Goal: Communication & Community: Share content

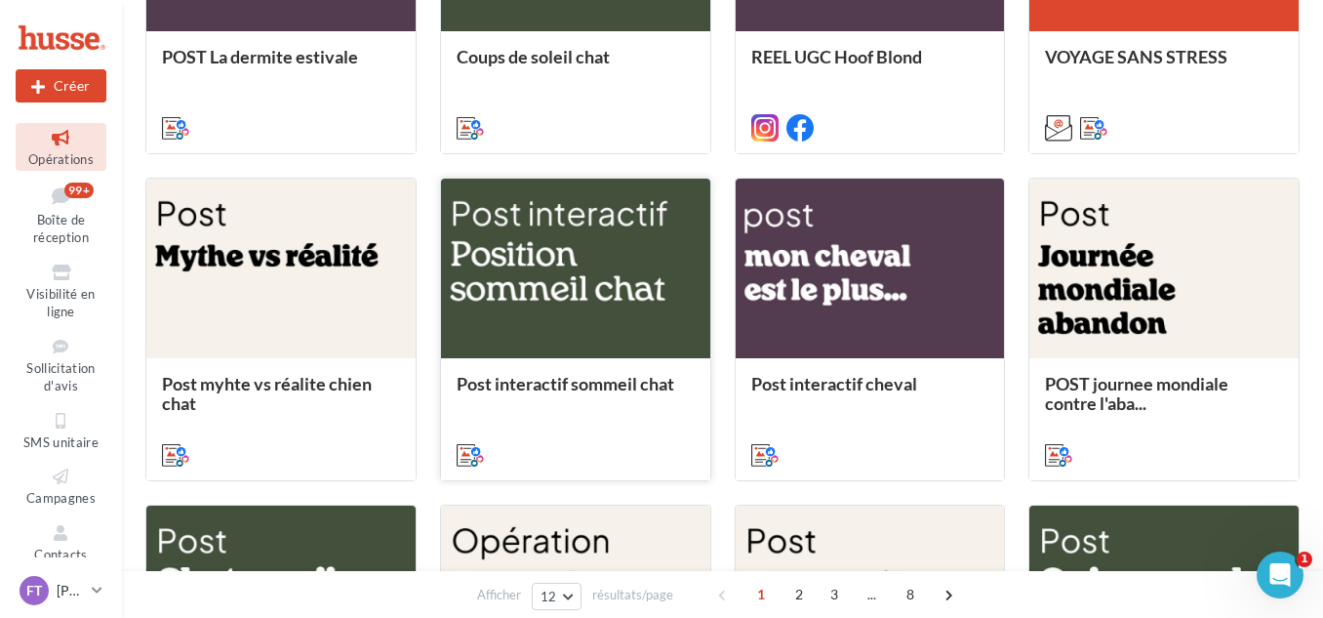
scroll to position [683, 0]
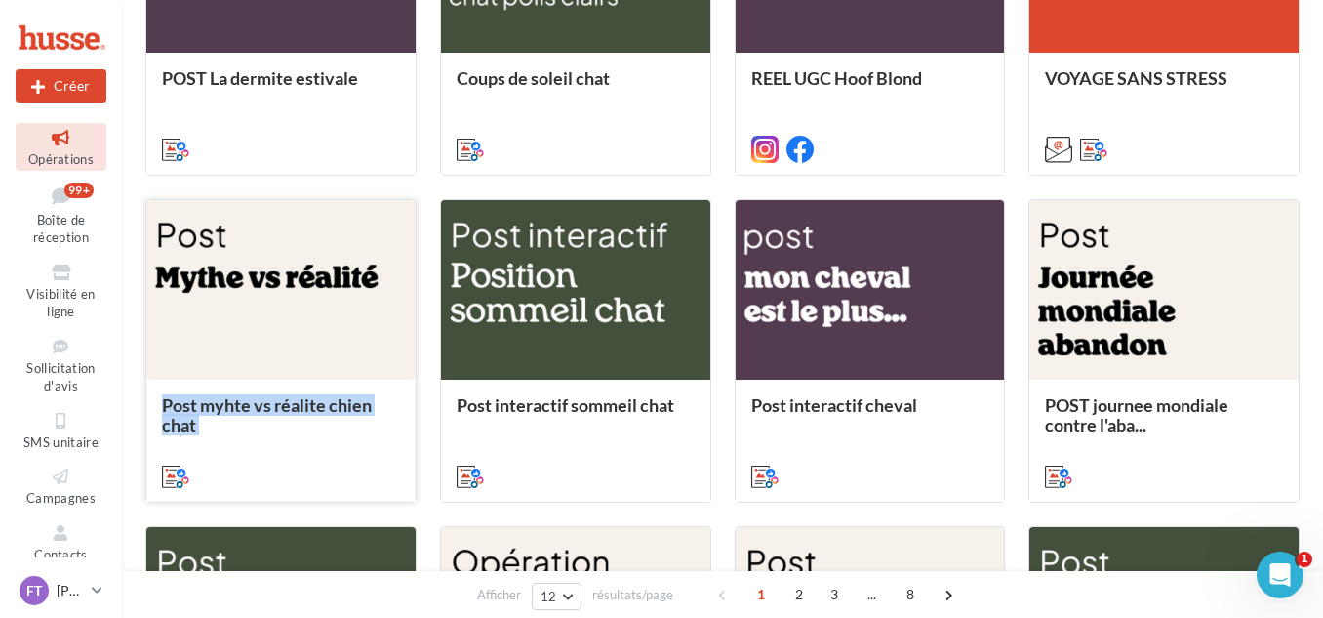
click at [356, 305] on div "POST La dermite estivale Coups de soleil chat REEL UGC Hoof Blond VOYAGE SANS S…" at bounding box center [722, 350] width 1155 height 955
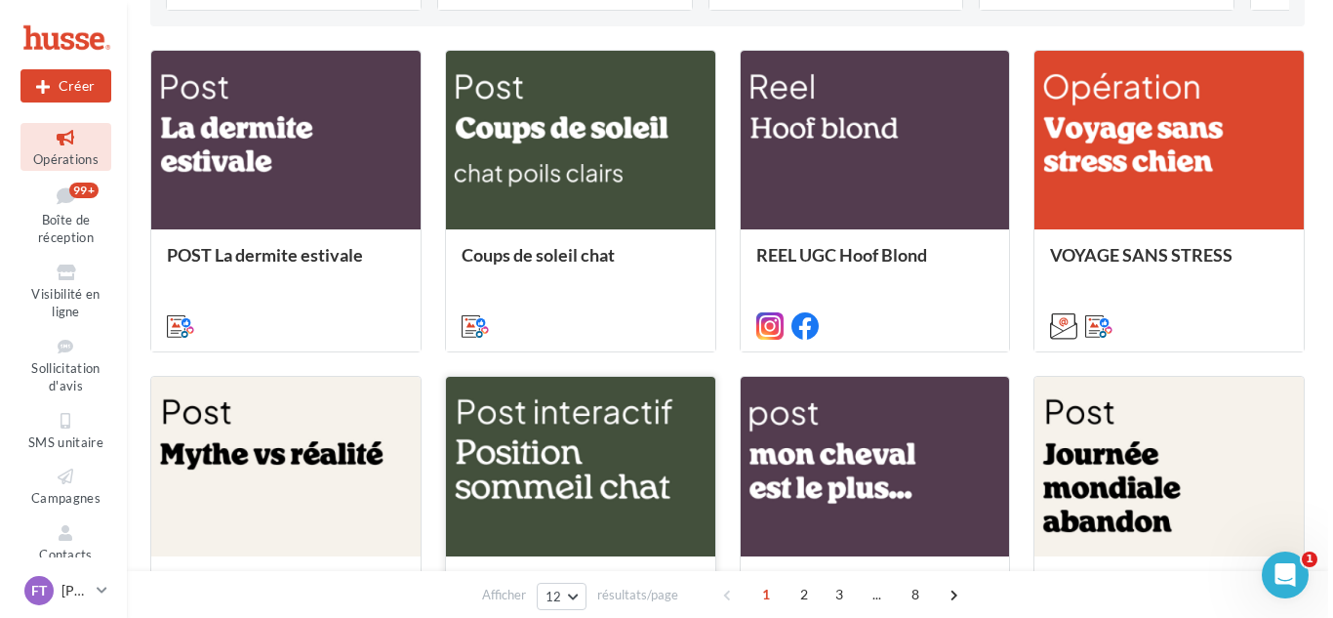
scroll to position [488, 0]
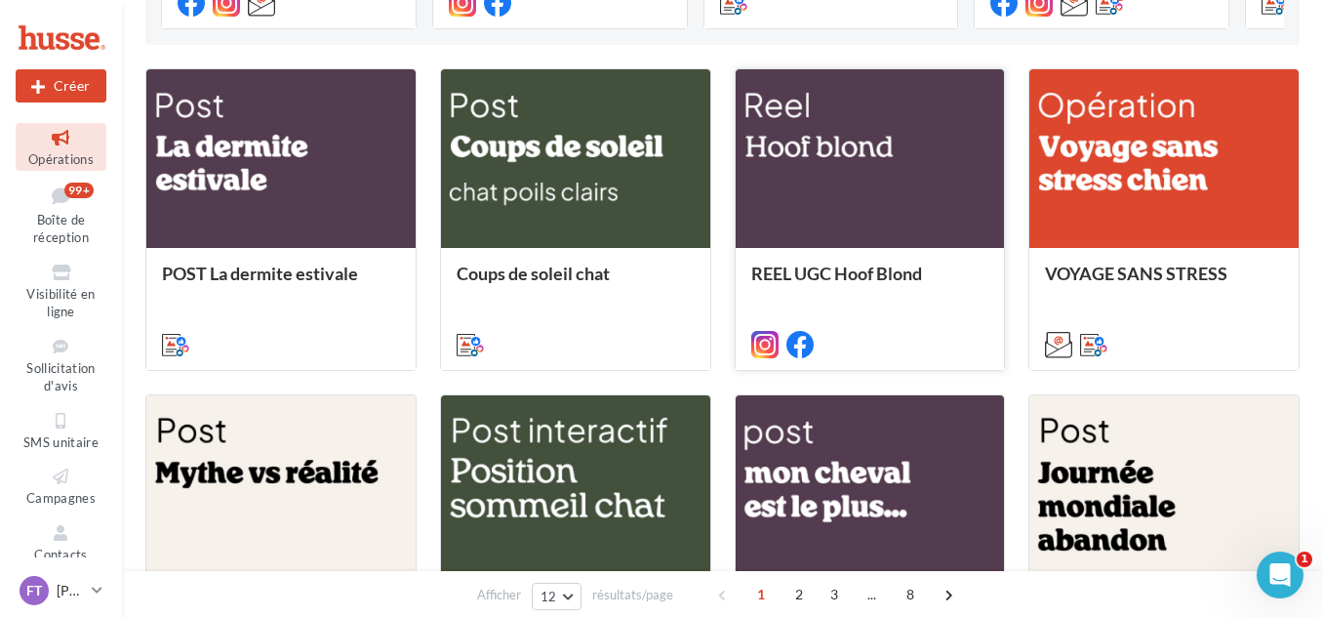
click at [824, 163] on div at bounding box center [870, 159] width 269 height 181
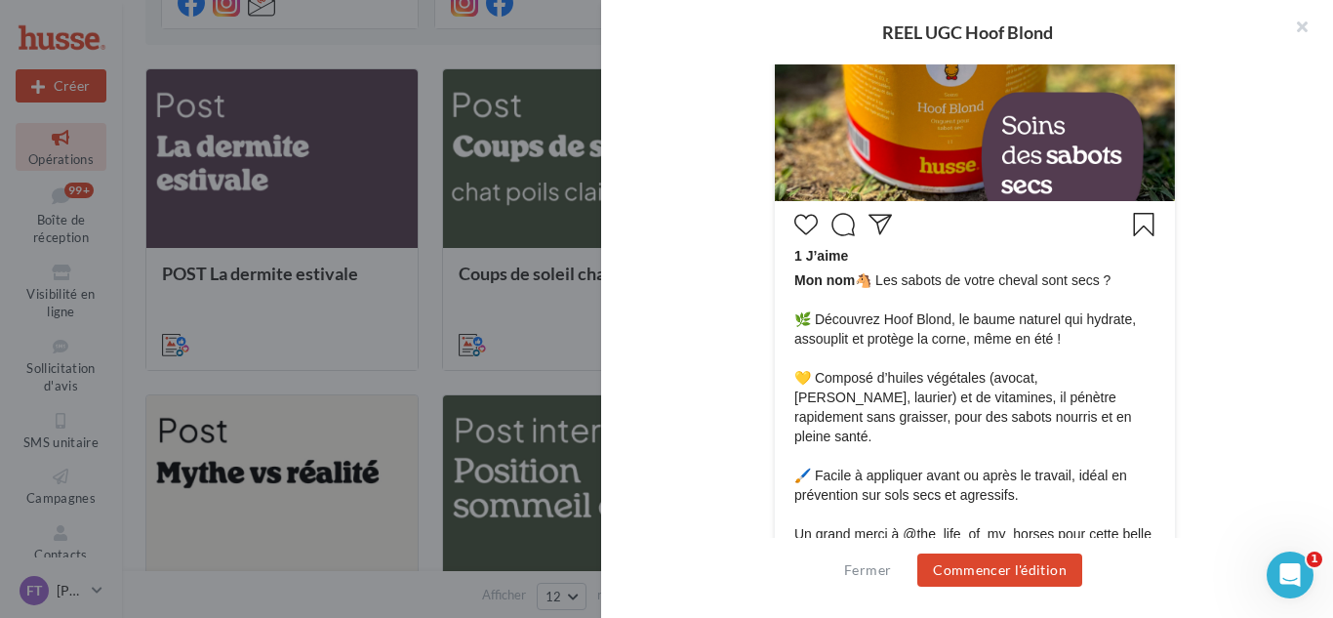
scroll to position [683, 0]
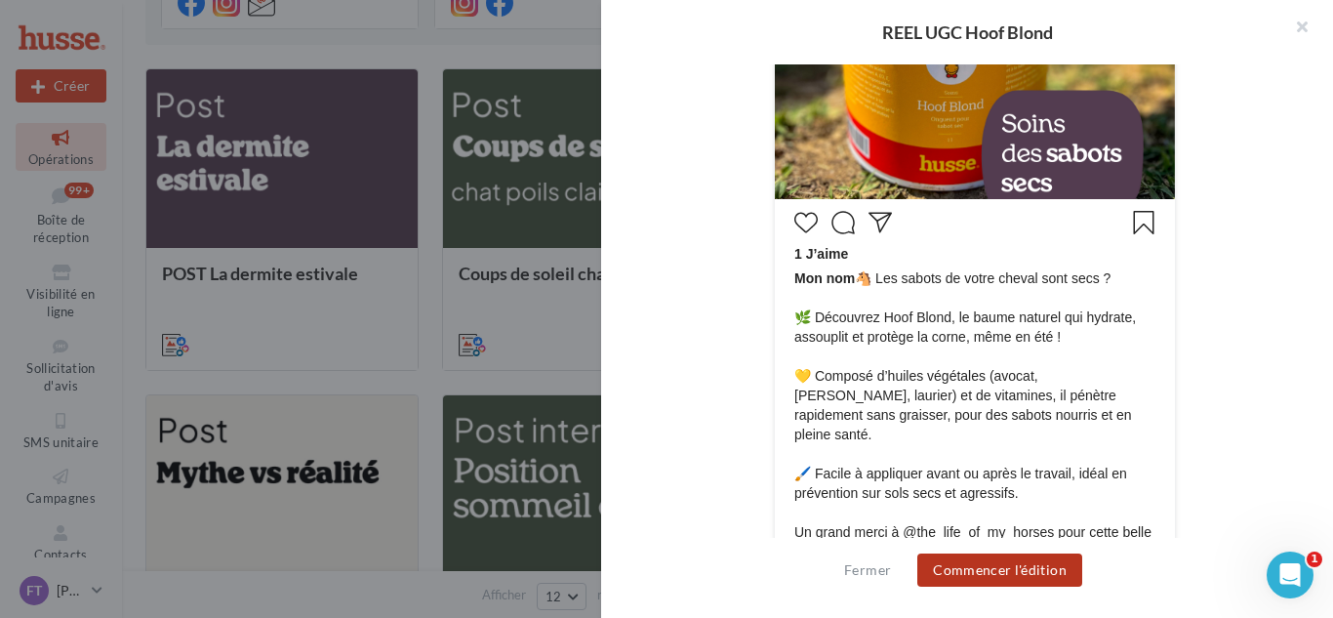
click at [966, 573] on button "Commencer l'édition" at bounding box center [999, 569] width 165 height 33
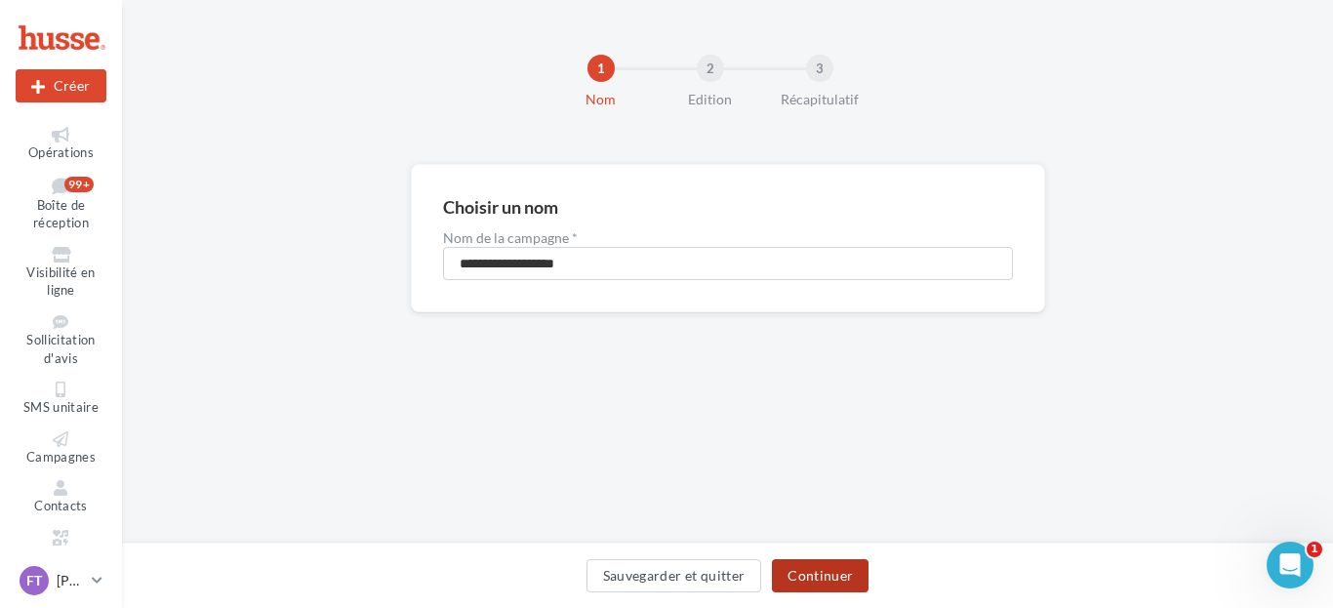
click at [802, 575] on button "Continuer" at bounding box center [820, 575] width 97 height 33
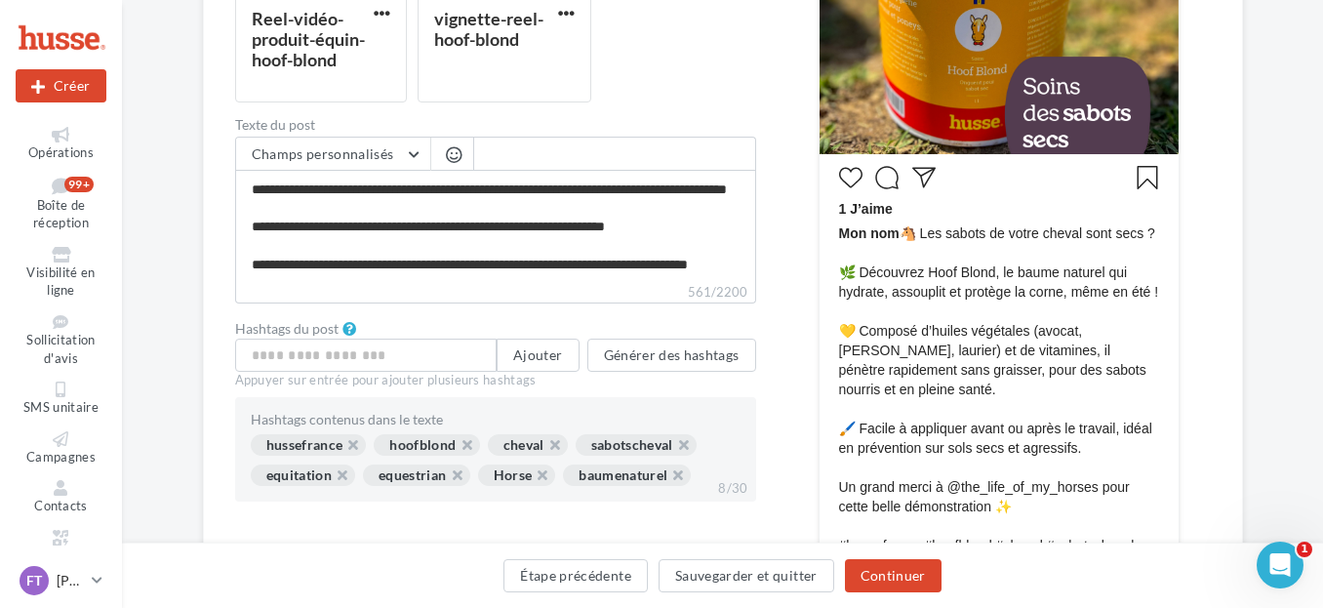
scroll to position [762, 0]
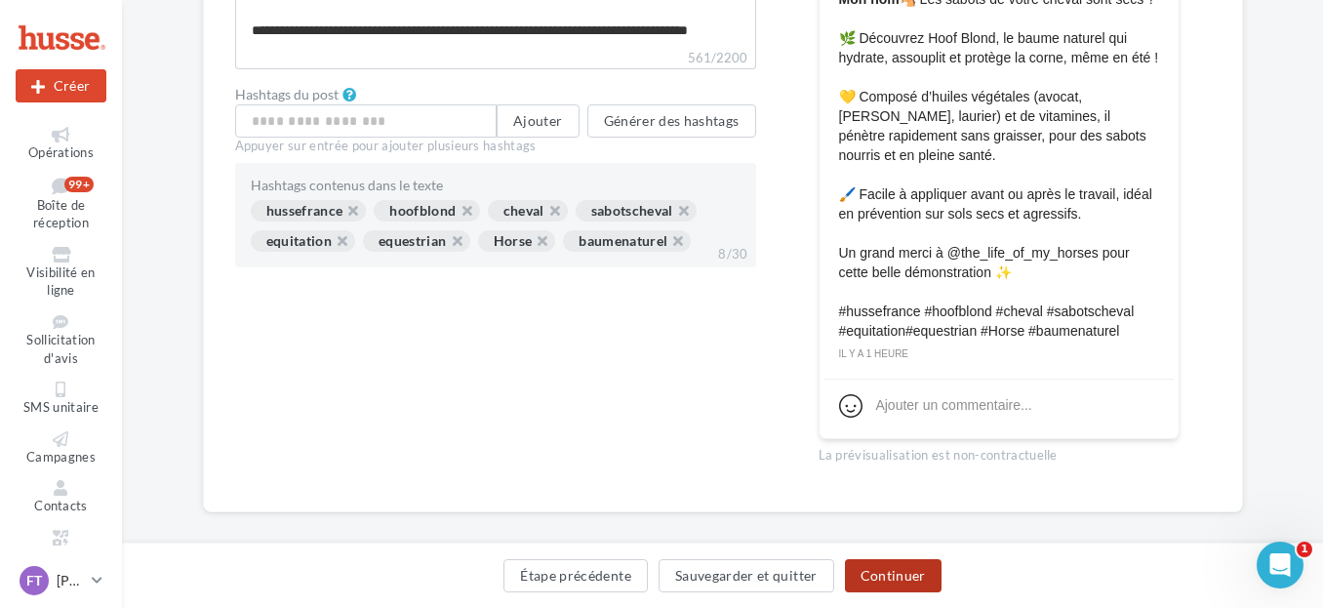
click at [906, 576] on button "Continuer" at bounding box center [893, 575] width 97 height 33
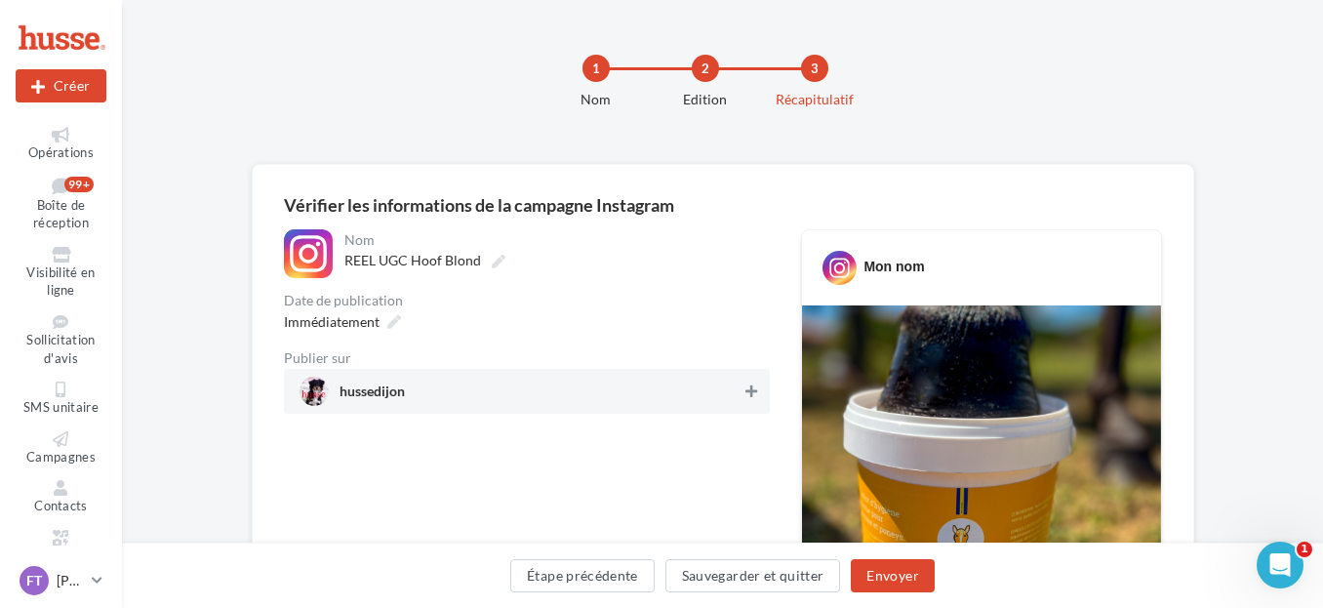
click at [748, 391] on icon at bounding box center [752, 392] width 12 height 14
click at [345, 324] on span "Immédiatement" at bounding box center [332, 321] width 96 height 17
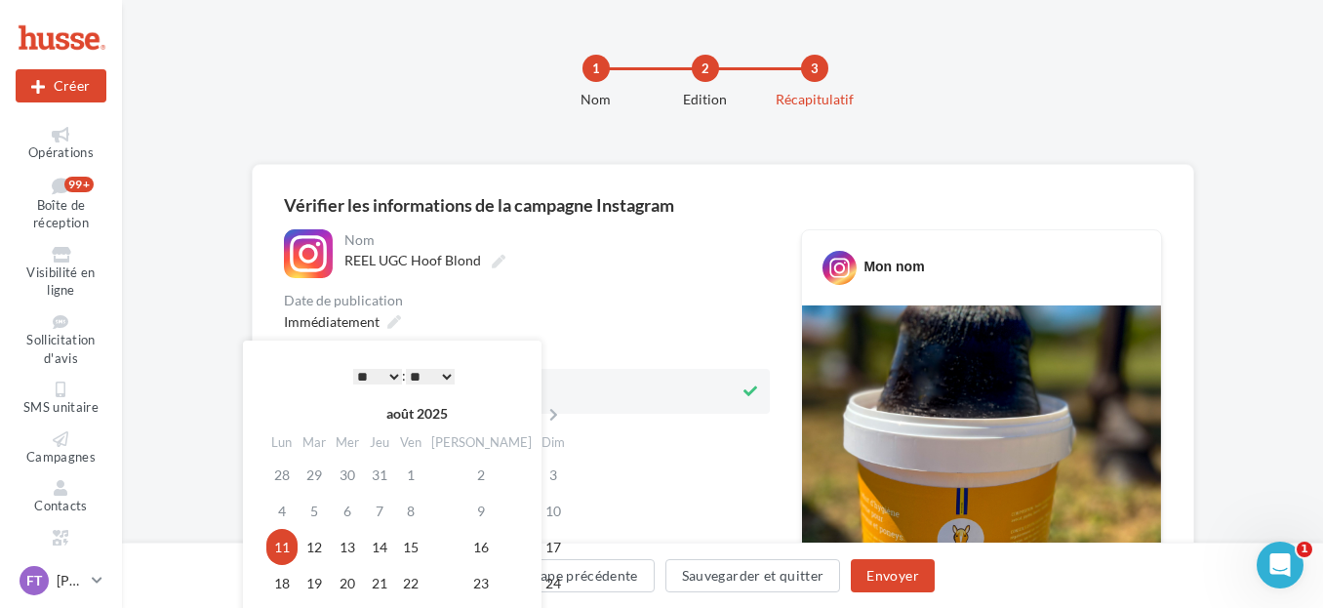
click at [432, 378] on select "** ** ** ** ** **" at bounding box center [430, 377] width 49 height 16
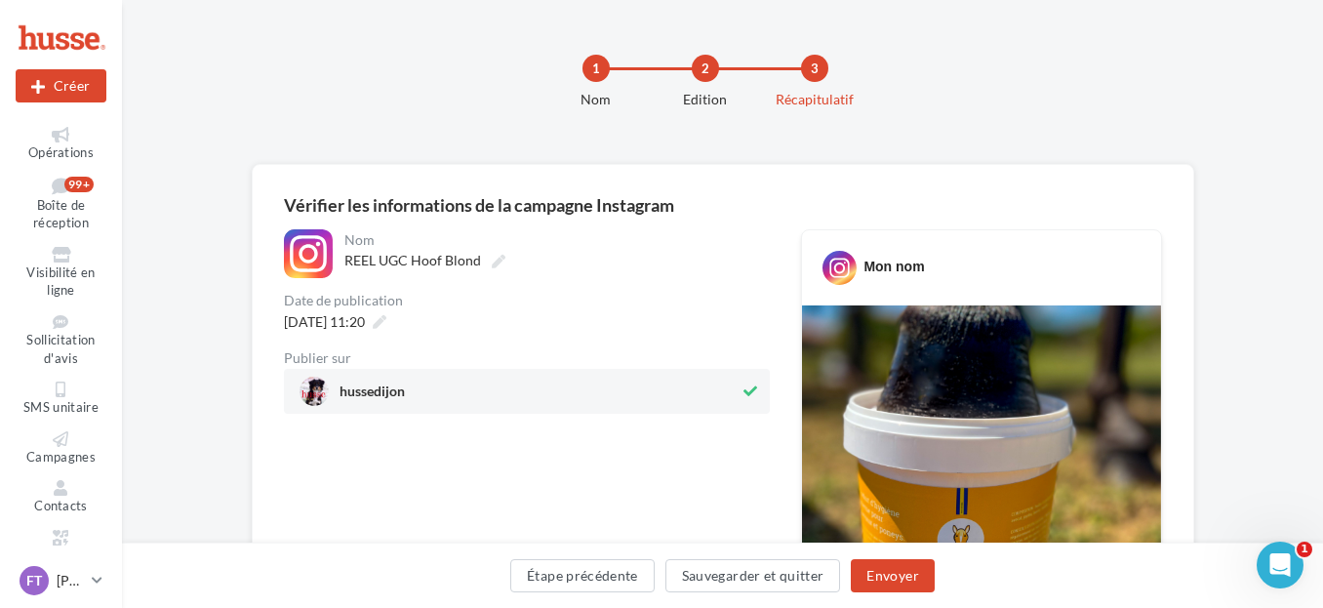
click at [876, 582] on button "Envoyer" at bounding box center [892, 575] width 83 height 33
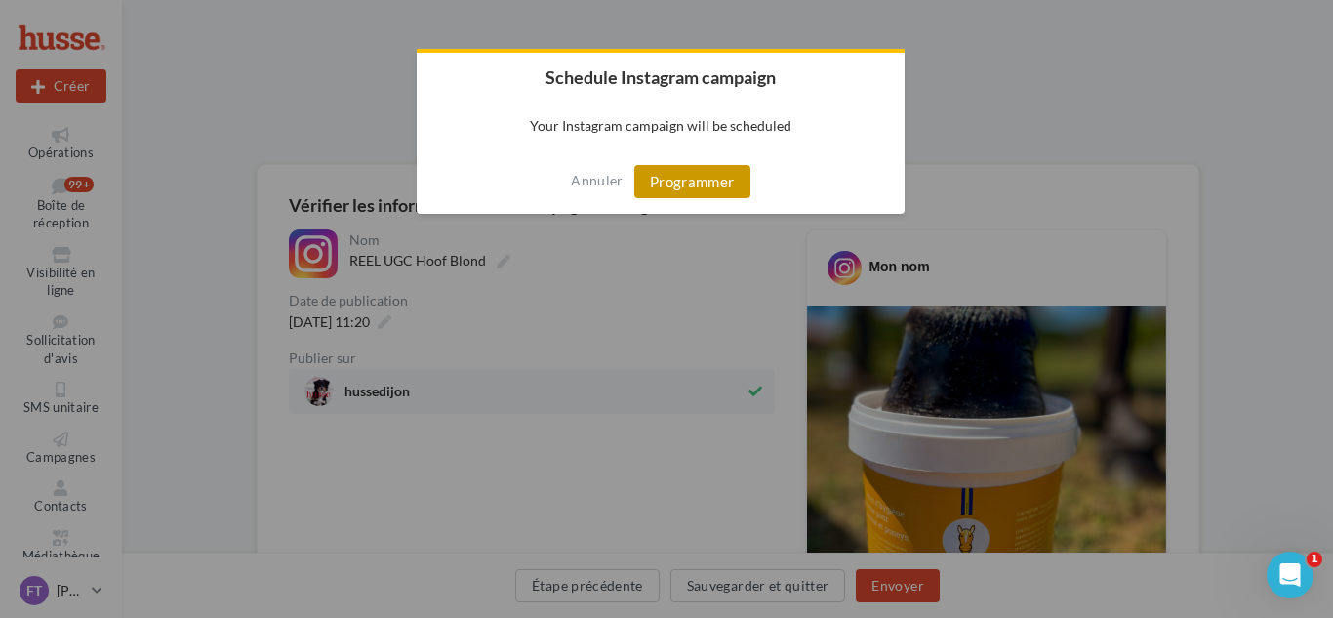
click at [710, 178] on button "Programmer" at bounding box center [692, 181] width 116 height 33
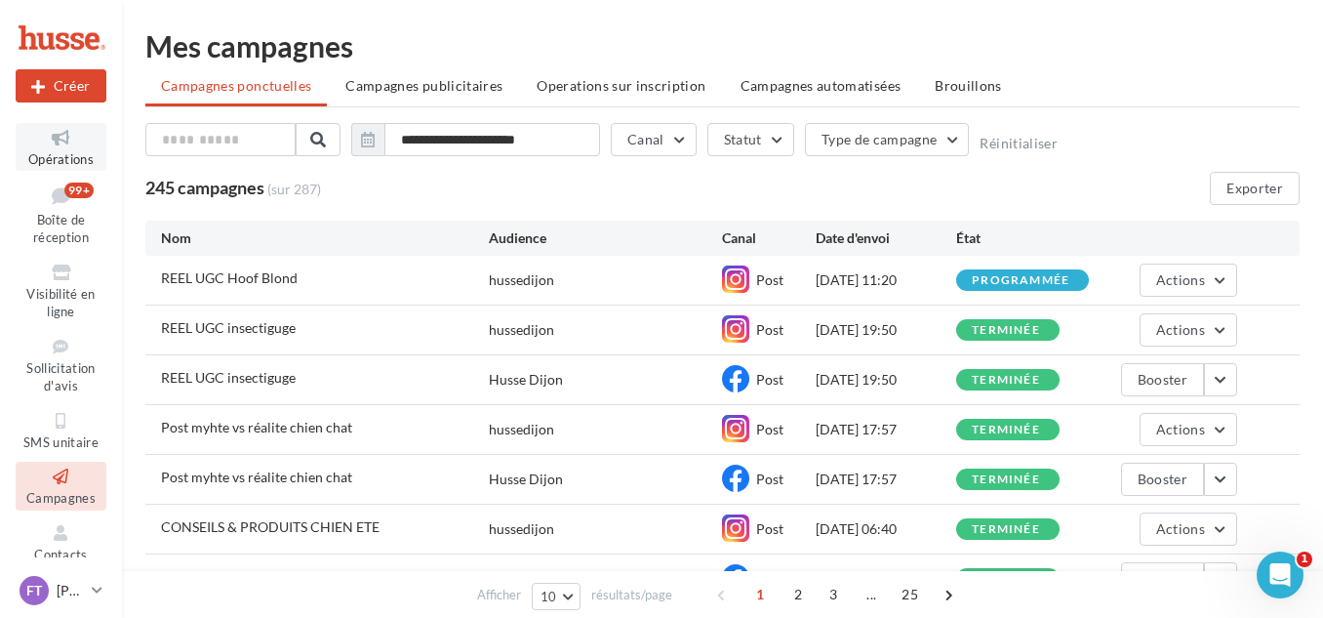
click at [61, 134] on icon at bounding box center [60, 138] width 79 height 22
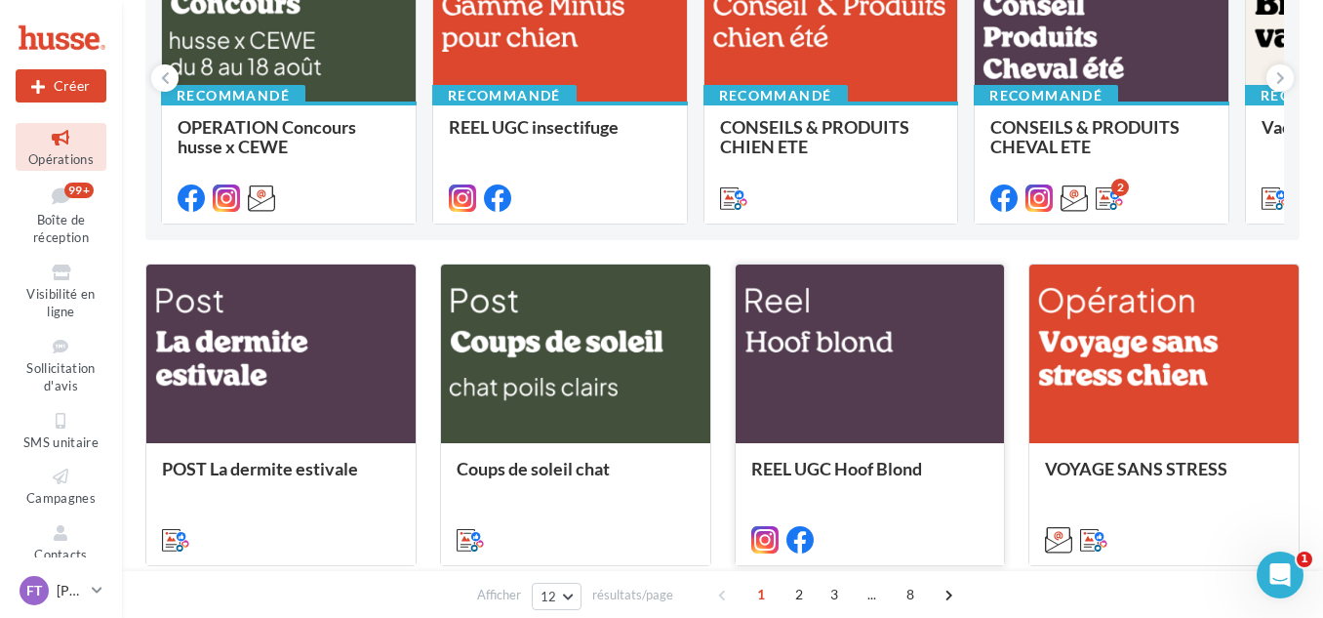
click at [826, 362] on div at bounding box center [870, 354] width 269 height 181
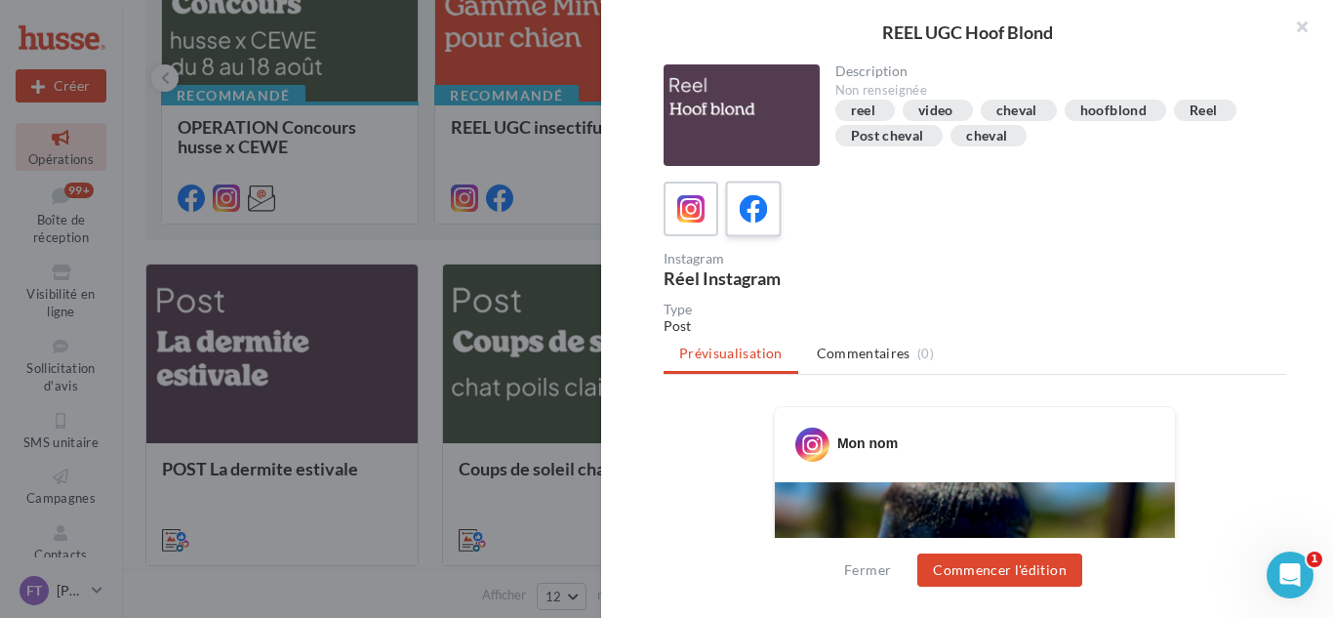
click at [765, 214] on icon at bounding box center [754, 209] width 28 height 28
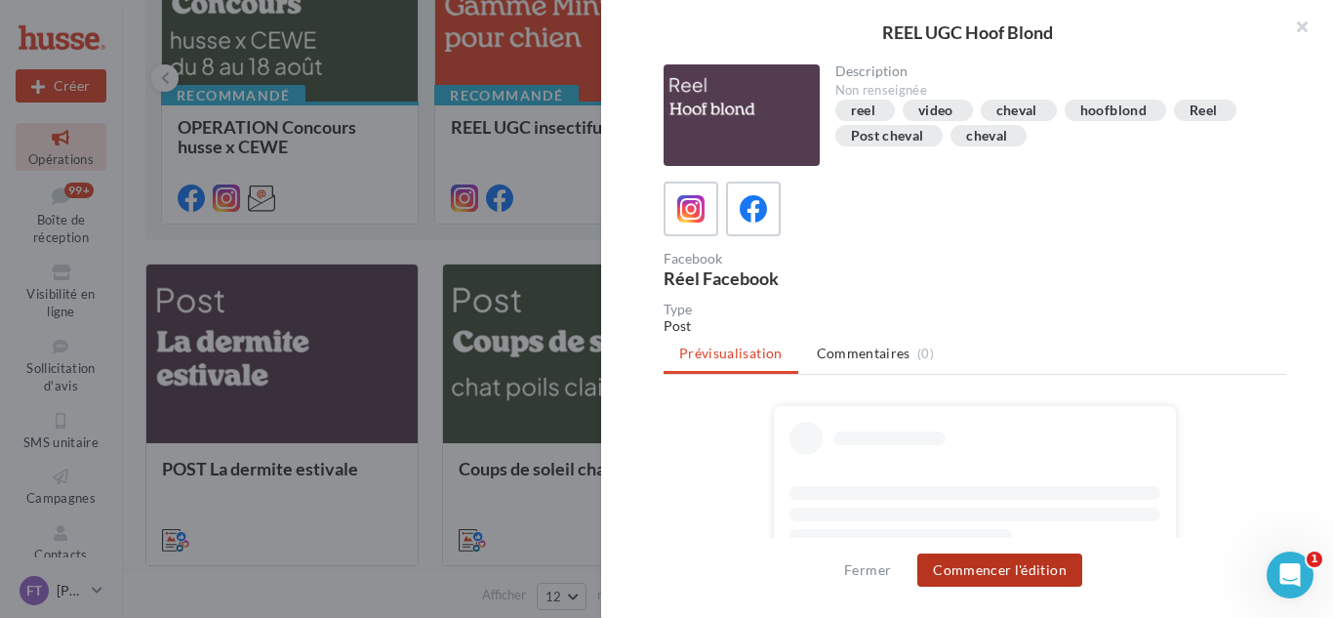
click at [1023, 583] on button "Commencer l'édition" at bounding box center [999, 569] width 165 height 33
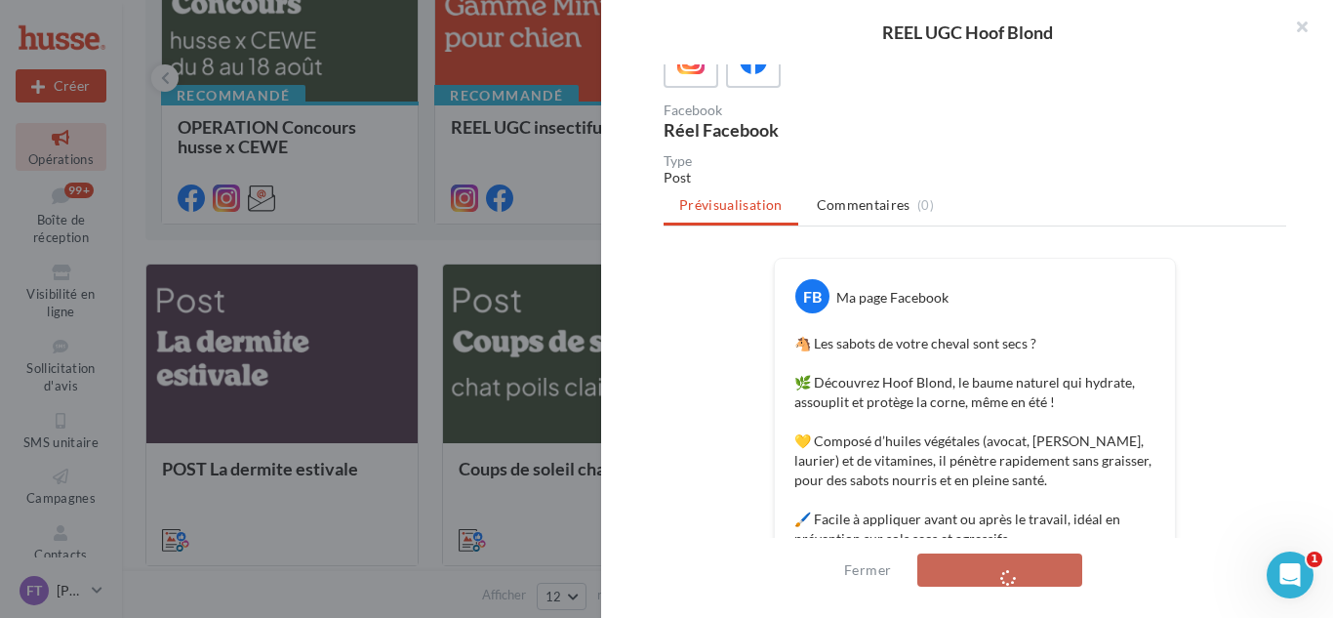
scroll to position [390, 0]
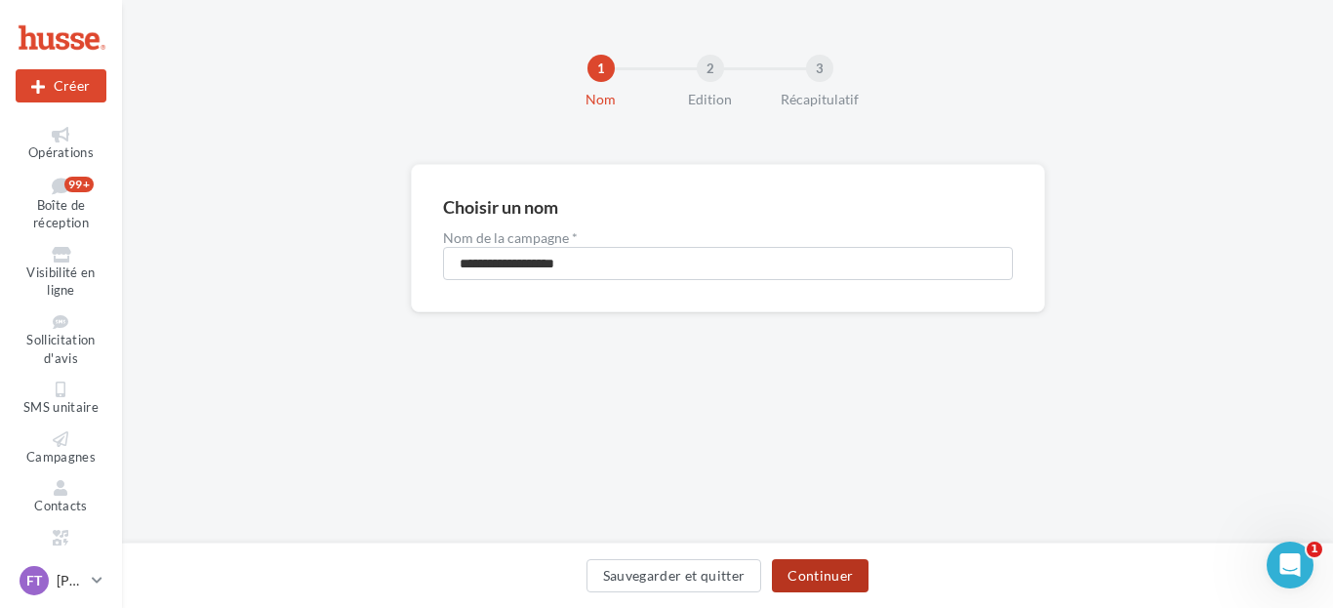
click at [857, 571] on button "Continuer" at bounding box center [820, 575] width 97 height 33
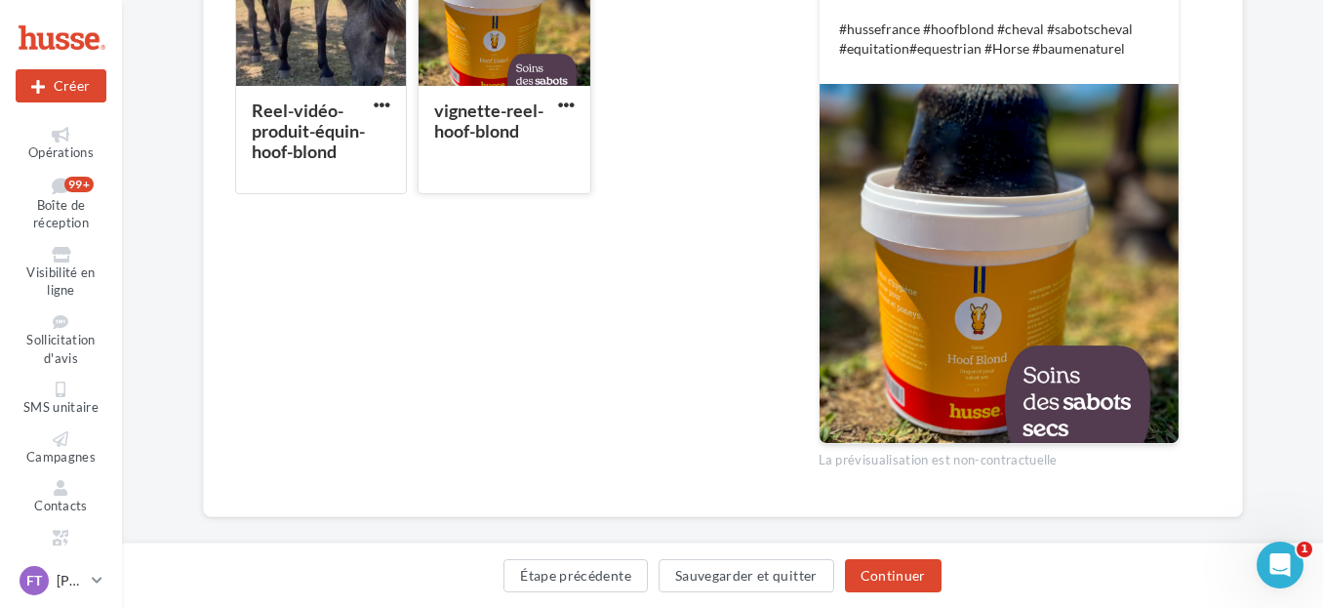
scroll to position [621, 0]
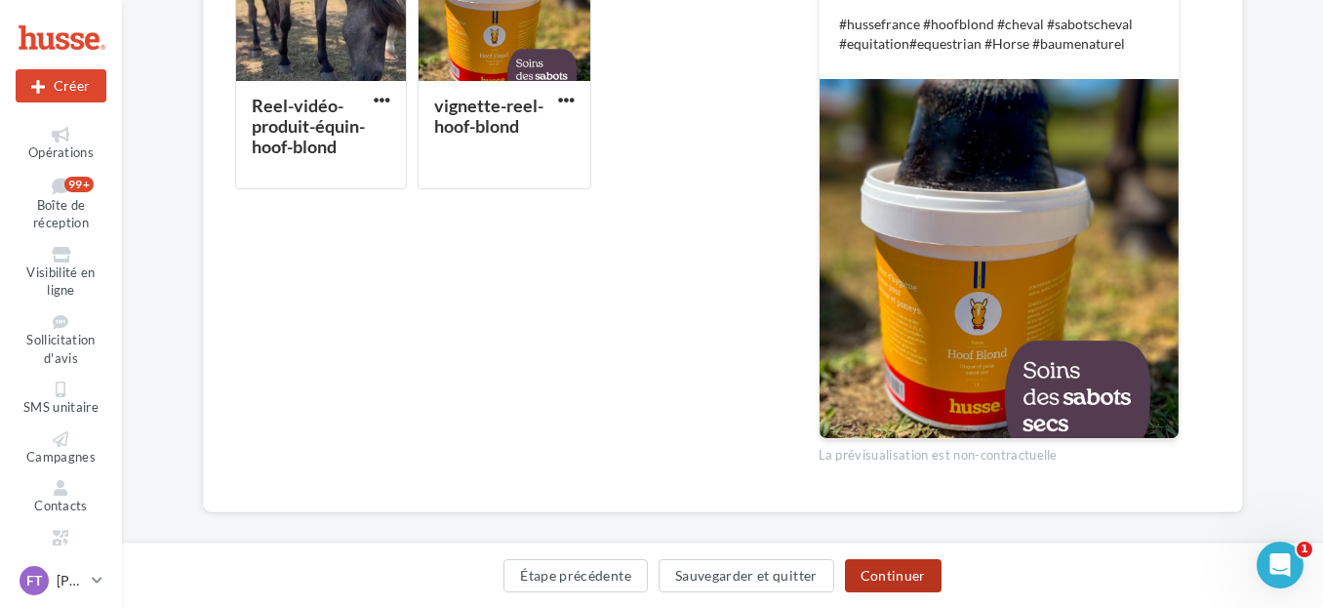
click at [917, 572] on button "Continuer" at bounding box center [893, 575] width 97 height 33
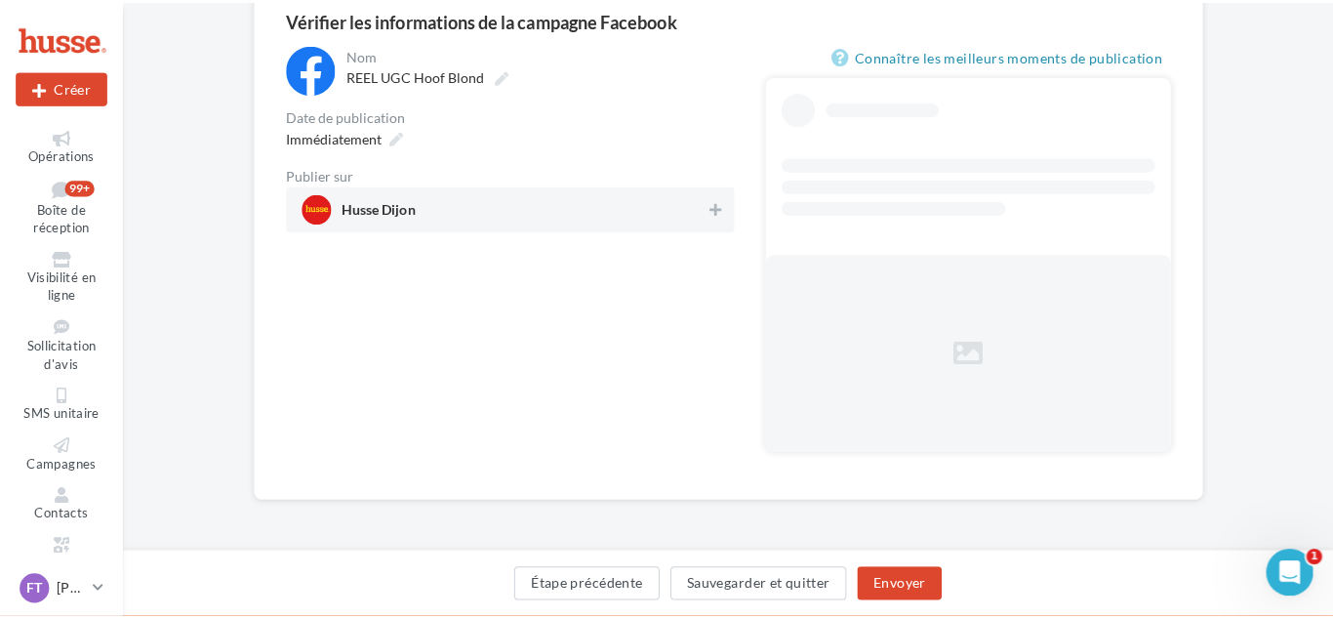
scroll to position [135, 0]
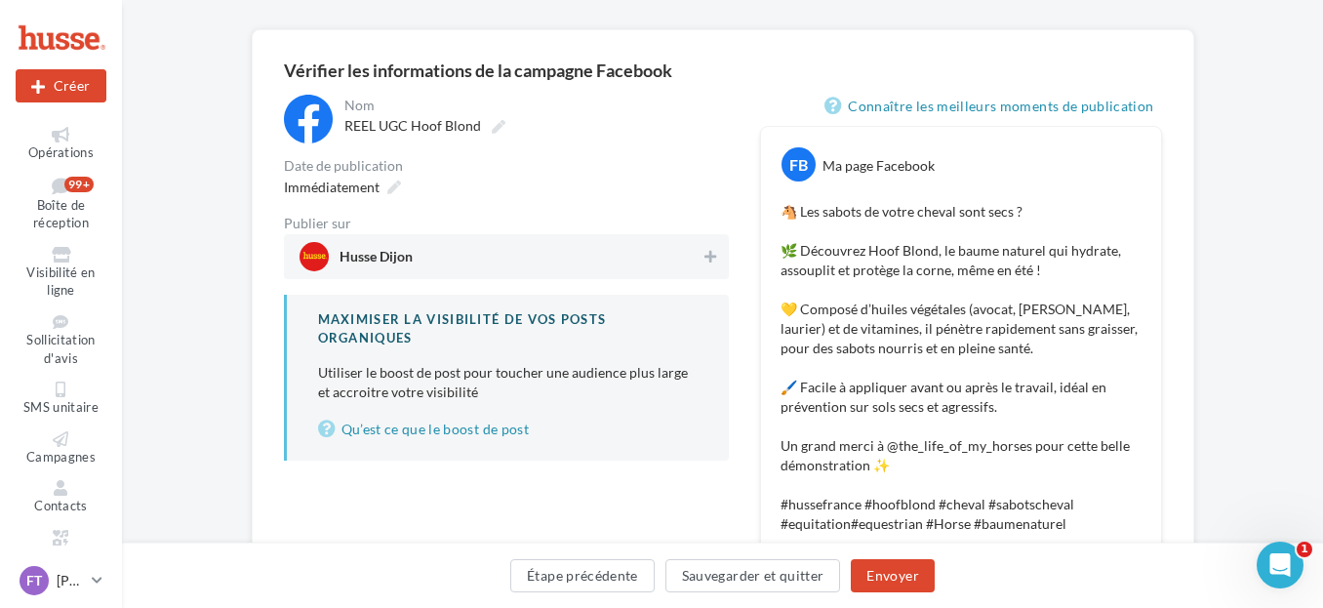
click at [721, 253] on div "Husse Dijon" at bounding box center [506, 256] width 445 height 45
click at [875, 577] on button "Envoyer" at bounding box center [892, 575] width 83 height 33
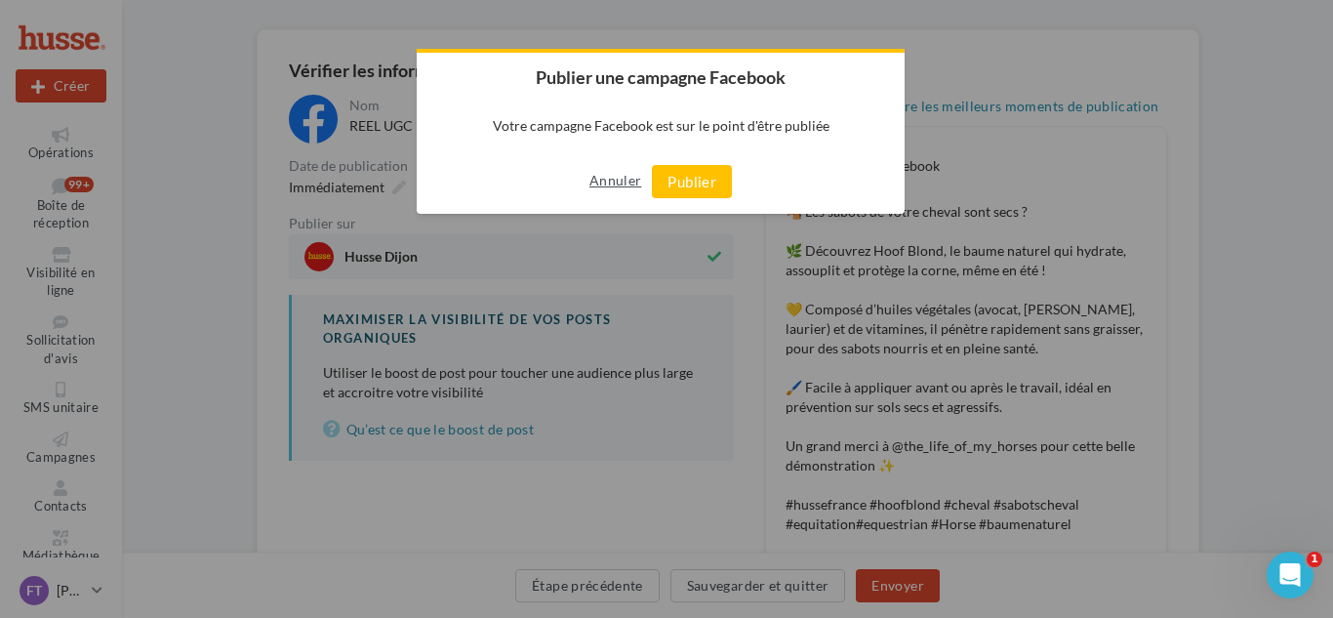
click at [617, 174] on button "Annuler" at bounding box center [615, 180] width 52 height 31
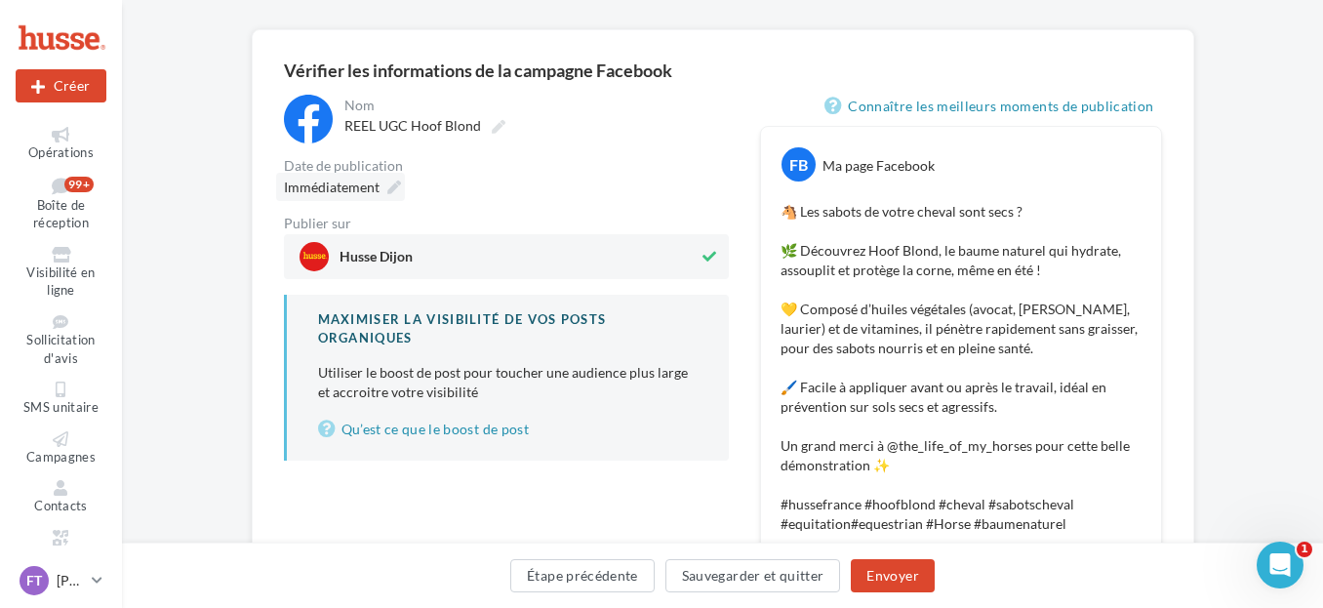
click at [387, 185] on icon at bounding box center [394, 188] width 14 height 14
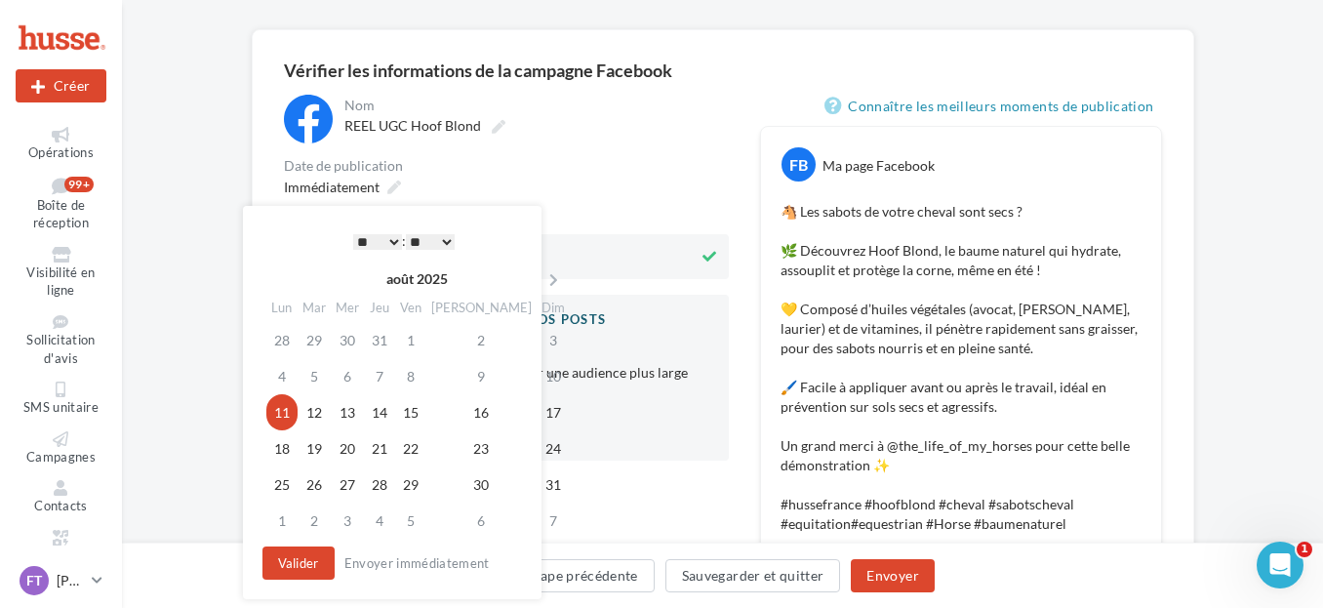
click at [422, 239] on select "** ** ** ** ** **" at bounding box center [430, 242] width 49 height 16
click at [523, 175] on div "Immédiatement" at bounding box center [506, 187] width 445 height 28
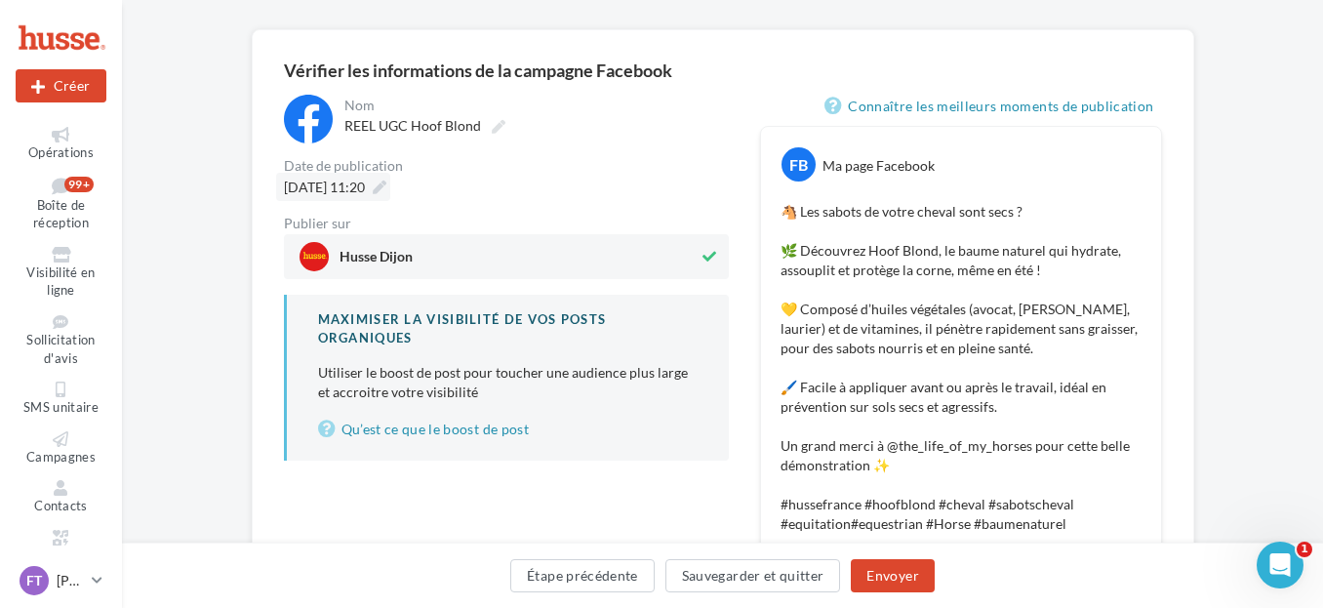
click at [365, 181] on span "11/08/2025 à 11:20" at bounding box center [324, 187] width 81 height 17
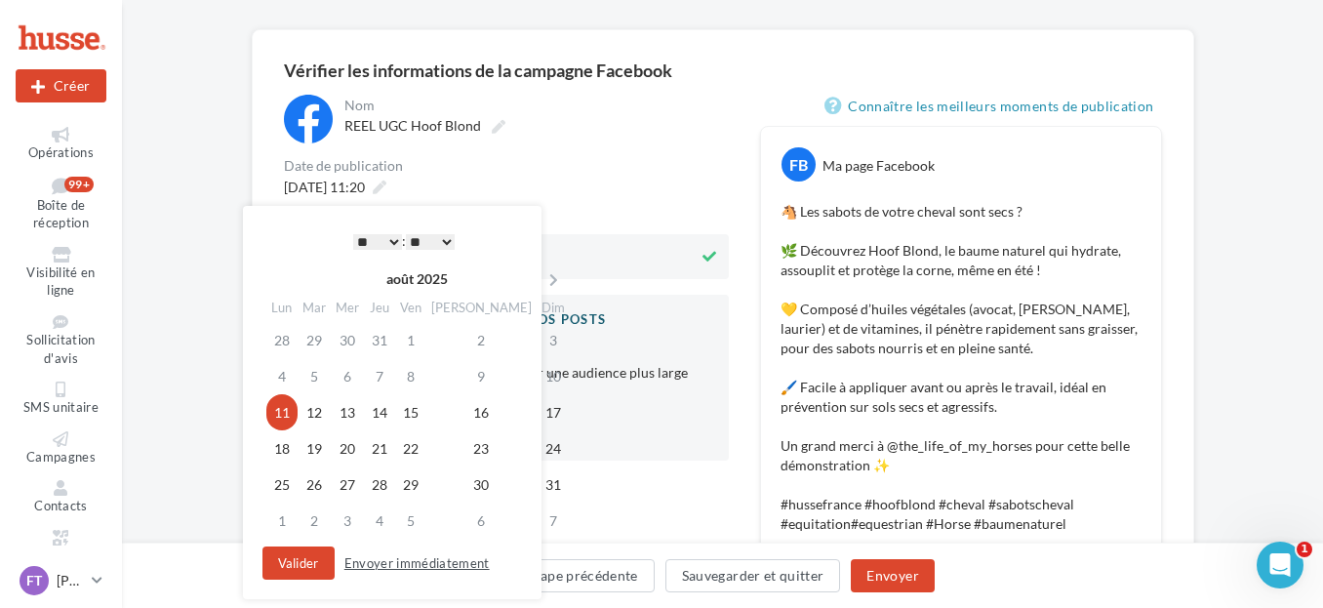
click at [390, 564] on button "Envoyer immédiatement" at bounding box center [417, 562] width 161 height 23
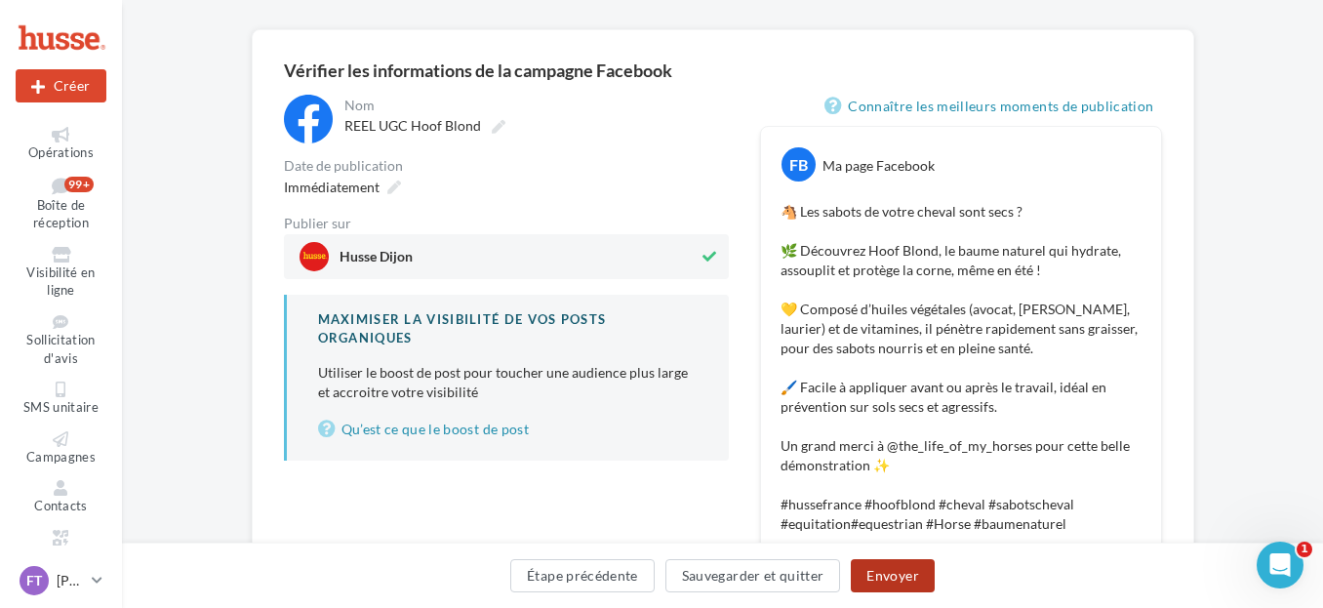
click at [905, 570] on button "Envoyer" at bounding box center [892, 575] width 83 height 33
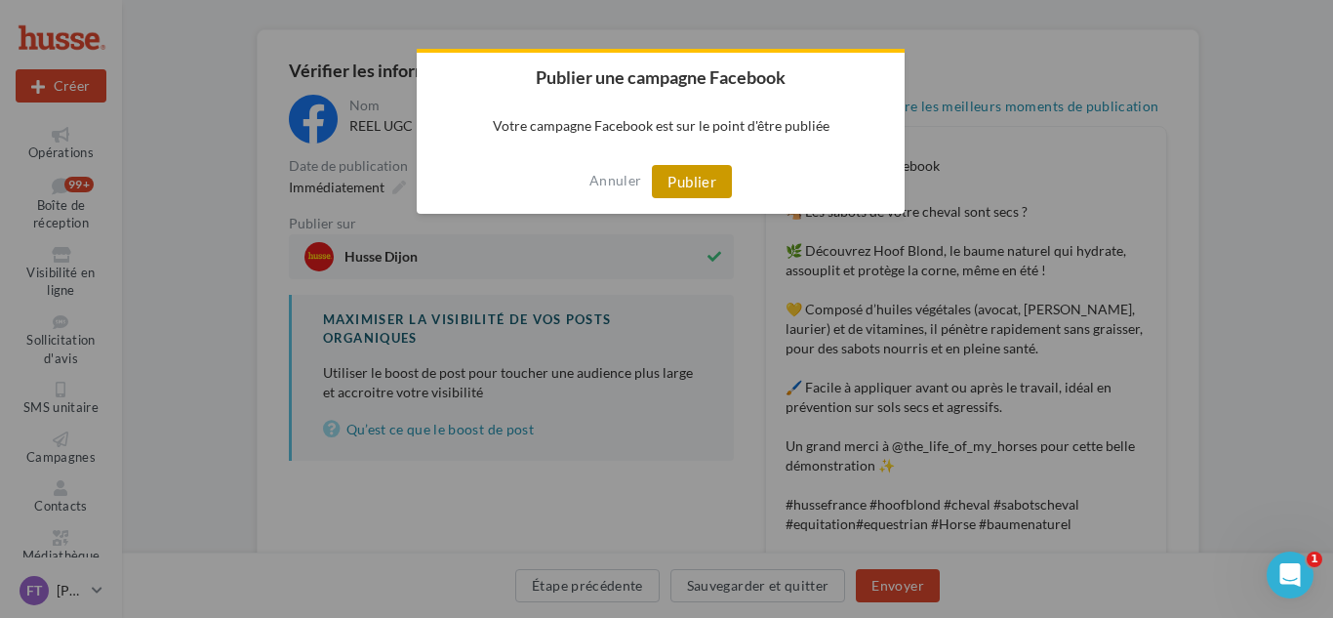
click at [707, 165] on button "Publier" at bounding box center [692, 181] width 80 height 33
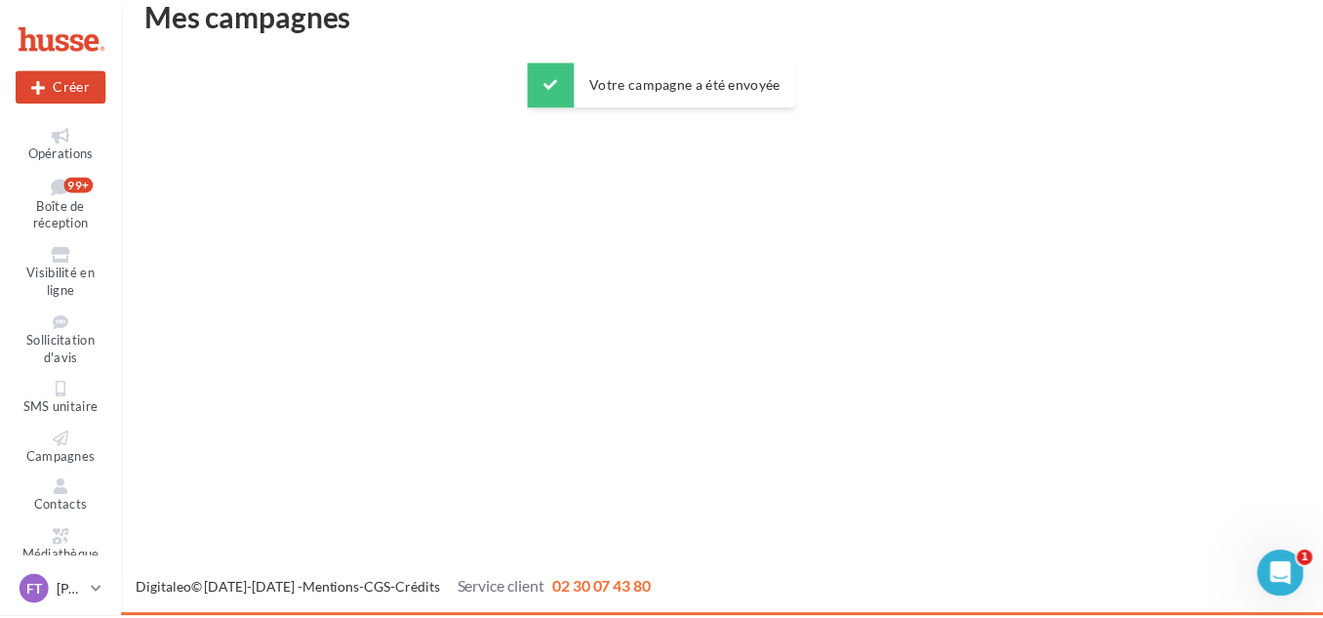
scroll to position [31, 0]
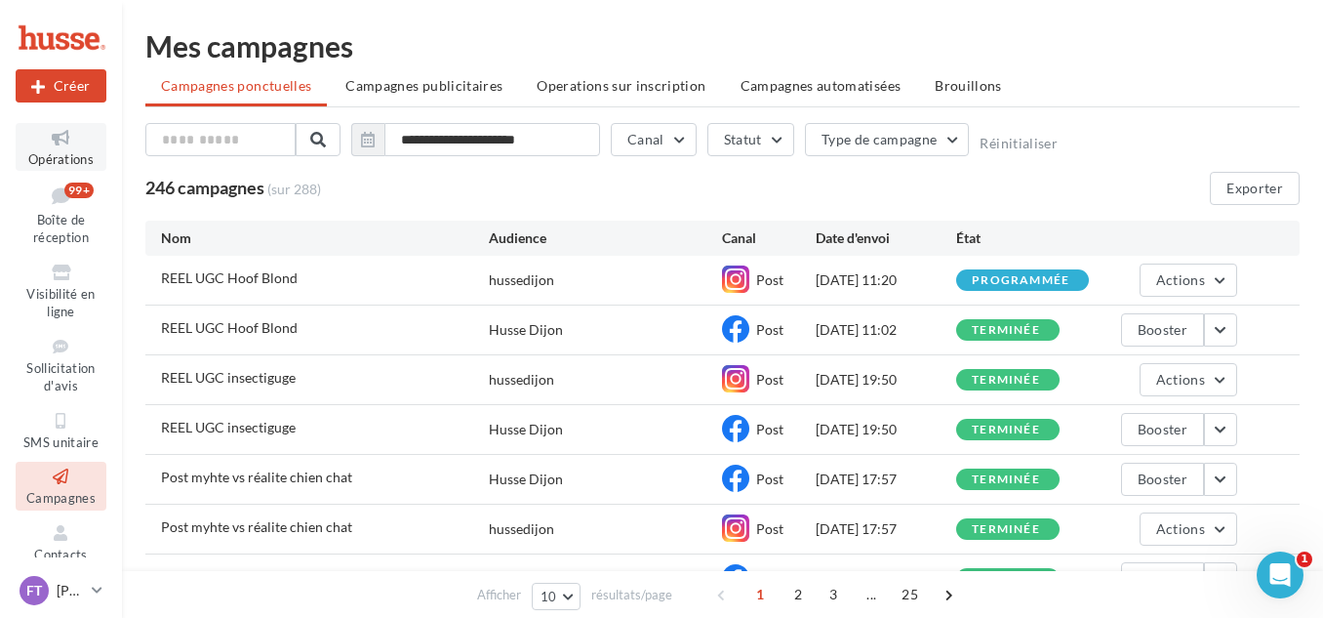
click at [63, 146] on icon at bounding box center [60, 138] width 79 height 22
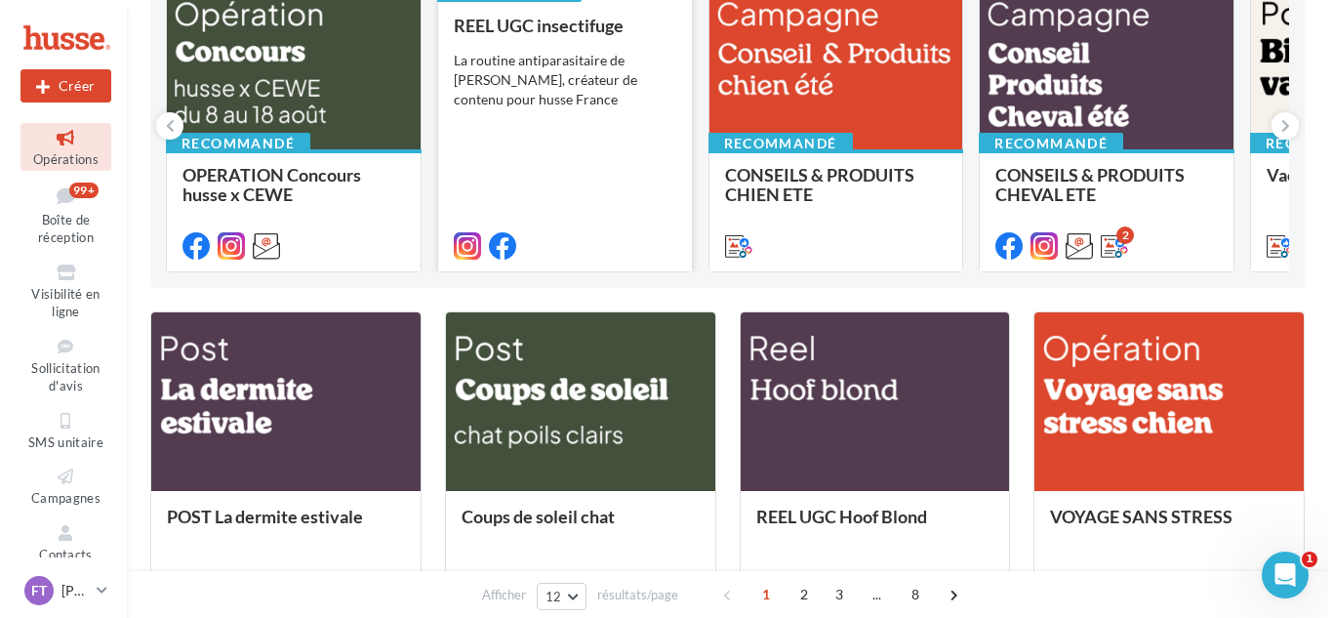
scroll to position [293, 0]
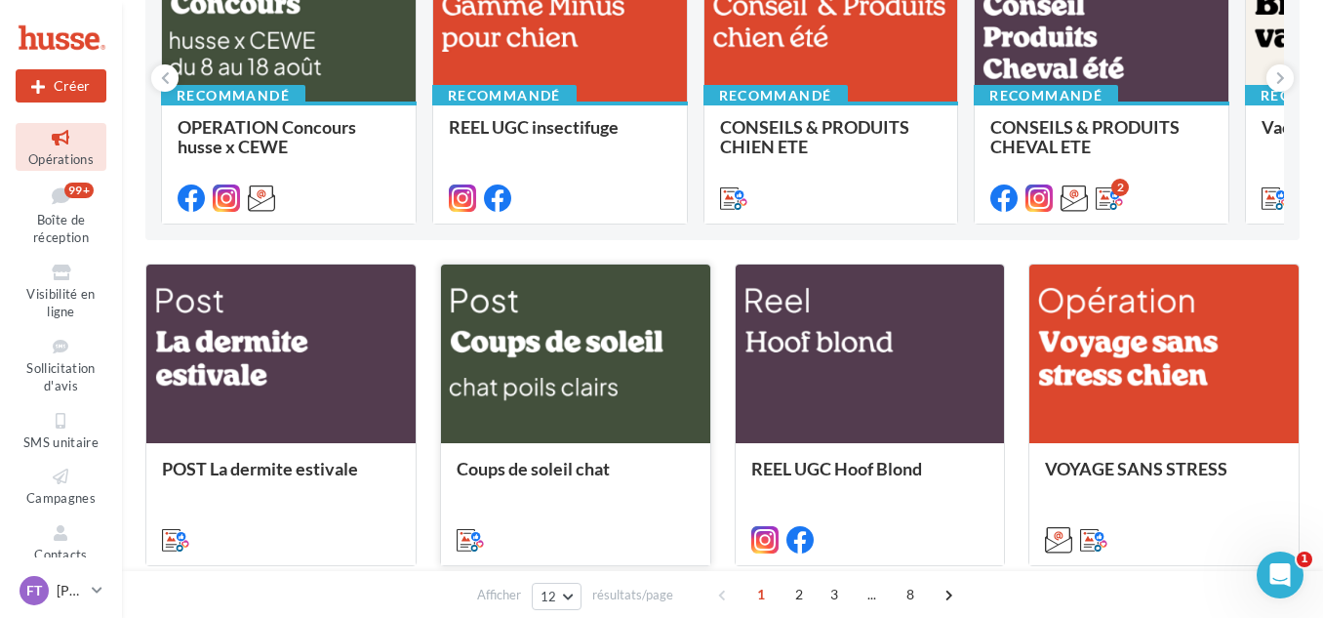
click at [529, 336] on div at bounding box center [575, 354] width 269 height 181
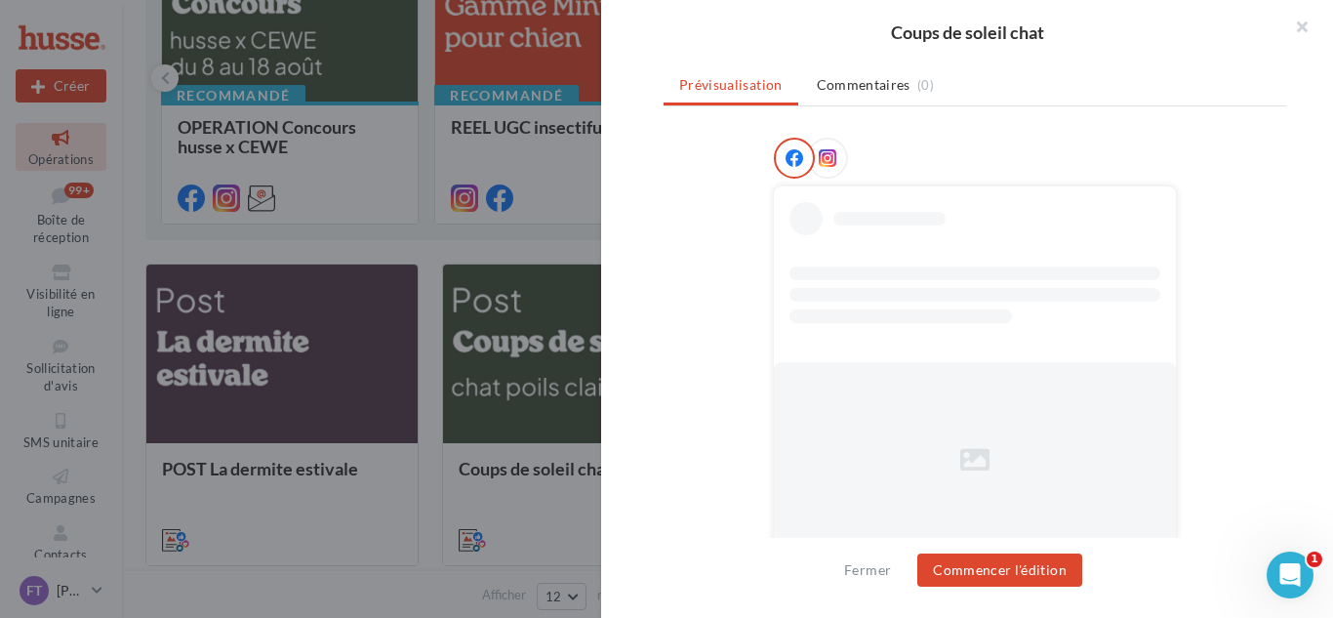
scroll to position [245, 0]
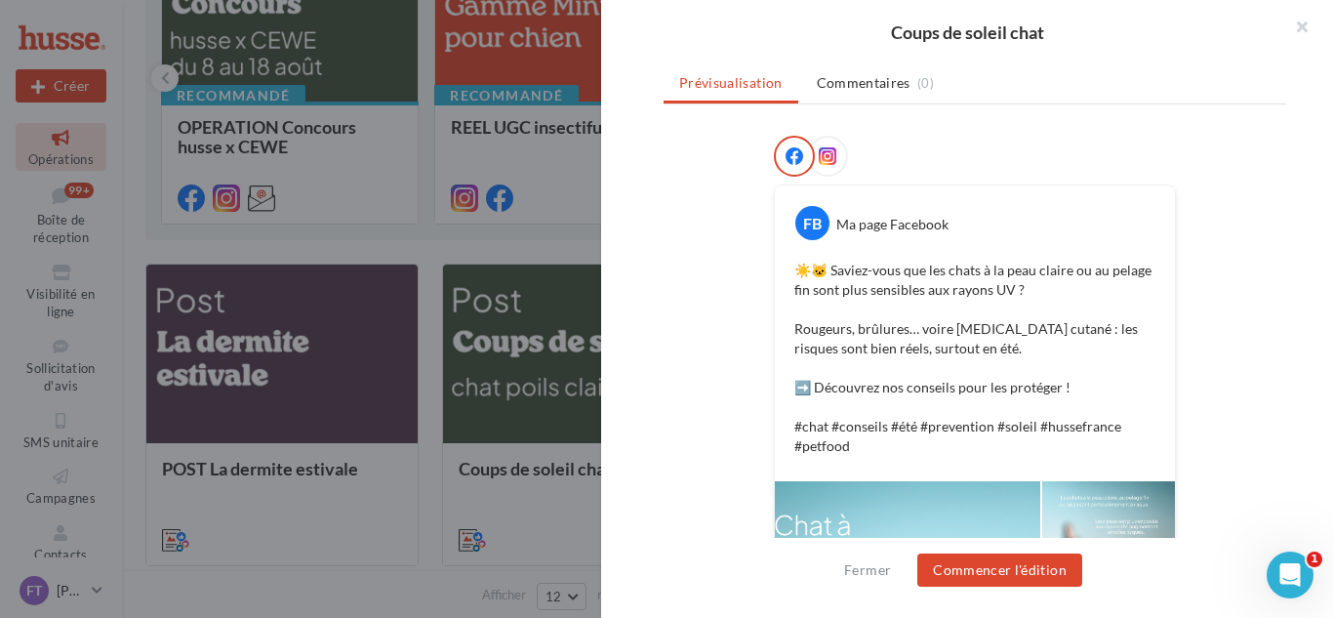
click at [821, 157] on icon at bounding box center [828, 156] width 18 height 18
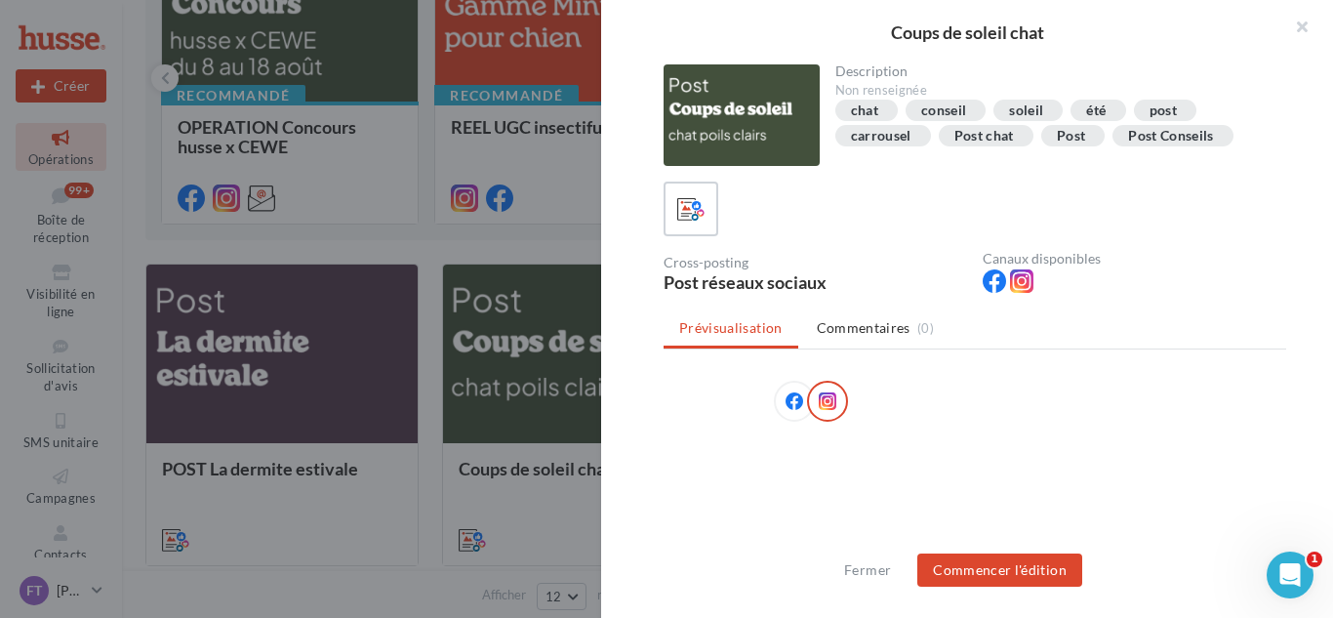
scroll to position [0, 0]
click at [774, 389] on div at bounding box center [794, 401] width 41 height 41
click at [792, 399] on icon at bounding box center [795, 401] width 18 height 18
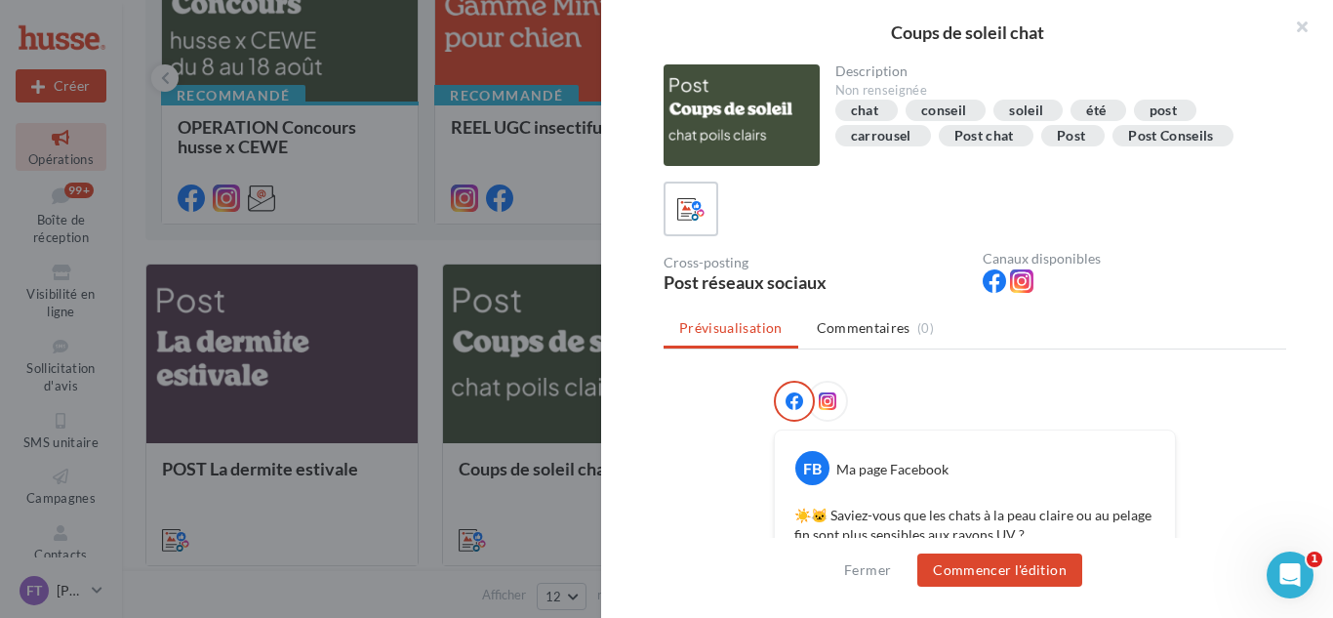
click at [1047, 587] on div "Fermer Commencer l'édition" at bounding box center [967, 578] width 732 height 80
click at [1048, 577] on button "Commencer l'édition" at bounding box center [999, 569] width 165 height 33
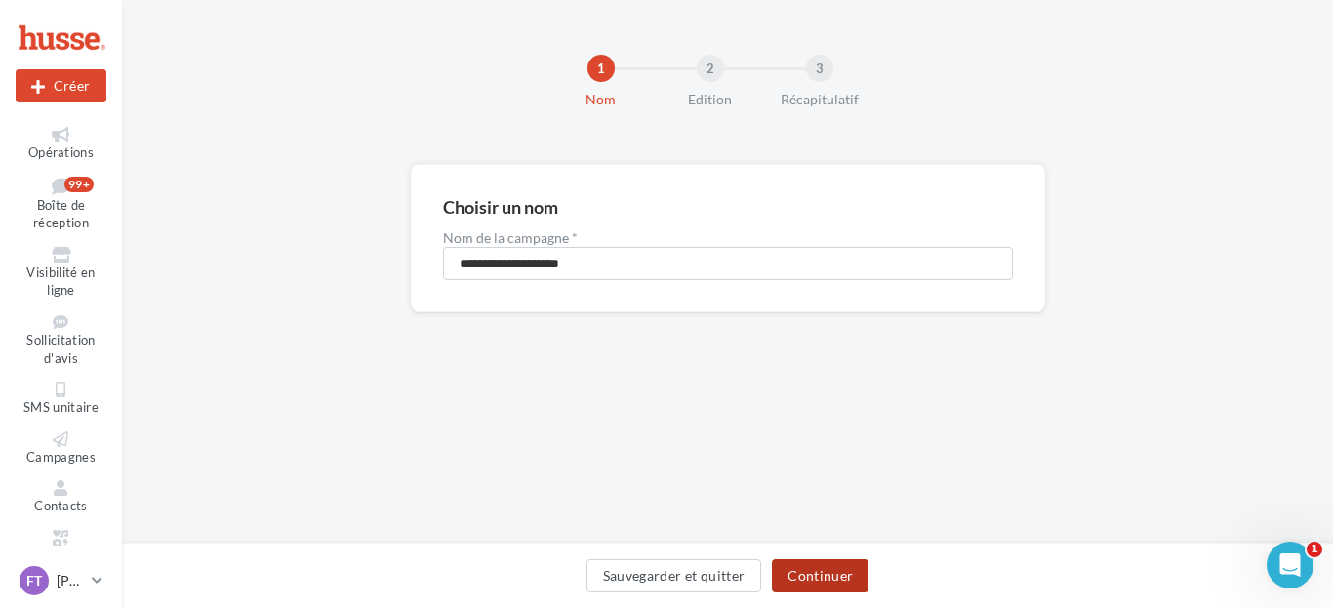
click at [840, 585] on button "Continuer" at bounding box center [820, 575] width 97 height 33
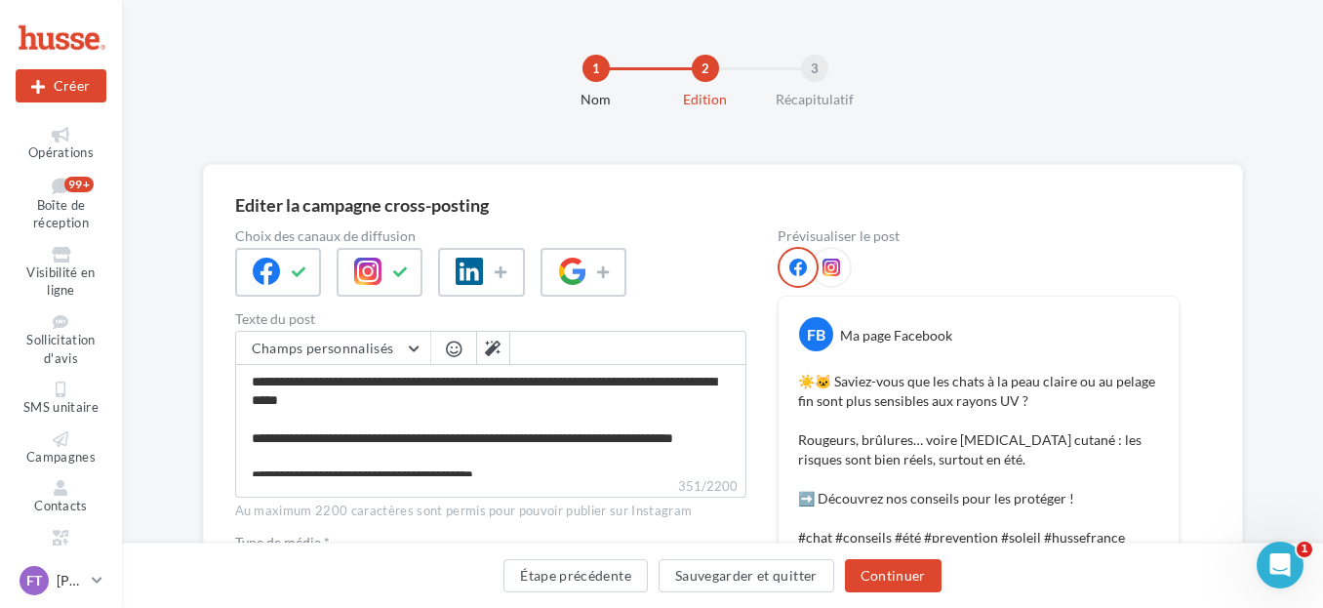
click at [842, 274] on div at bounding box center [831, 267] width 41 height 41
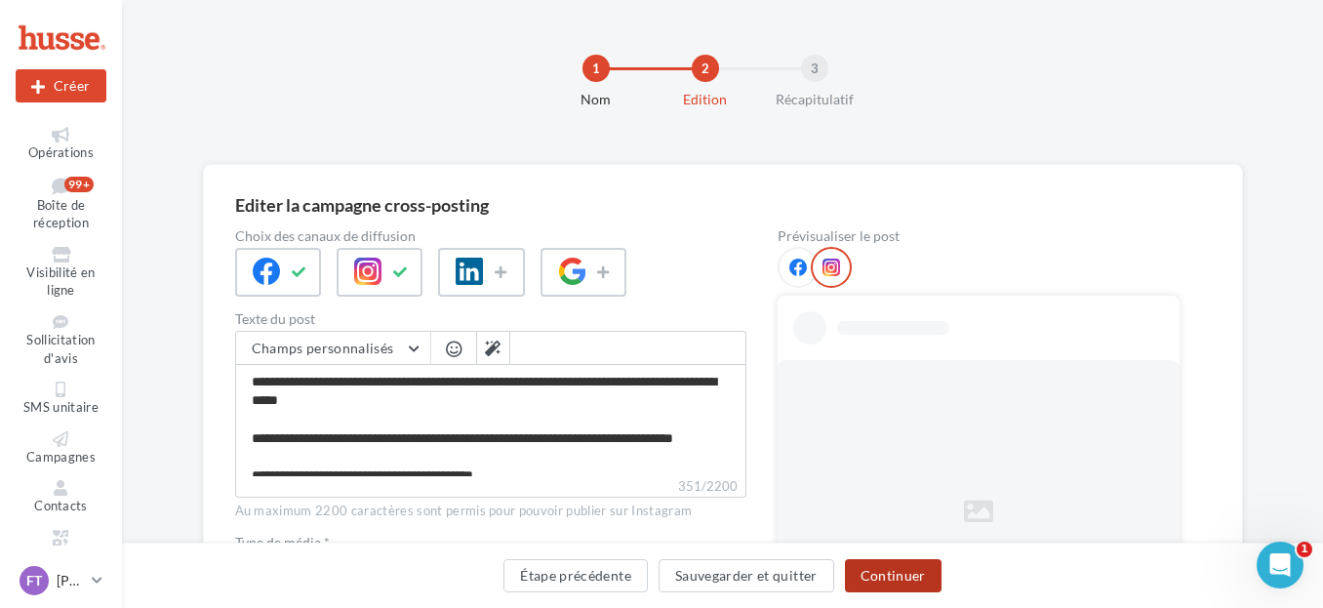
click at [885, 581] on button "Continuer" at bounding box center [893, 575] width 97 height 33
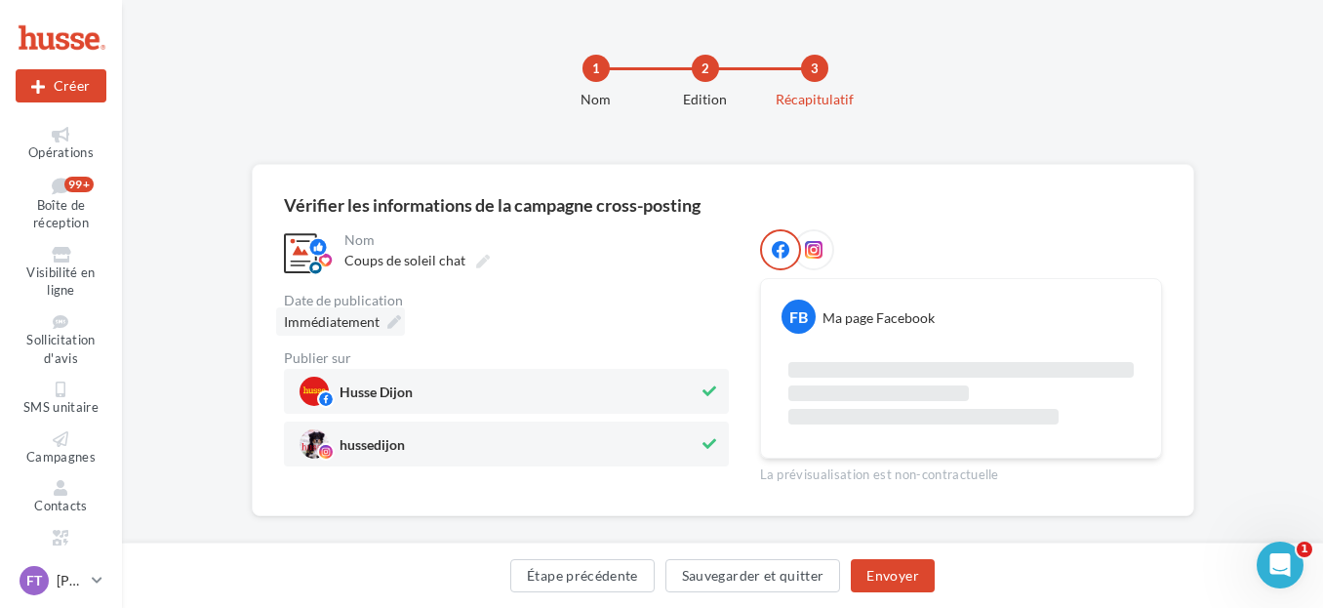
click at [387, 319] on icon at bounding box center [394, 322] width 14 height 14
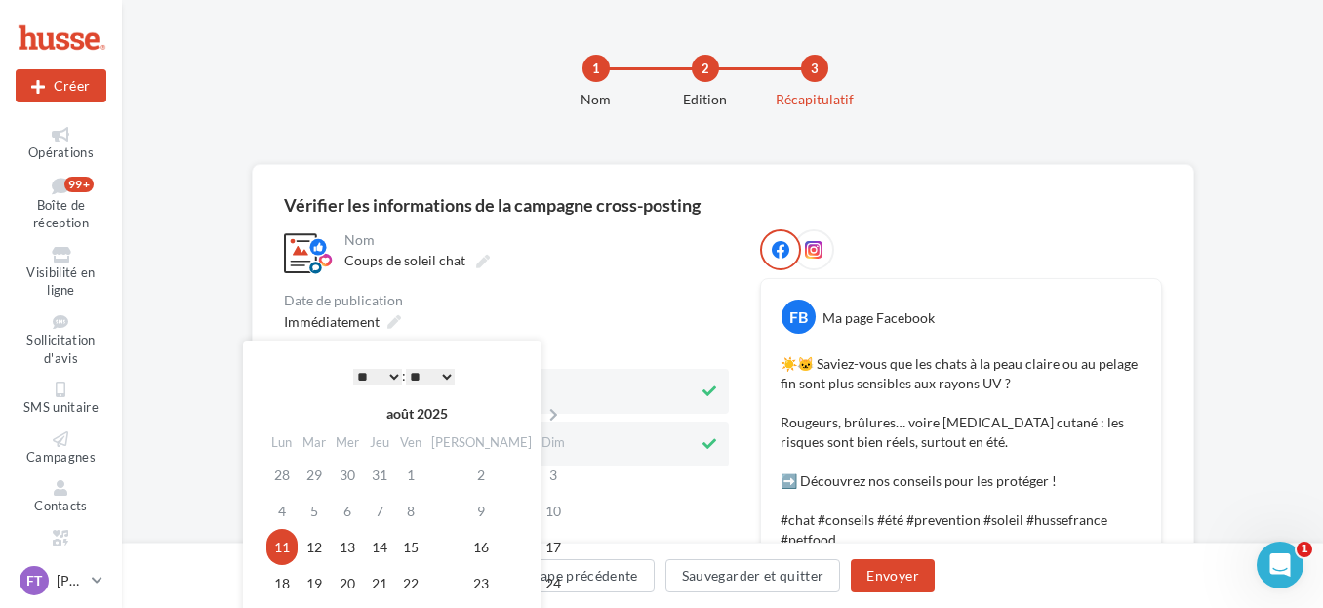
click at [352, 439] on th "Mer" at bounding box center [347, 442] width 33 height 28
click at [362, 547] on td "13" at bounding box center [347, 547] width 33 height 36
click at [386, 374] on select "* * * * * * * * * * ** ** ** ** ** ** ** ** ** ** ** ** ** **" at bounding box center [377, 377] width 49 height 16
click at [420, 374] on select "** ** ** ** ** **" at bounding box center [430, 377] width 49 height 16
click at [694, 281] on div "**********" at bounding box center [506, 347] width 445 height 237
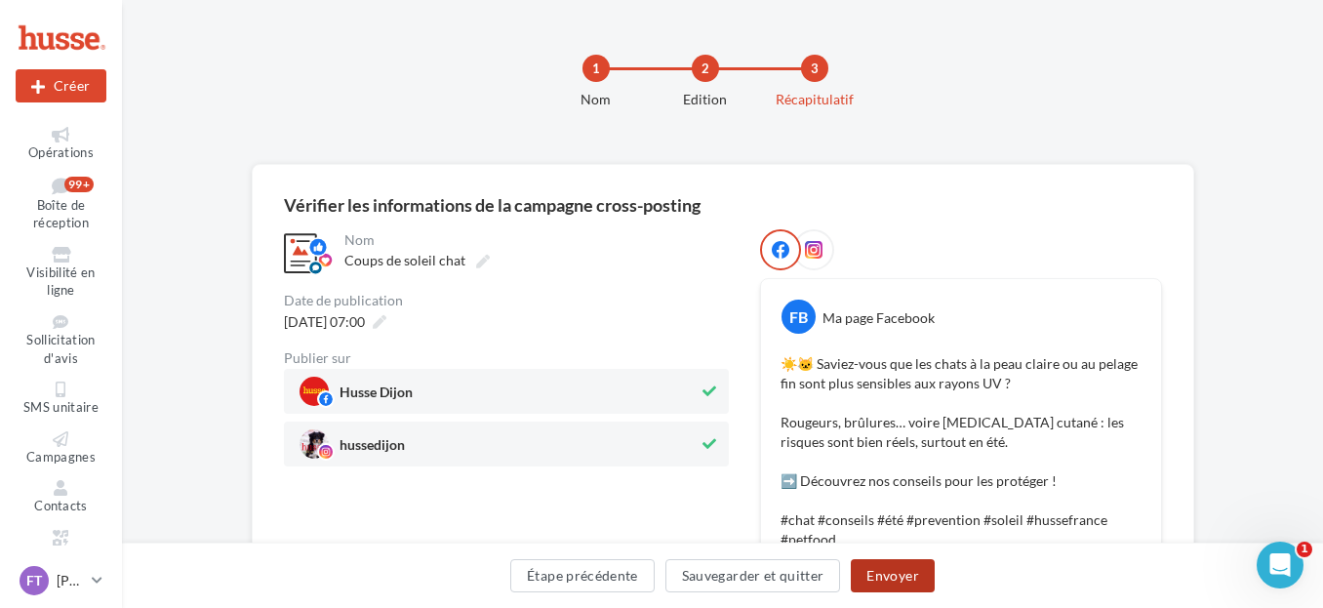
click at [914, 565] on button "Envoyer" at bounding box center [892, 575] width 83 height 33
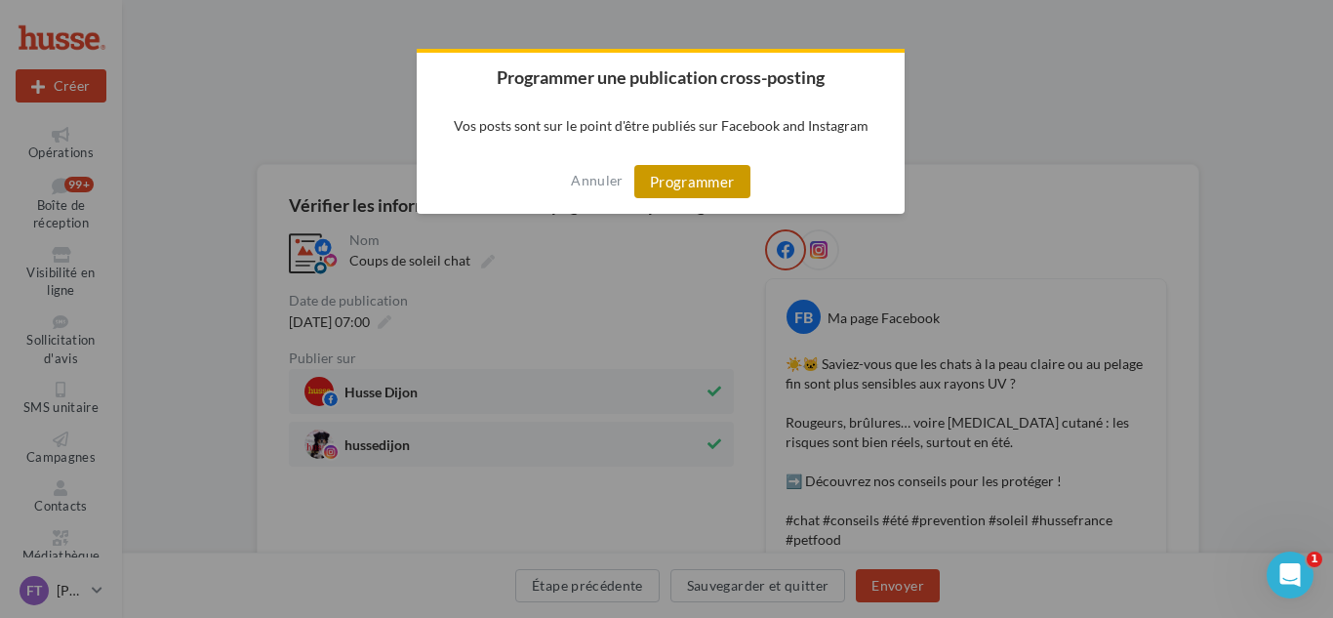
click at [703, 188] on button "Programmer" at bounding box center [692, 181] width 116 height 33
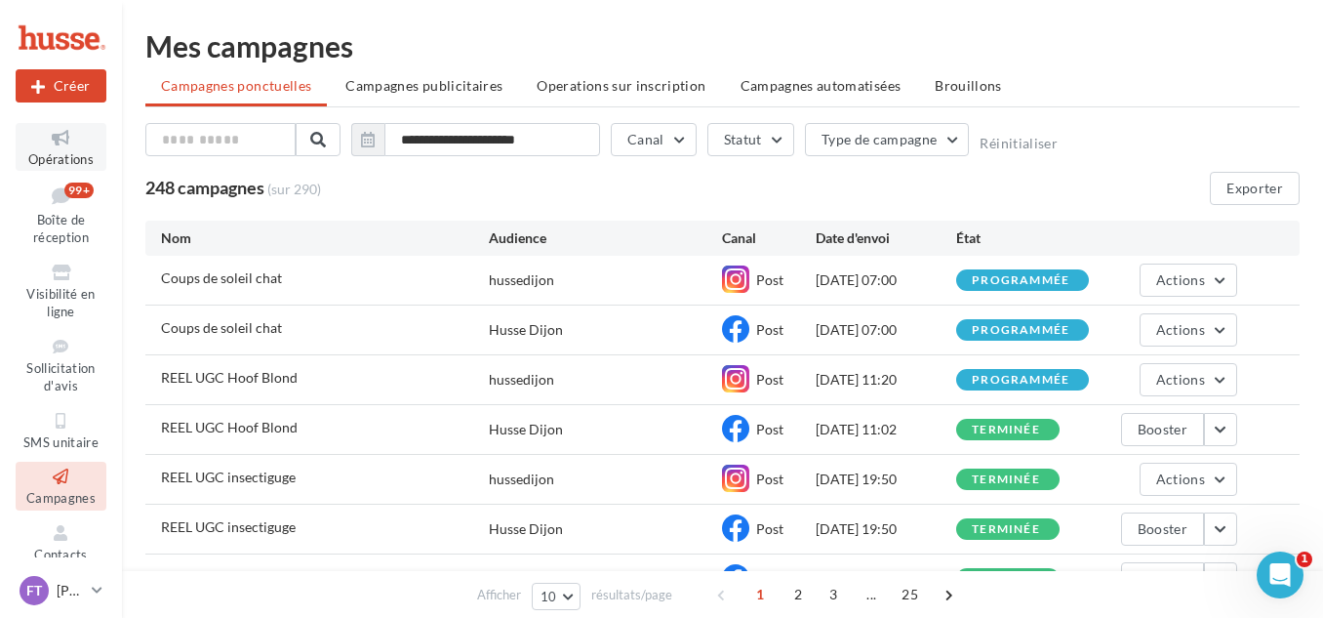
click at [71, 147] on icon at bounding box center [60, 138] width 79 height 22
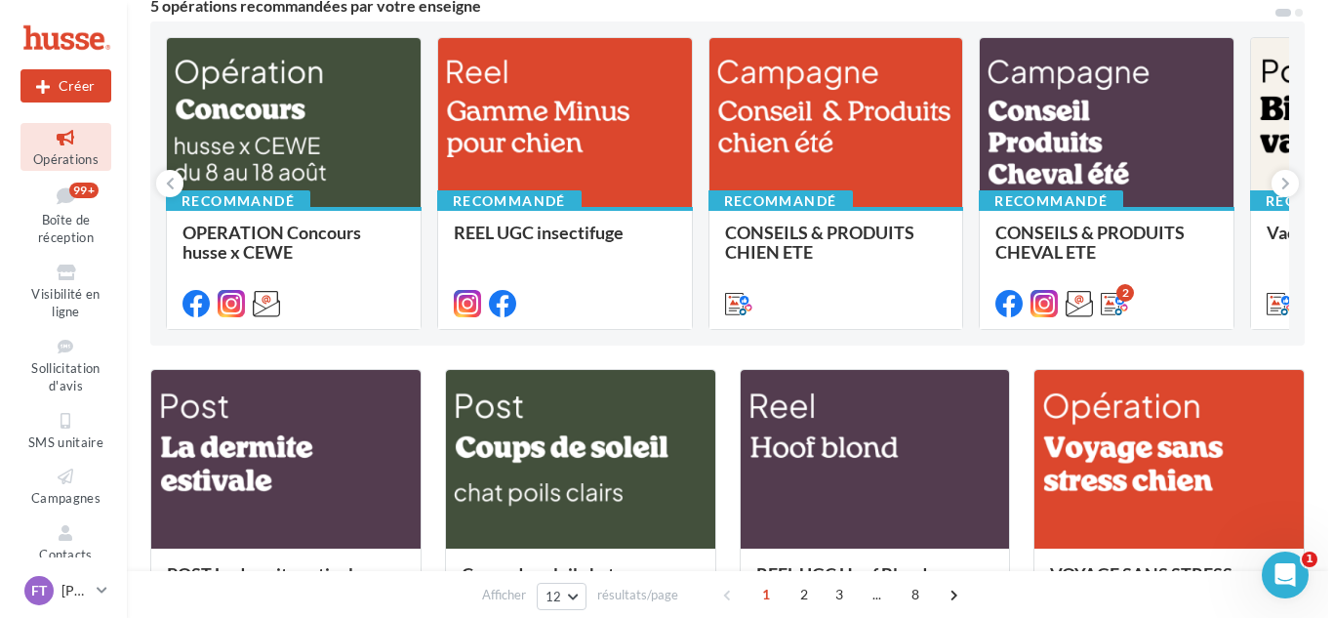
scroll to position [488, 0]
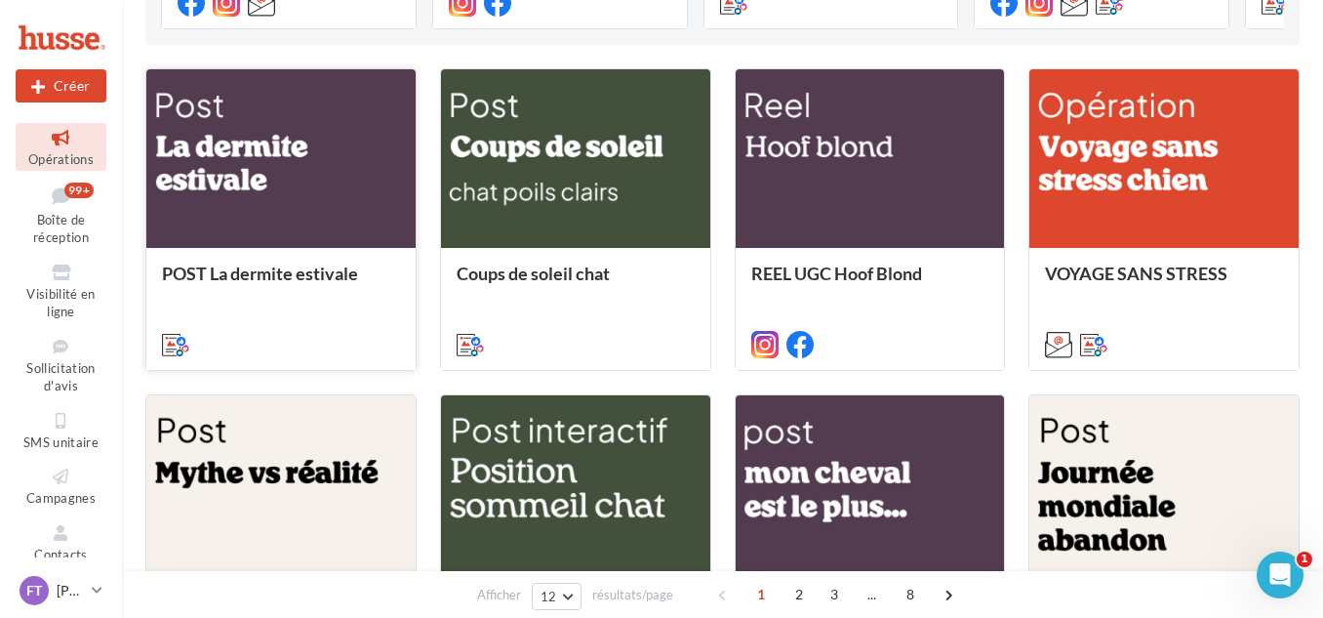
click at [265, 280] on span "POST La dermite estivale" at bounding box center [260, 273] width 196 height 21
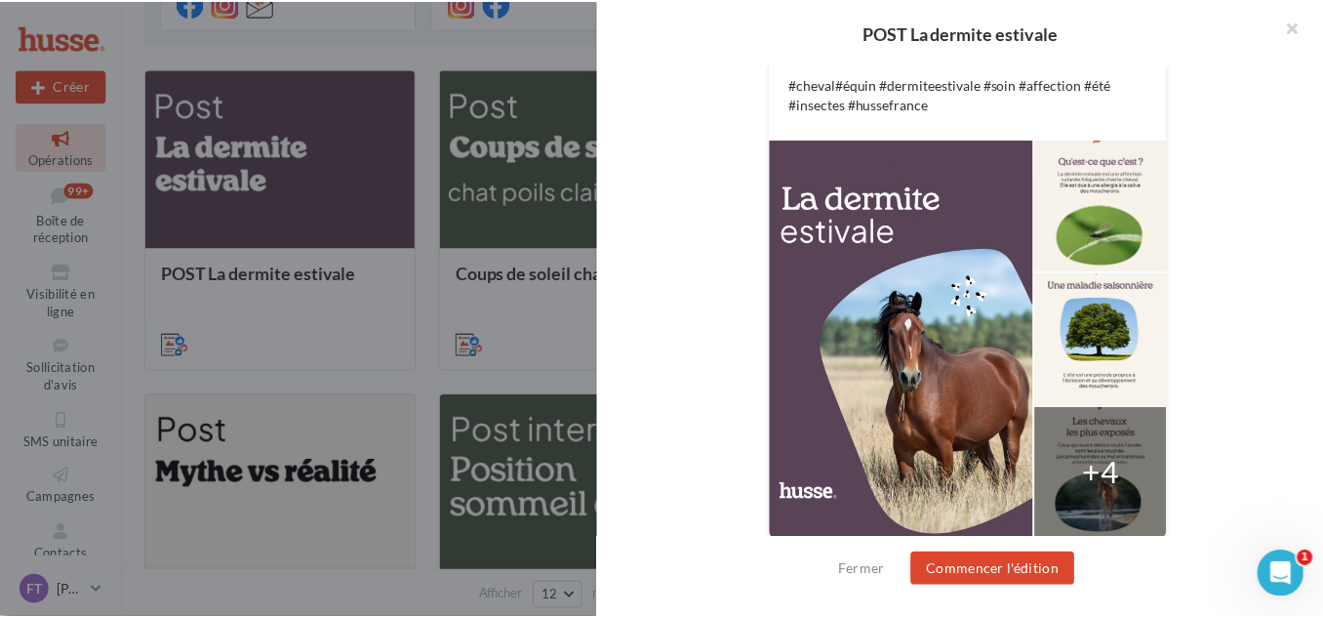
scroll to position [617, 0]
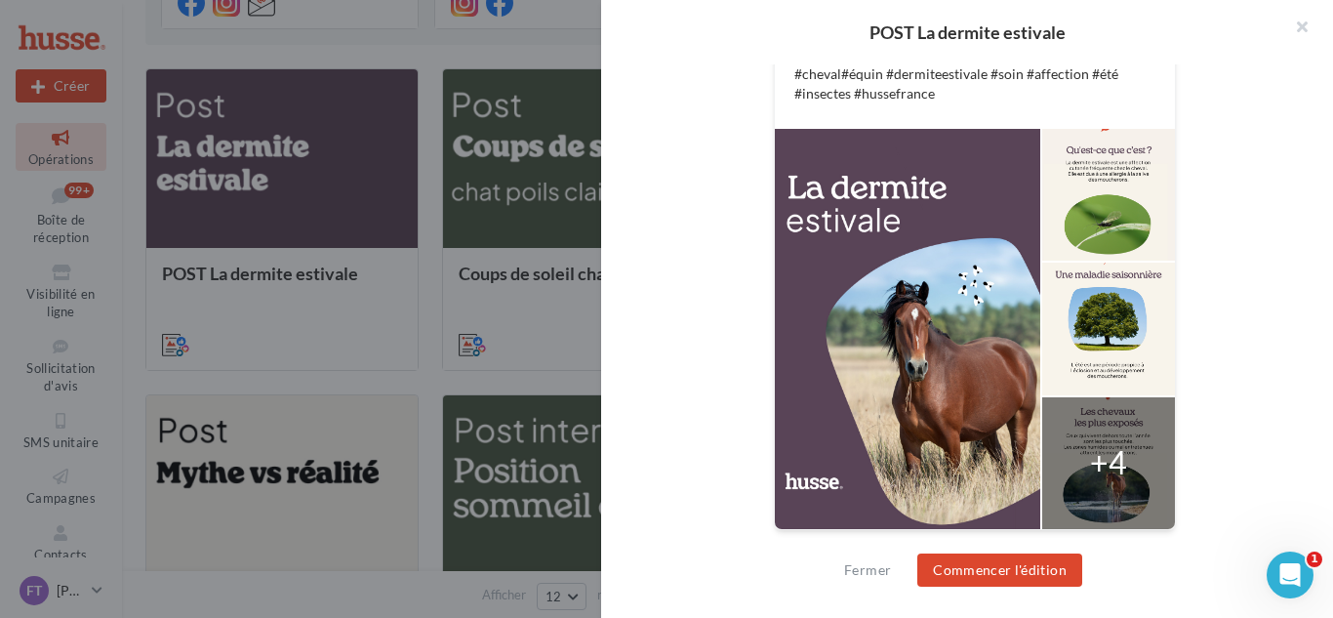
click at [707, 68] on div "FB Ma page Facebook 🌿 La dermite estivale, un vrai fléau pour les chevaux… Cett…" at bounding box center [975, 160] width 623 height 792
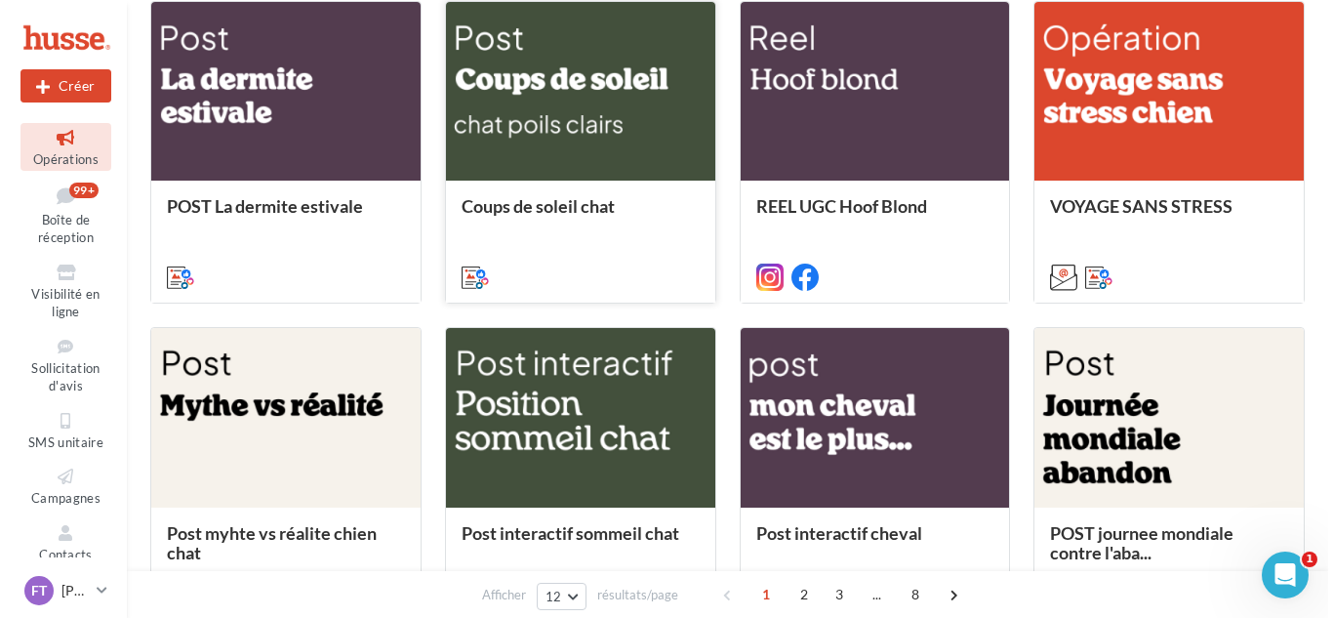
scroll to position [586, 0]
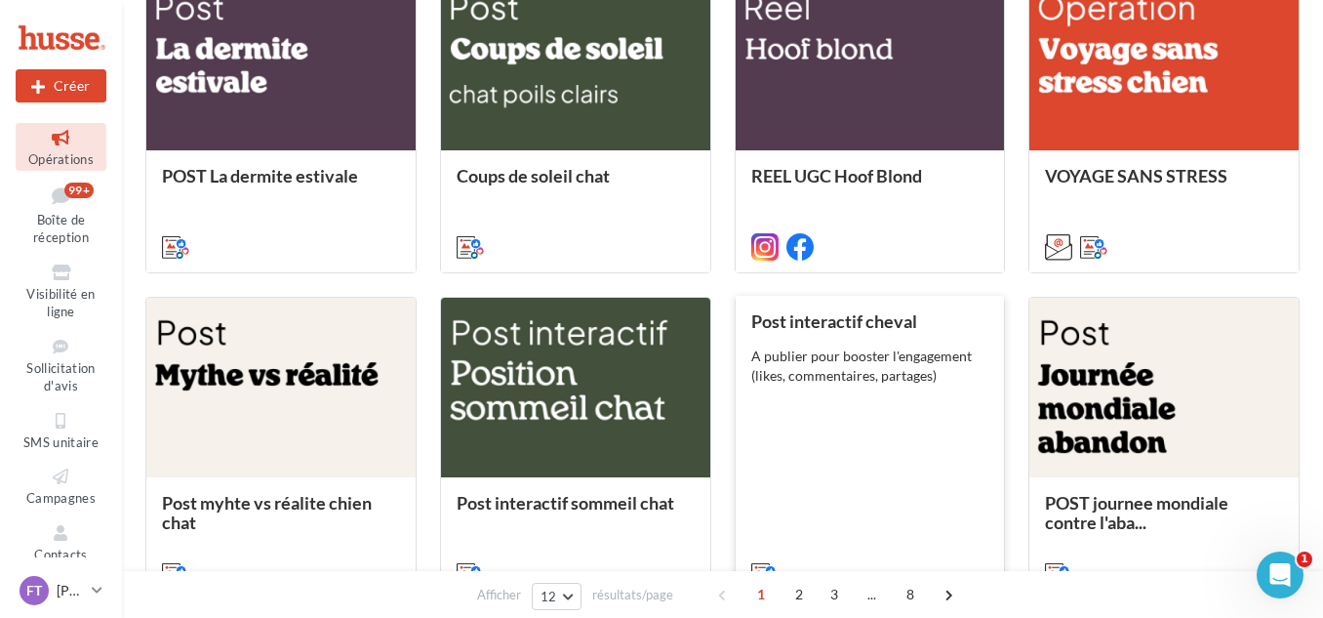
click at [892, 407] on div "Post interactif cheval A publier pour booster l'engagement (likes, commentaires…" at bounding box center [871, 445] width 238 height 269
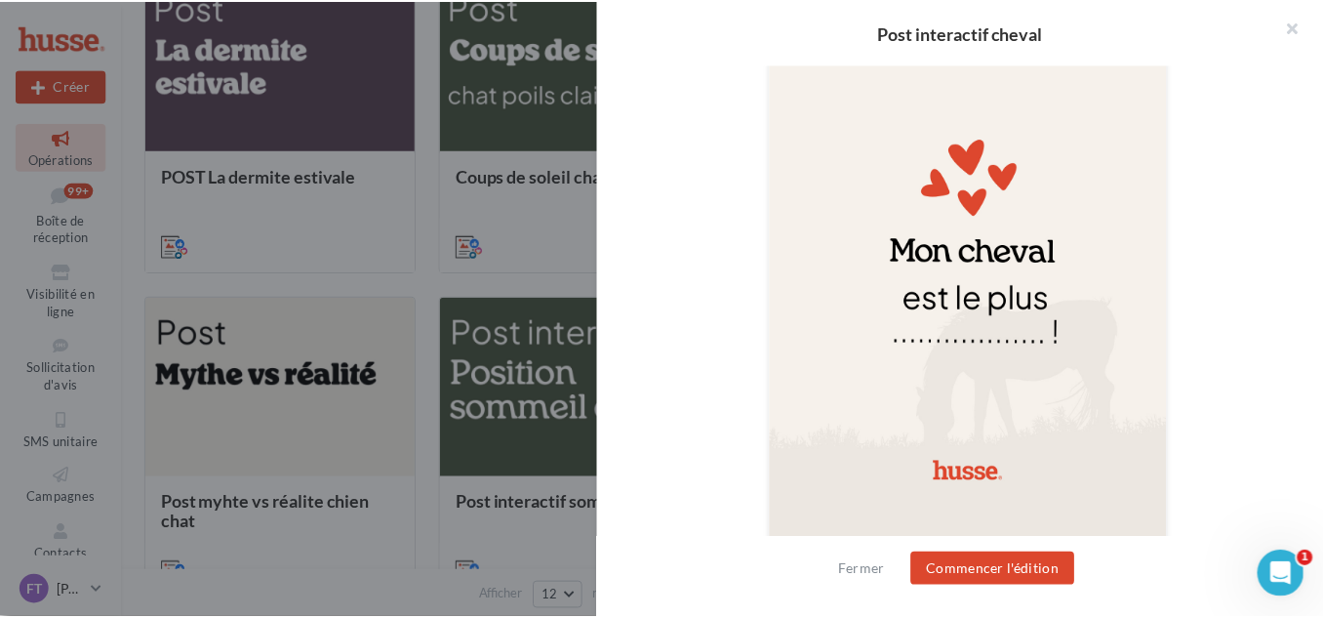
scroll to position [716, 0]
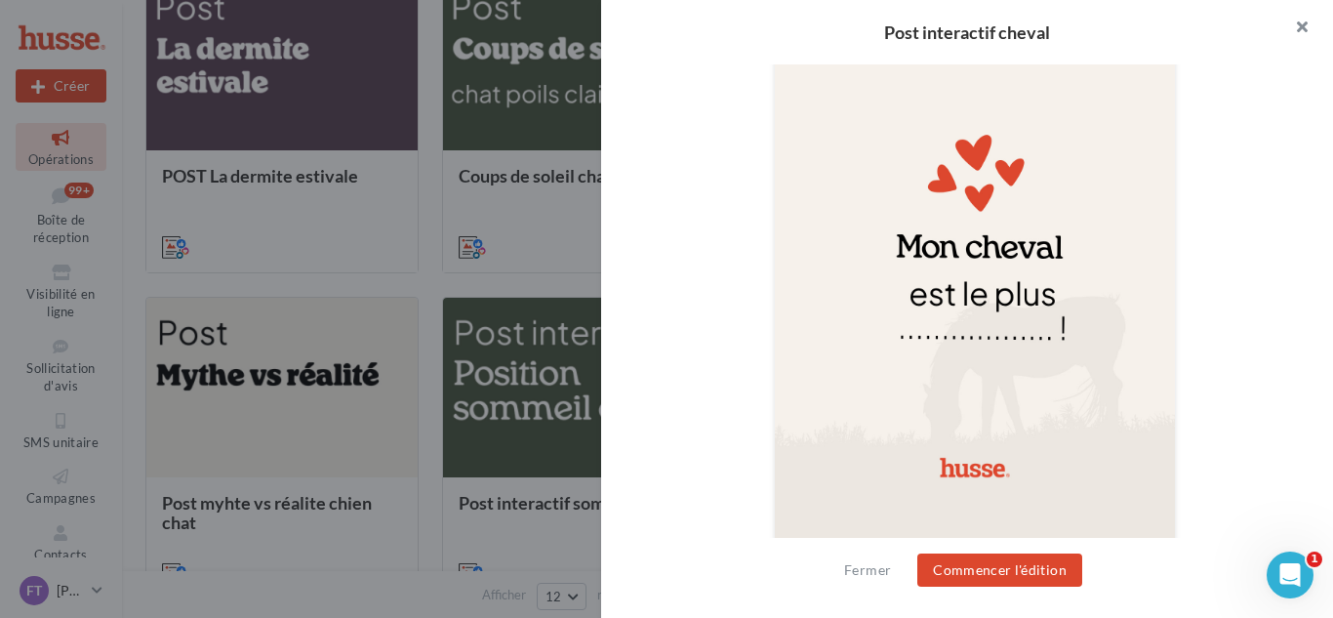
click at [1301, 24] on button "button" at bounding box center [1294, 29] width 78 height 59
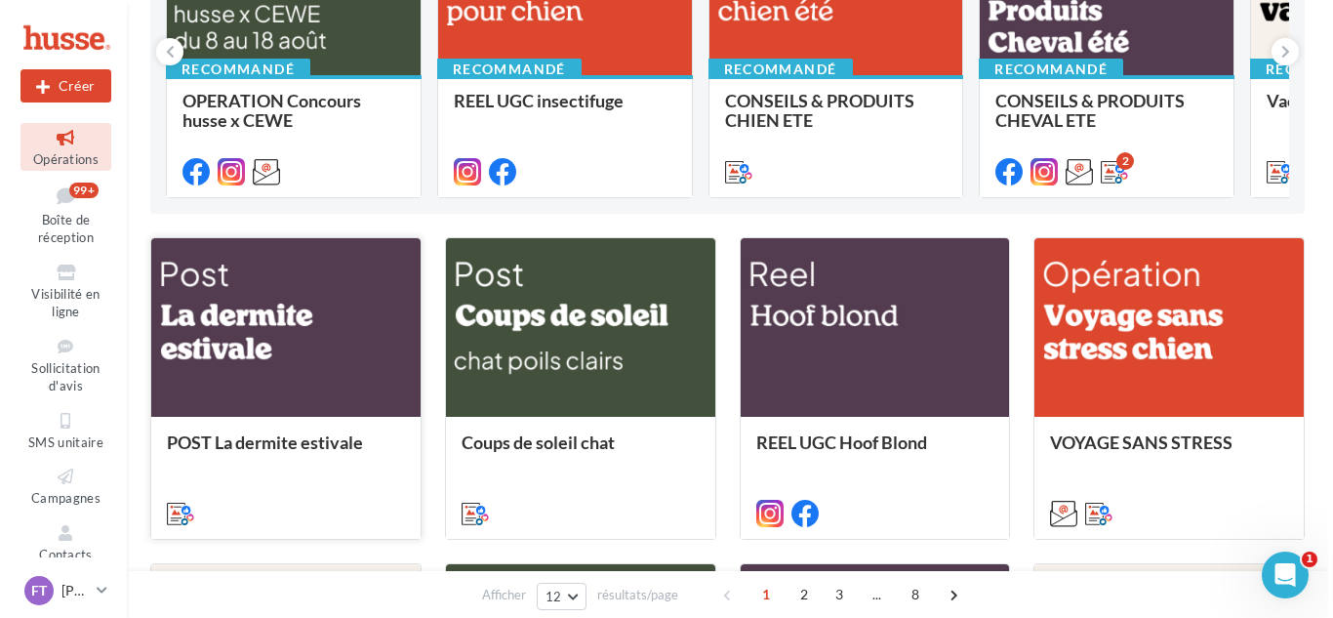
scroll to position [293, 0]
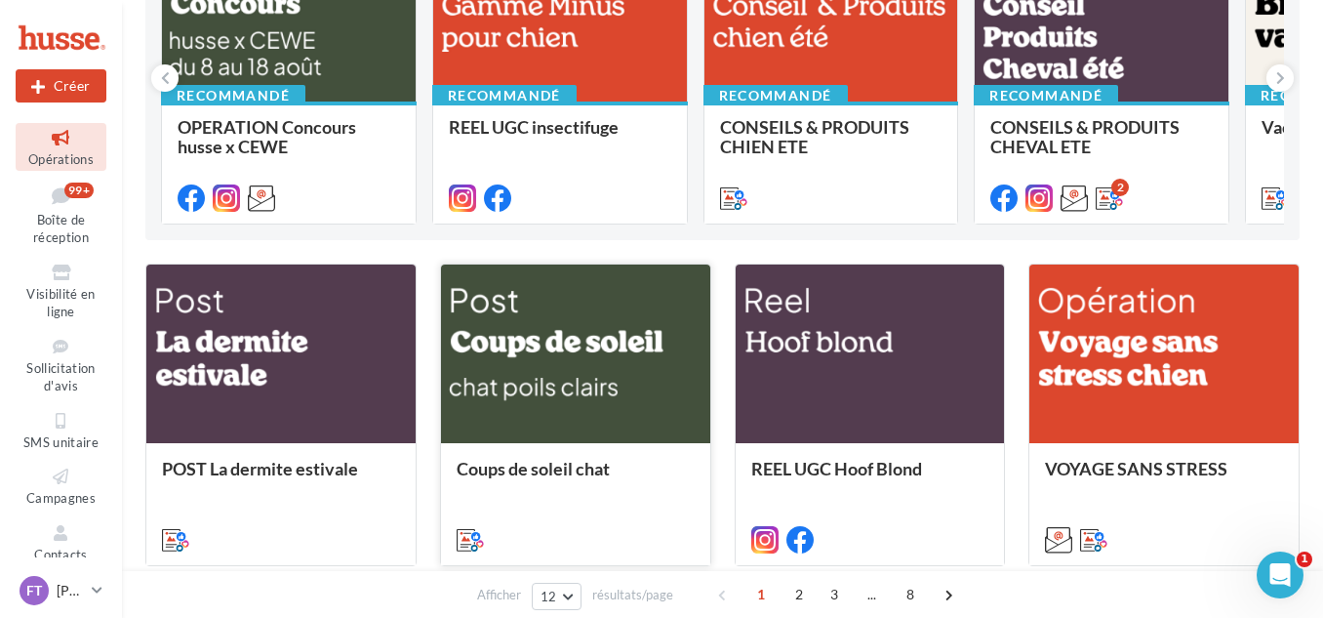
click at [507, 374] on div at bounding box center [575, 354] width 269 height 181
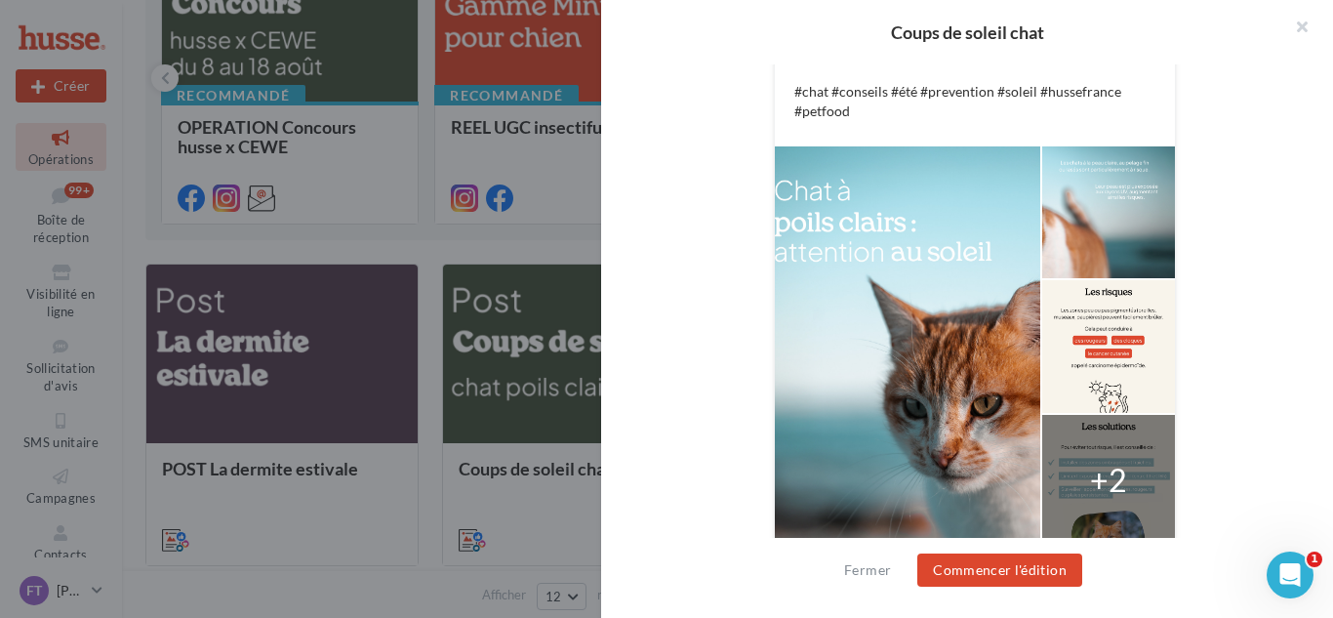
scroll to position [597, 0]
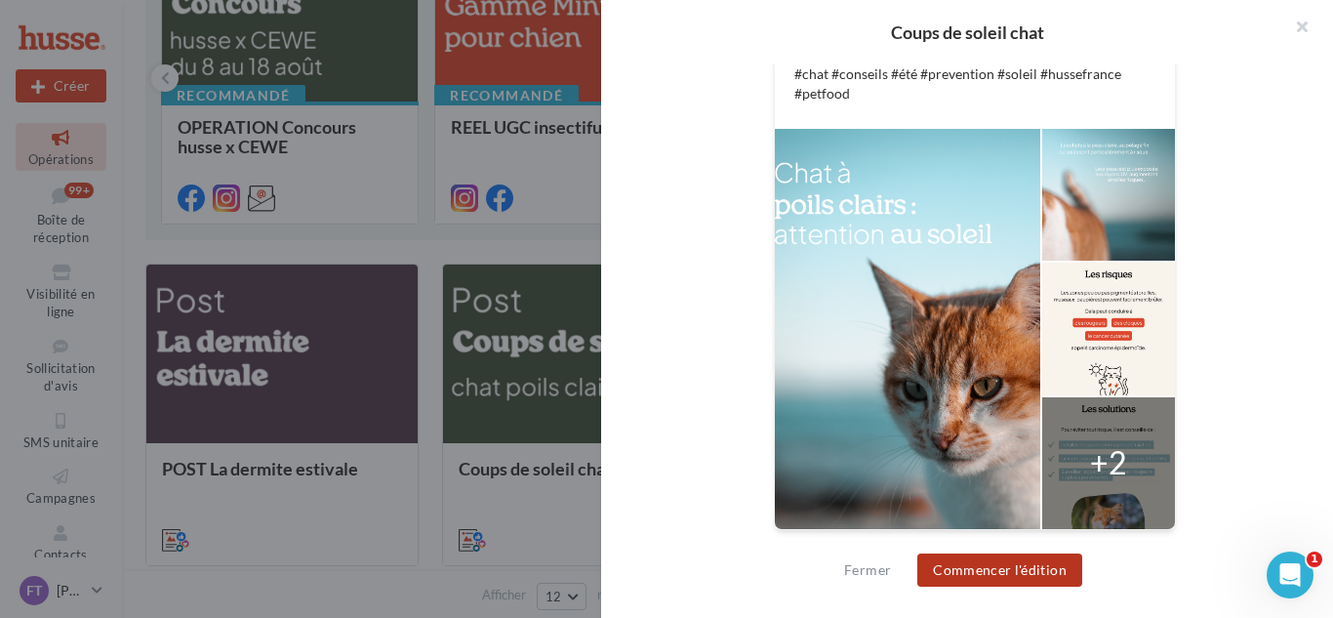
click at [987, 574] on button "Commencer l'édition" at bounding box center [999, 569] width 165 height 33
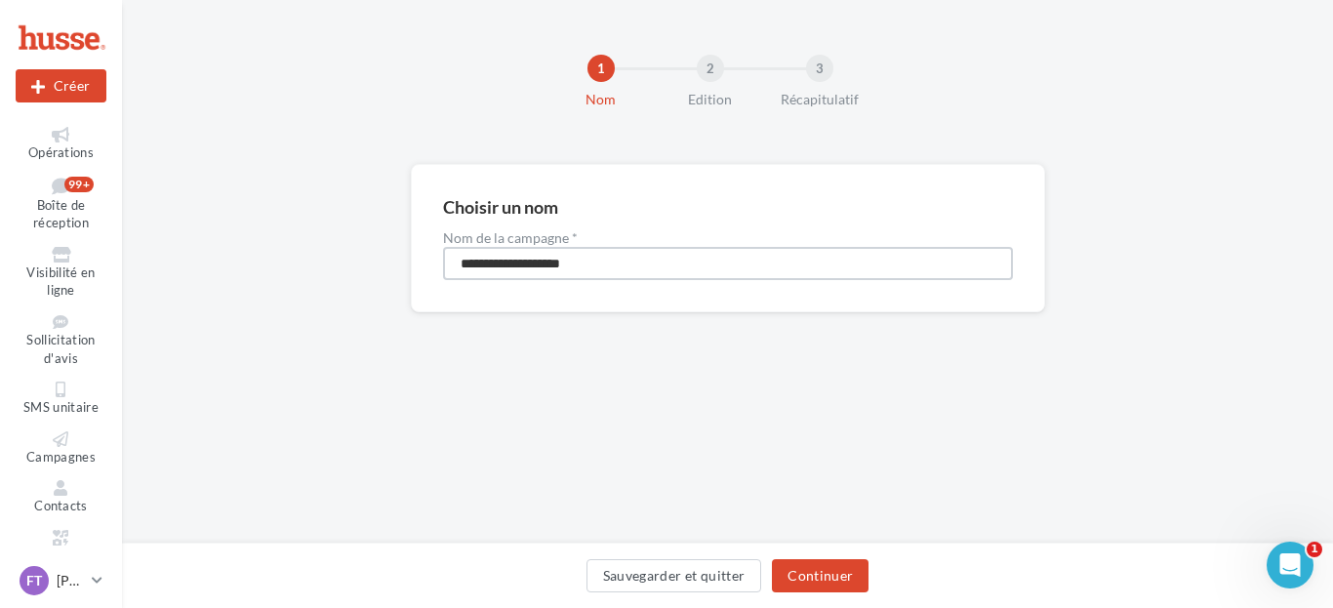
click at [584, 269] on input "**********" at bounding box center [728, 263] width 570 height 33
click at [836, 584] on button "Continuer" at bounding box center [820, 575] width 97 height 33
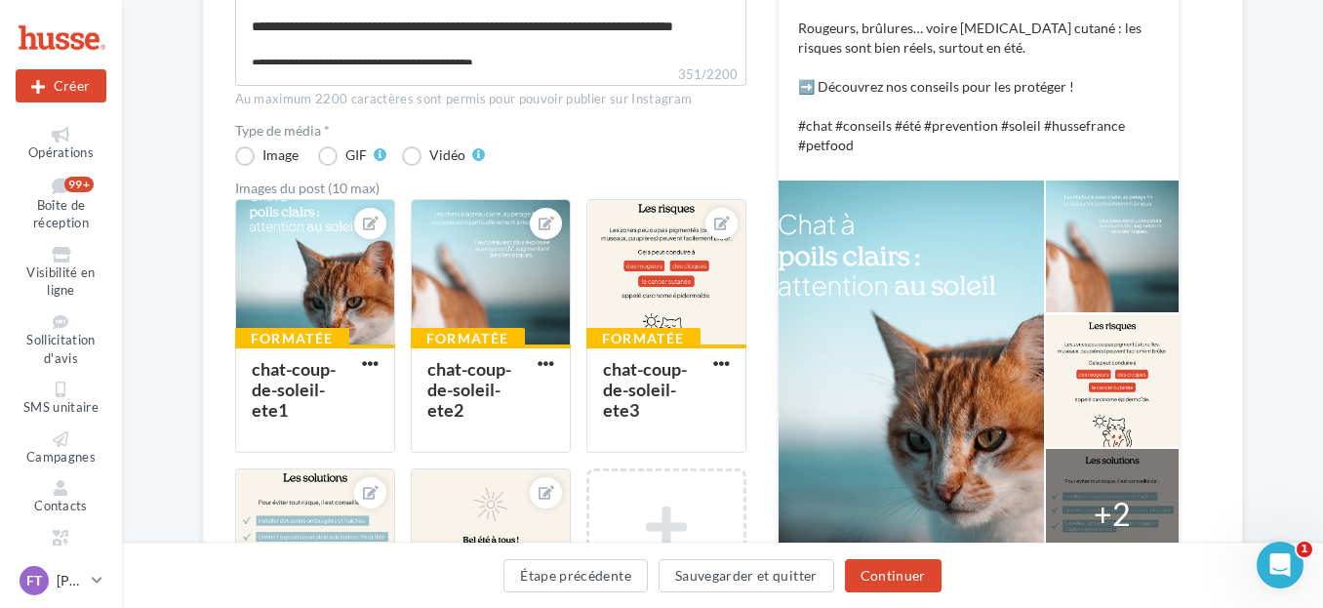
scroll to position [488, 0]
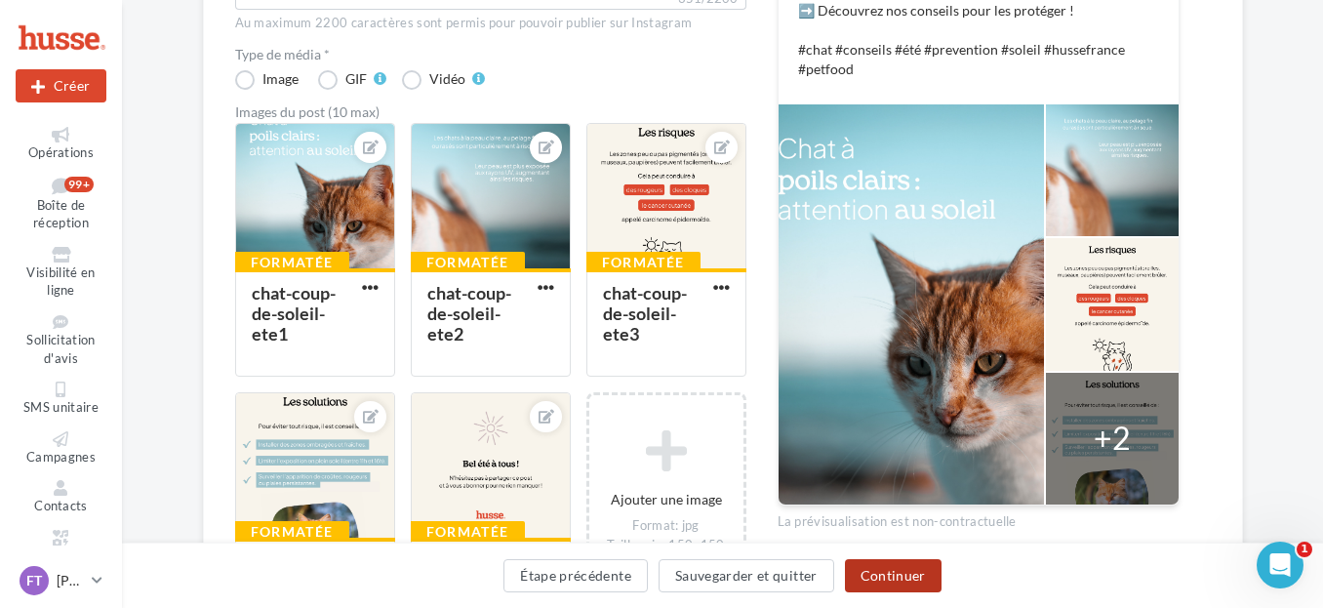
click at [933, 581] on button "Continuer" at bounding box center [893, 575] width 97 height 33
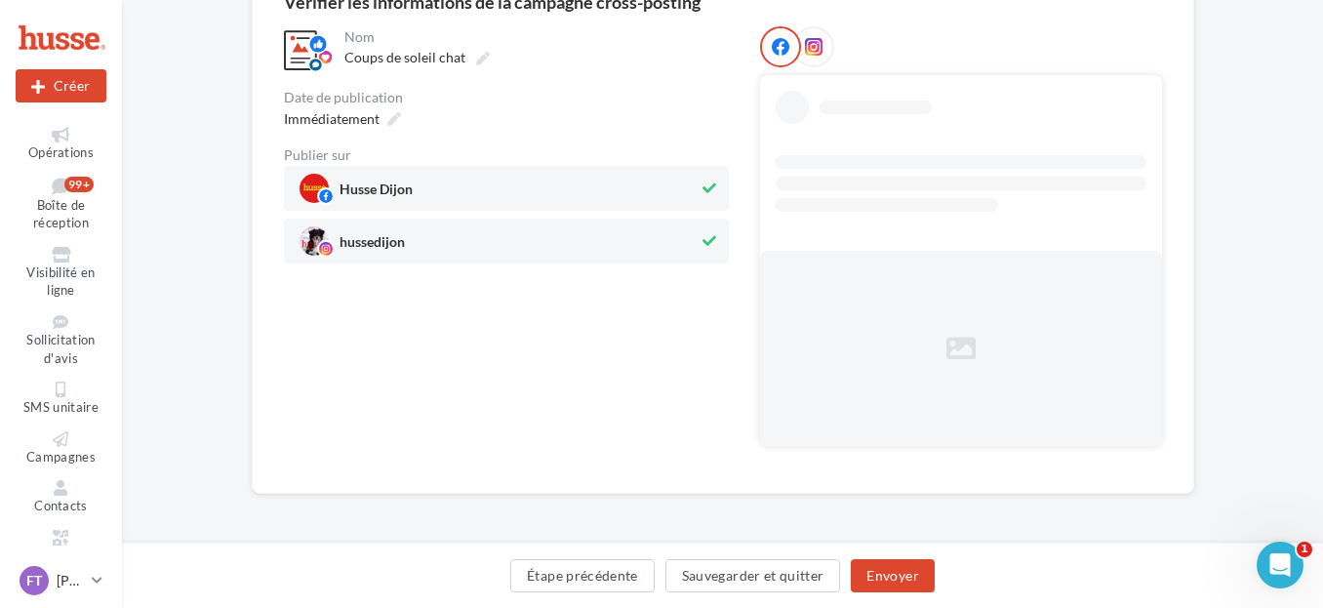
scroll to position [23, 0]
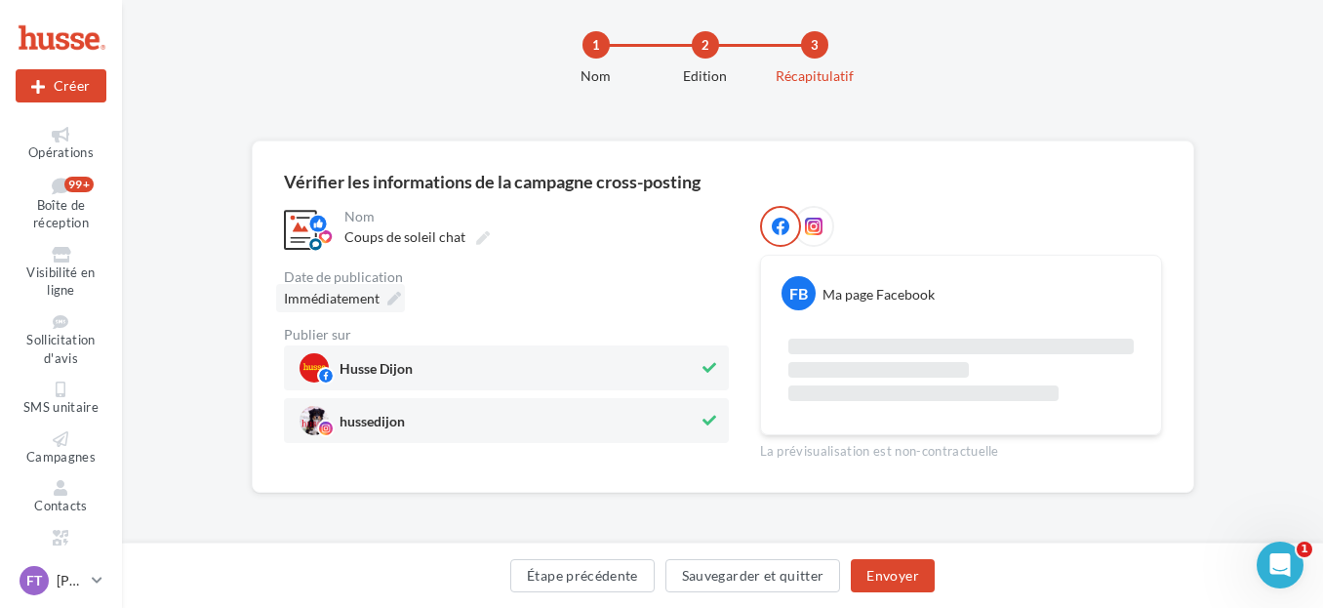
click at [385, 297] on div "Immédiatement" at bounding box center [340, 298] width 129 height 28
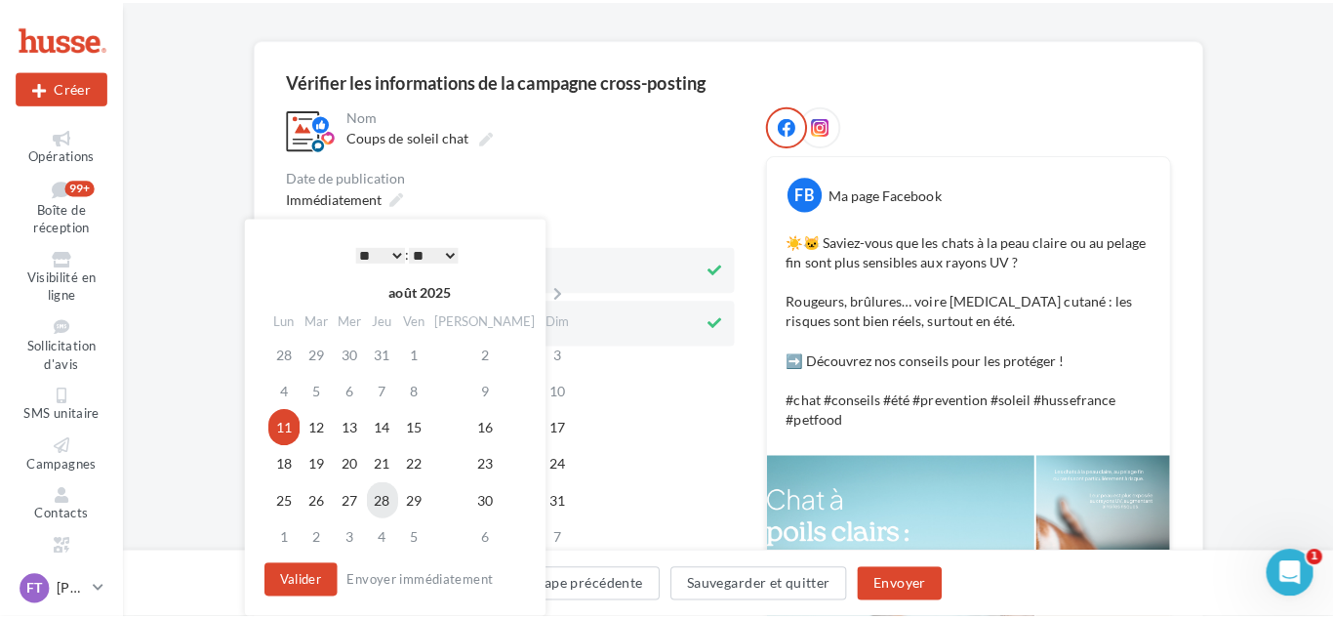
scroll to position [203, 0]
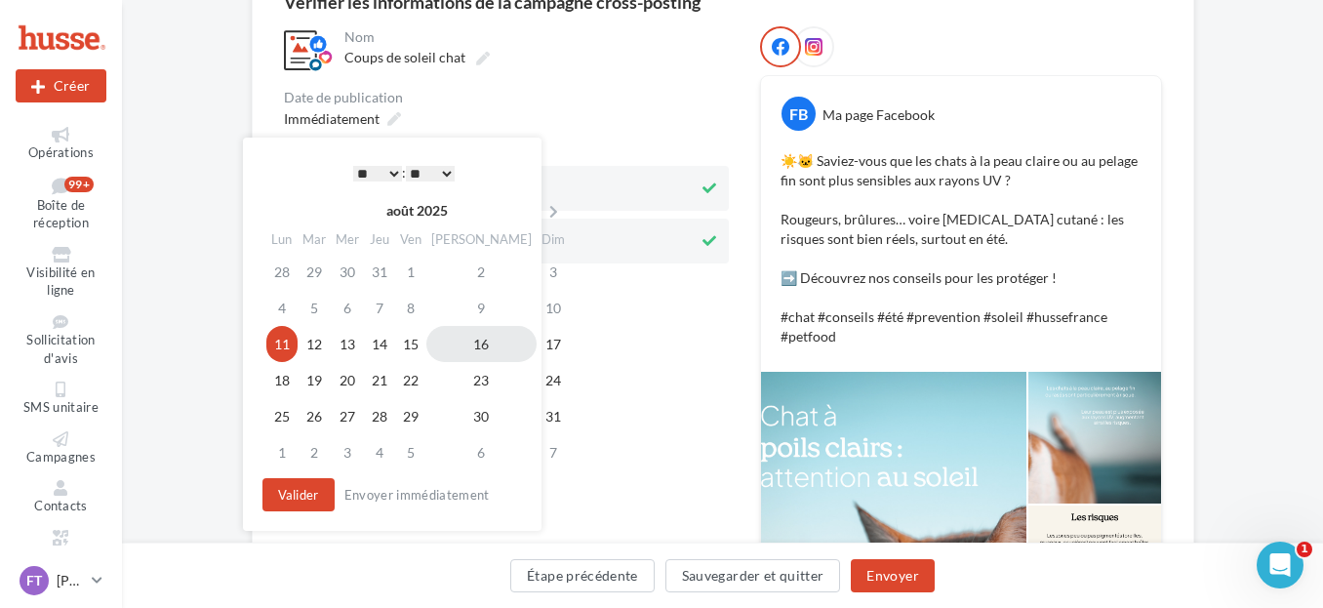
click at [462, 345] on td "16" at bounding box center [482, 344] width 110 height 36
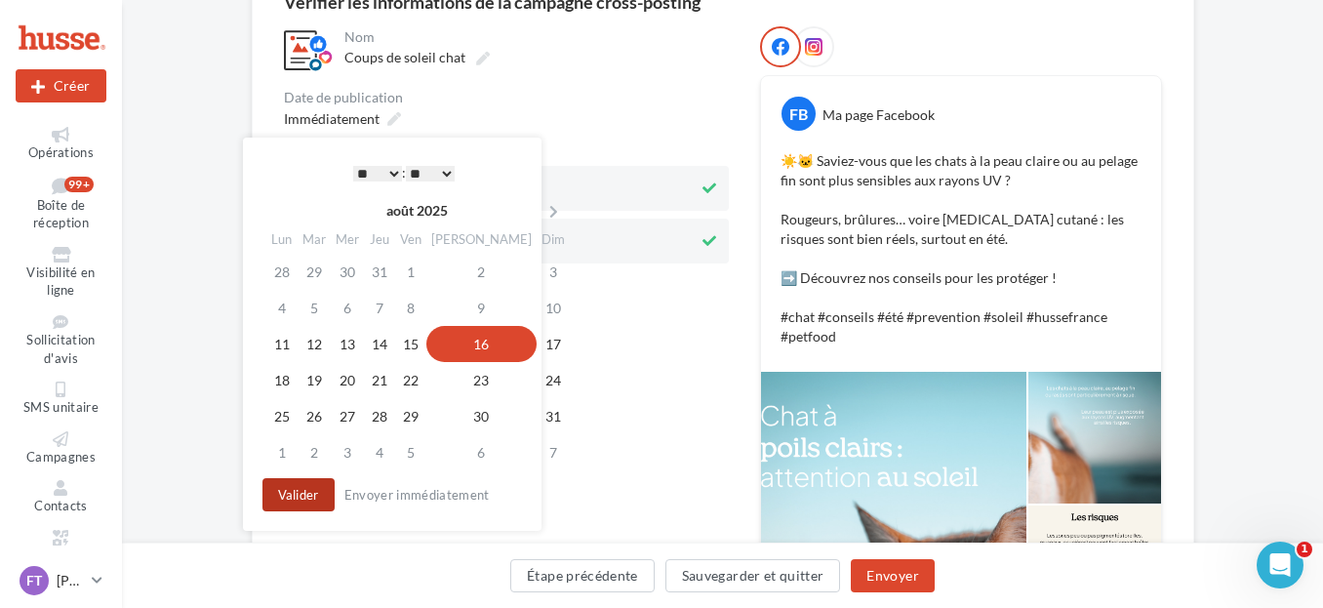
click at [318, 495] on button "Valider" at bounding box center [299, 494] width 72 height 33
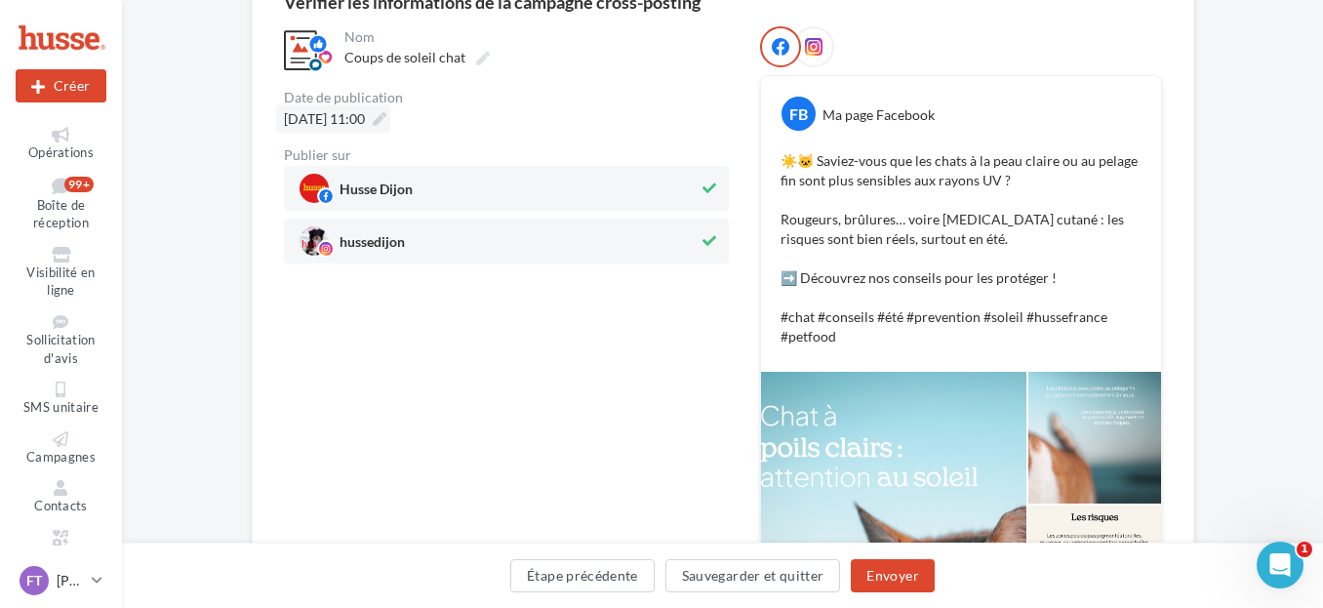
click at [390, 107] on div "[DATE] 11:00" at bounding box center [333, 118] width 114 height 28
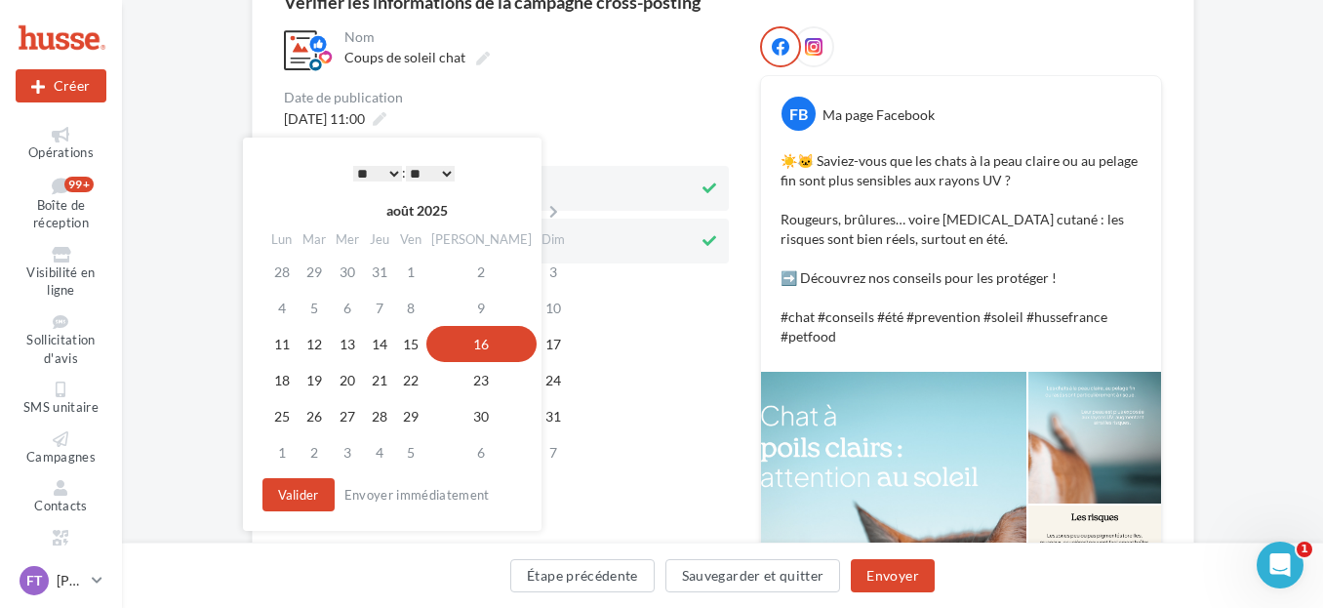
click at [393, 175] on select "* * * * * * * * * * ** ** ** ** ** ** ** ** ** ** ** ** ** **" at bounding box center [377, 174] width 49 height 16
click at [305, 498] on button "Valider" at bounding box center [299, 494] width 72 height 33
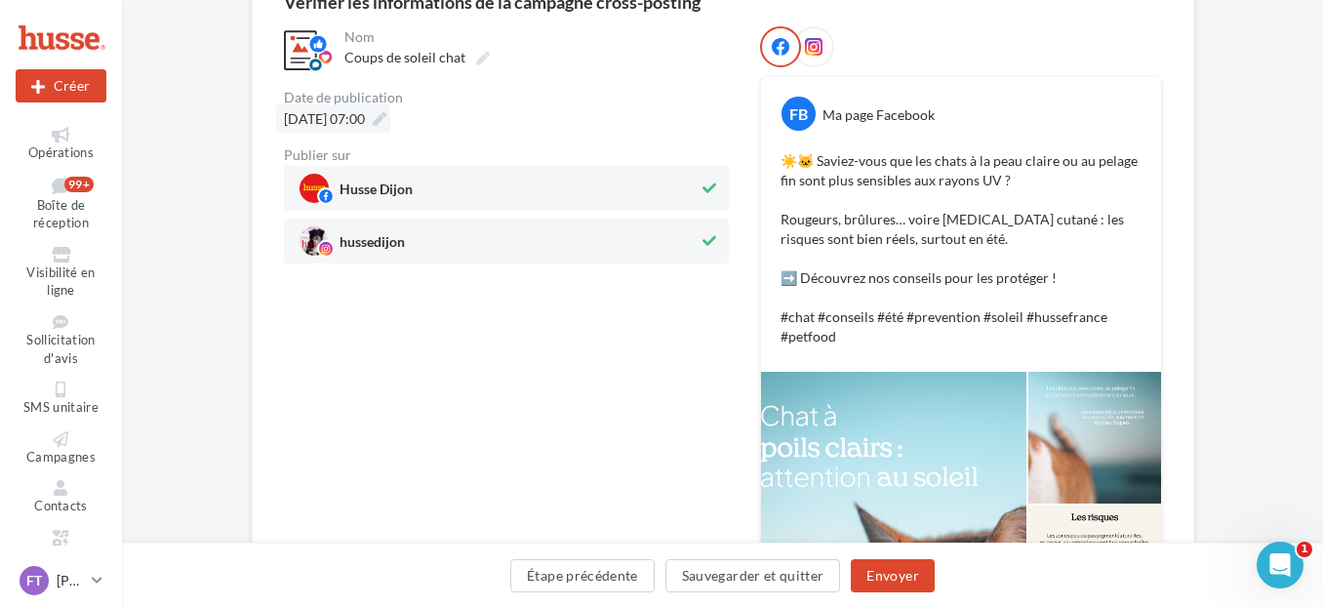
click at [358, 127] on span "16/08/2025 à 07:00" at bounding box center [324, 118] width 81 height 17
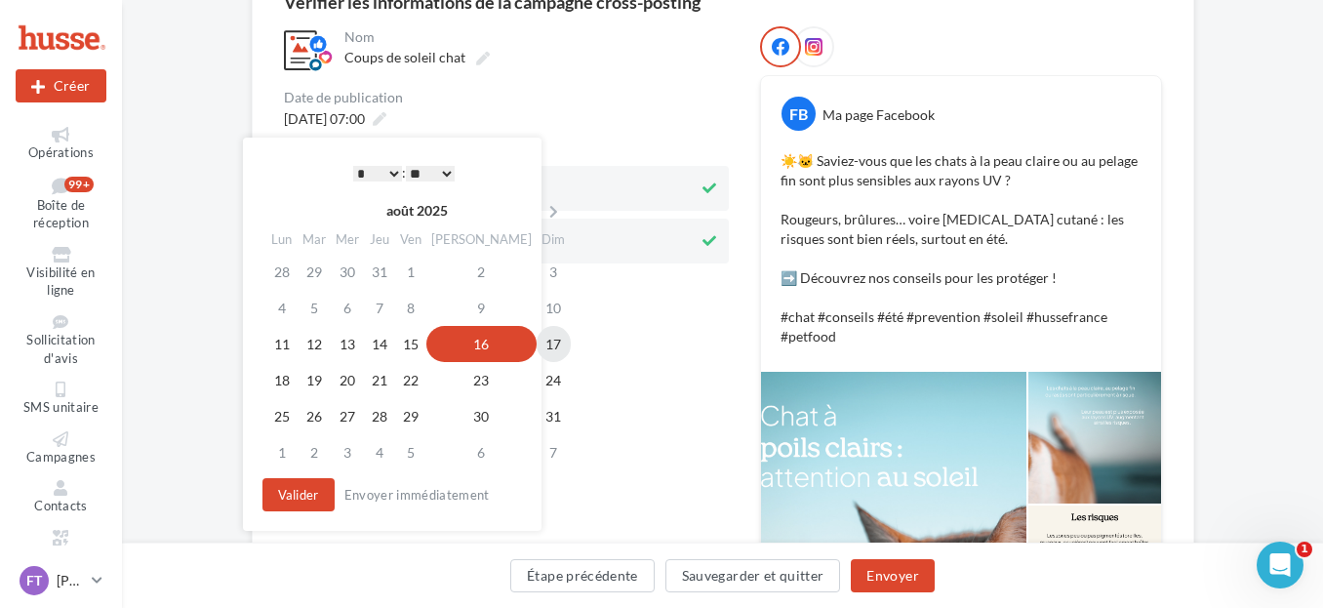
click at [537, 351] on td "17" at bounding box center [554, 344] width 34 height 36
click at [279, 491] on button "Valider" at bounding box center [299, 494] width 72 height 33
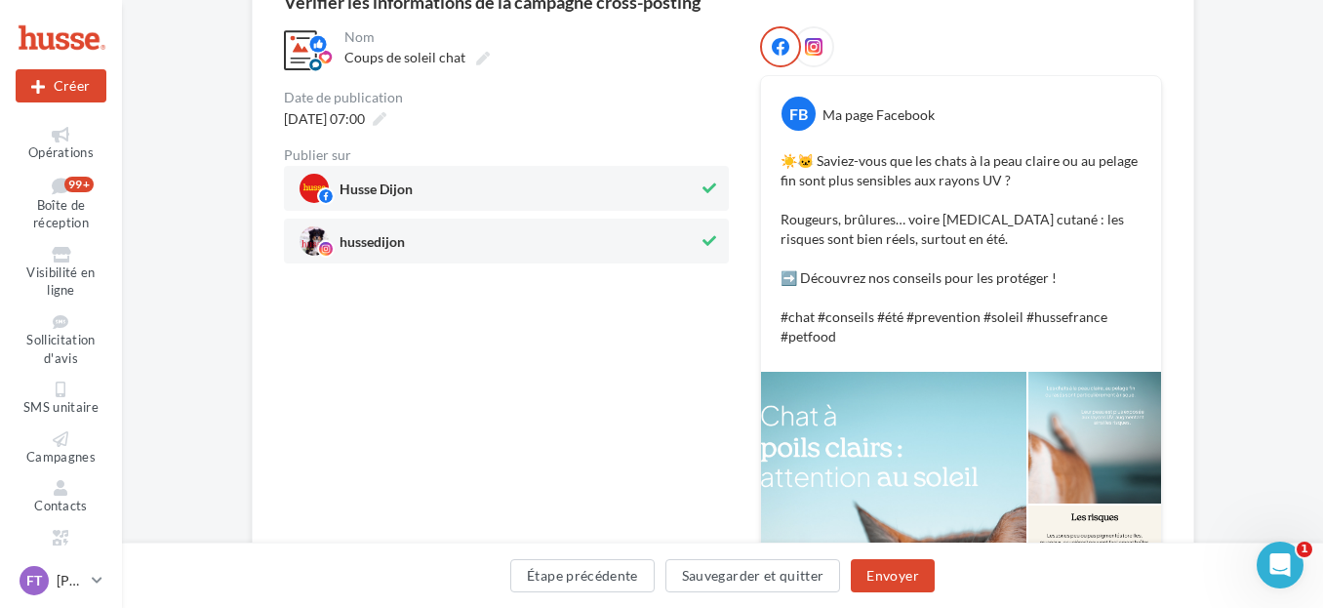
click at [555, 397] on div "**********" at bounding box center [506, 412] width 445 height 772
click at [905, 570] on button "Envoyer" at bounding box center [892, 575] width 83 height 33
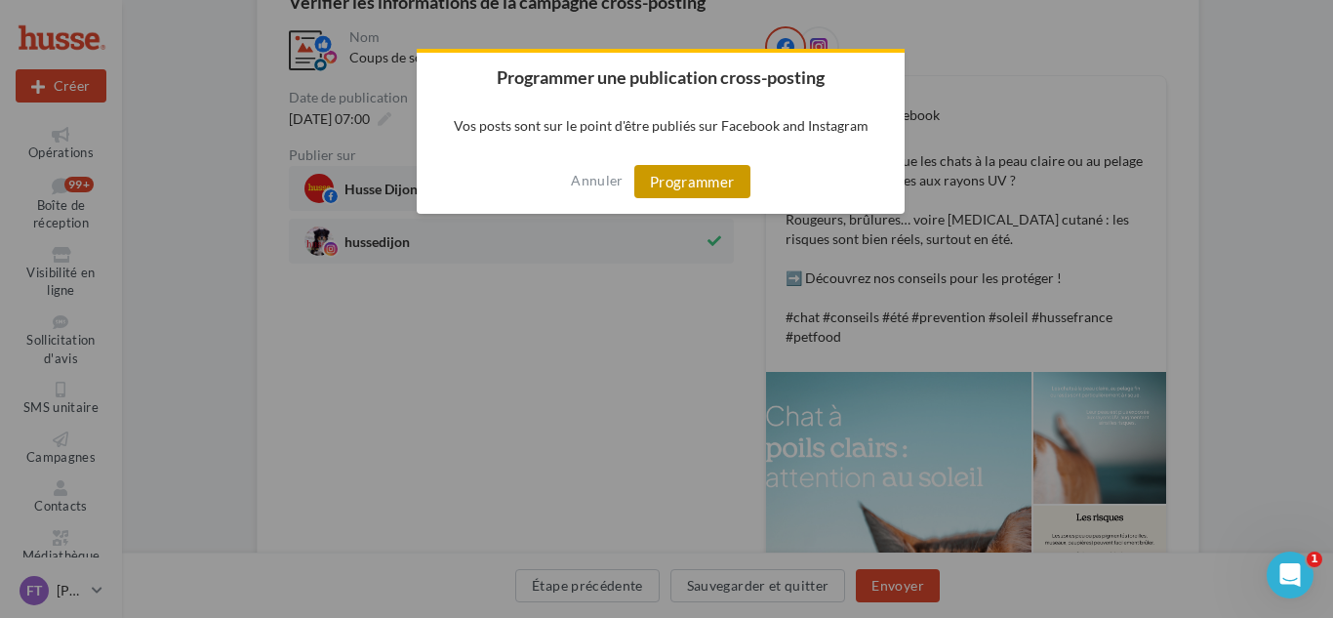
click at [672, 166] on button "Programmer" at bounding box center [692, 181] width 116 height 33
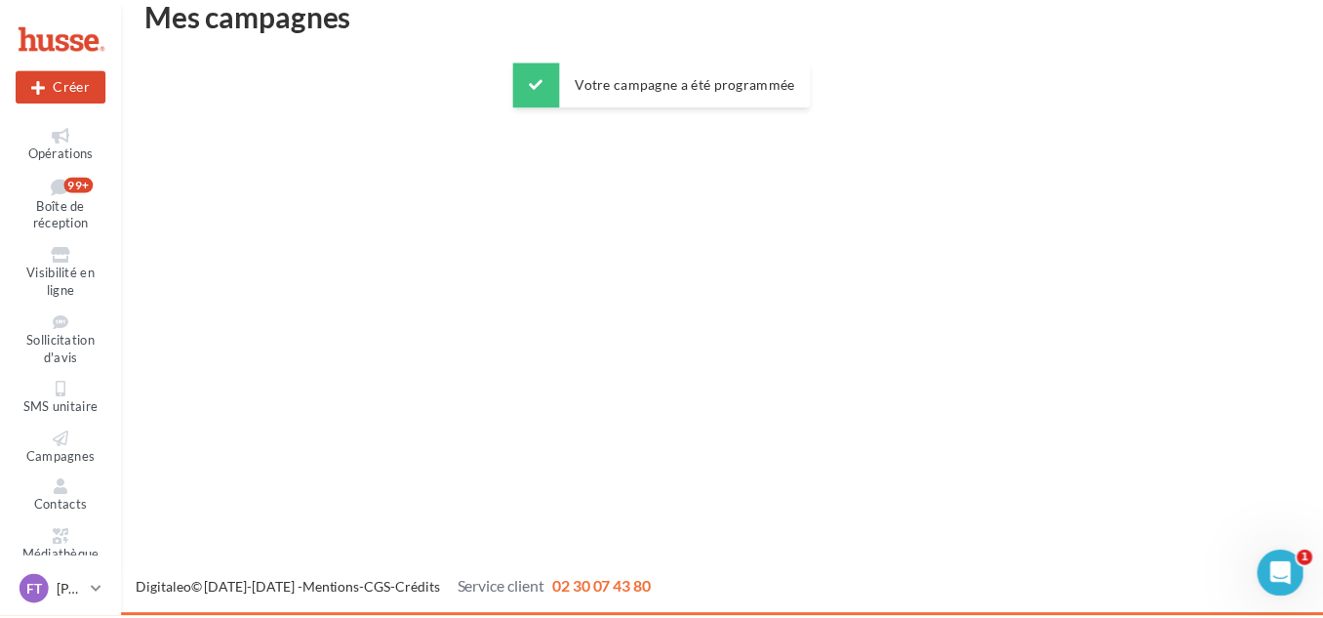
scroll to position [31, 0]
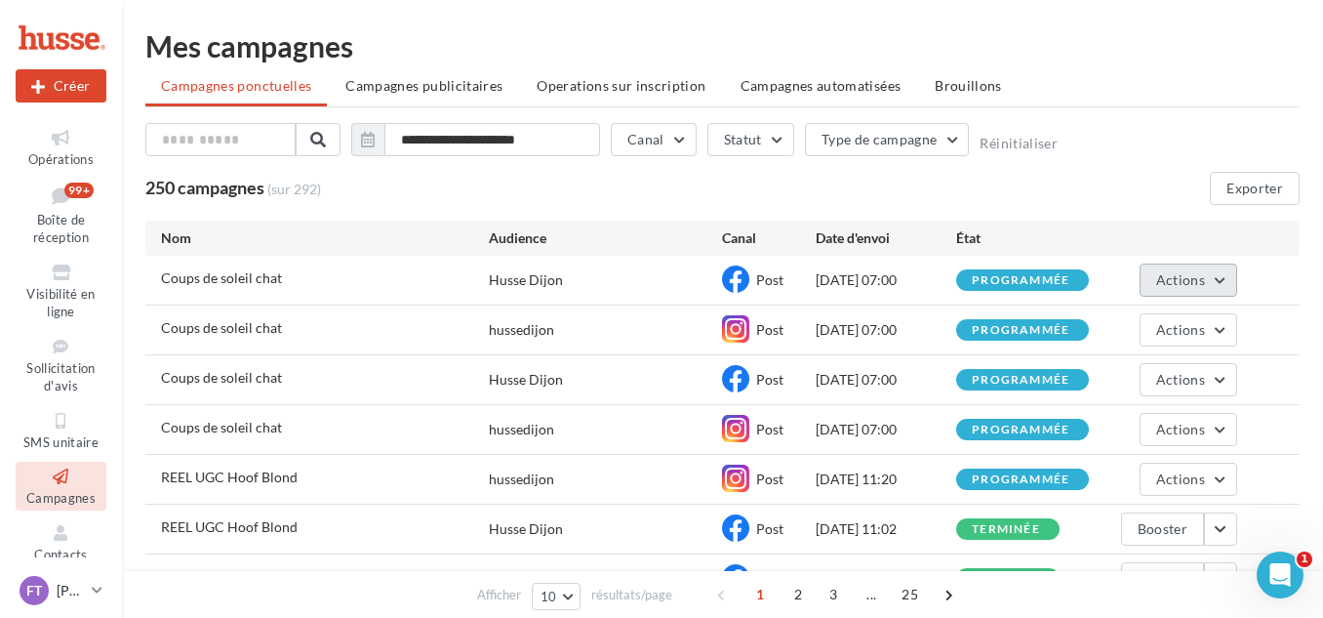
click at [1213, 278] on button "Actions" at bounding box center [1189, 280] width 98 height 33
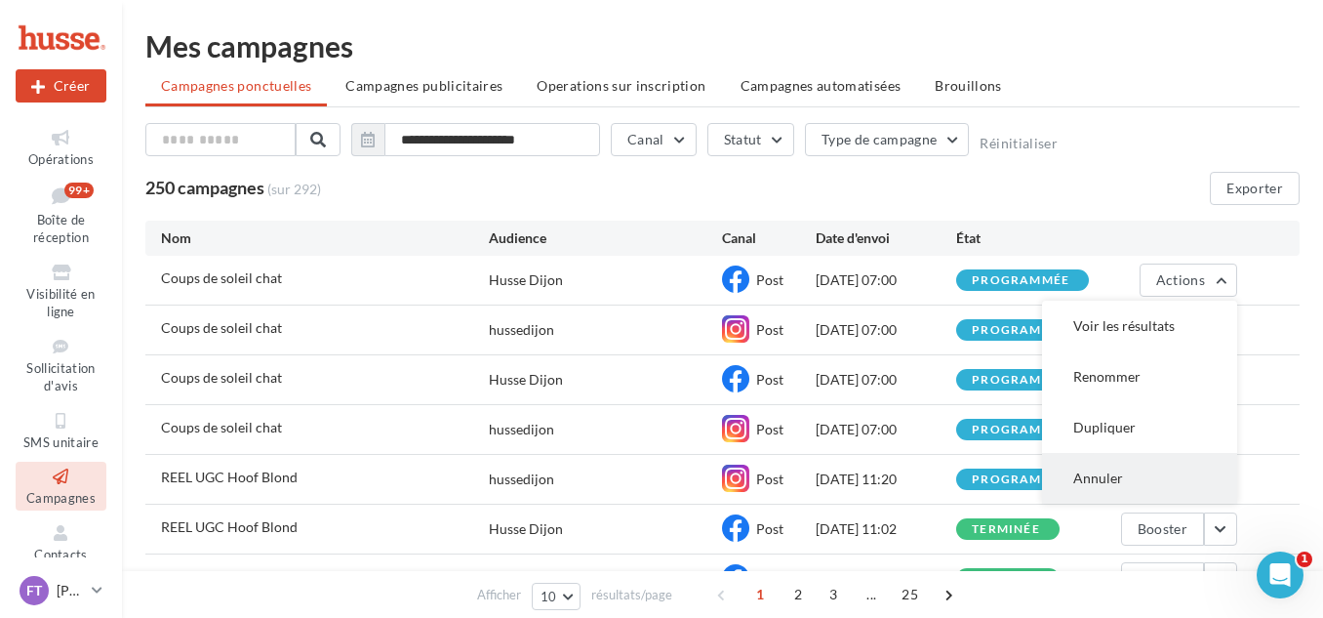
click at [1109, 478] on button "Annuler" at bounding box center [1139, 478] width 195 height 51
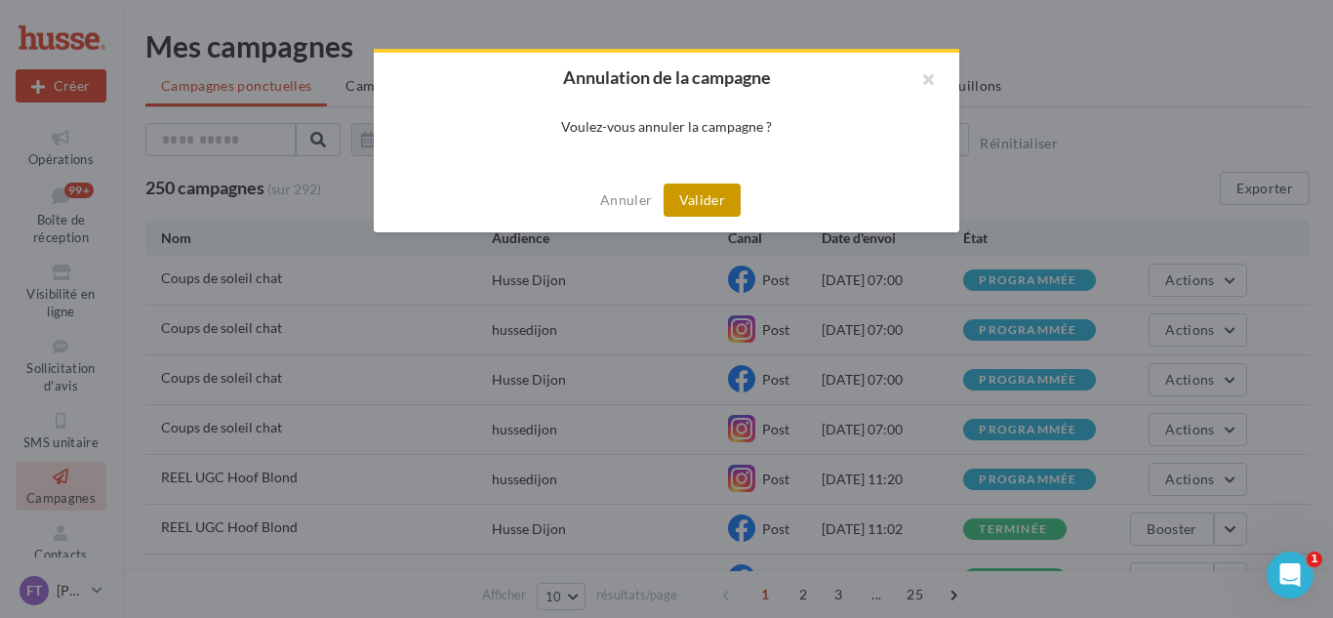
click at [705, 204] on button "Valider" at bounding box center [702, 199] width 77 height 33
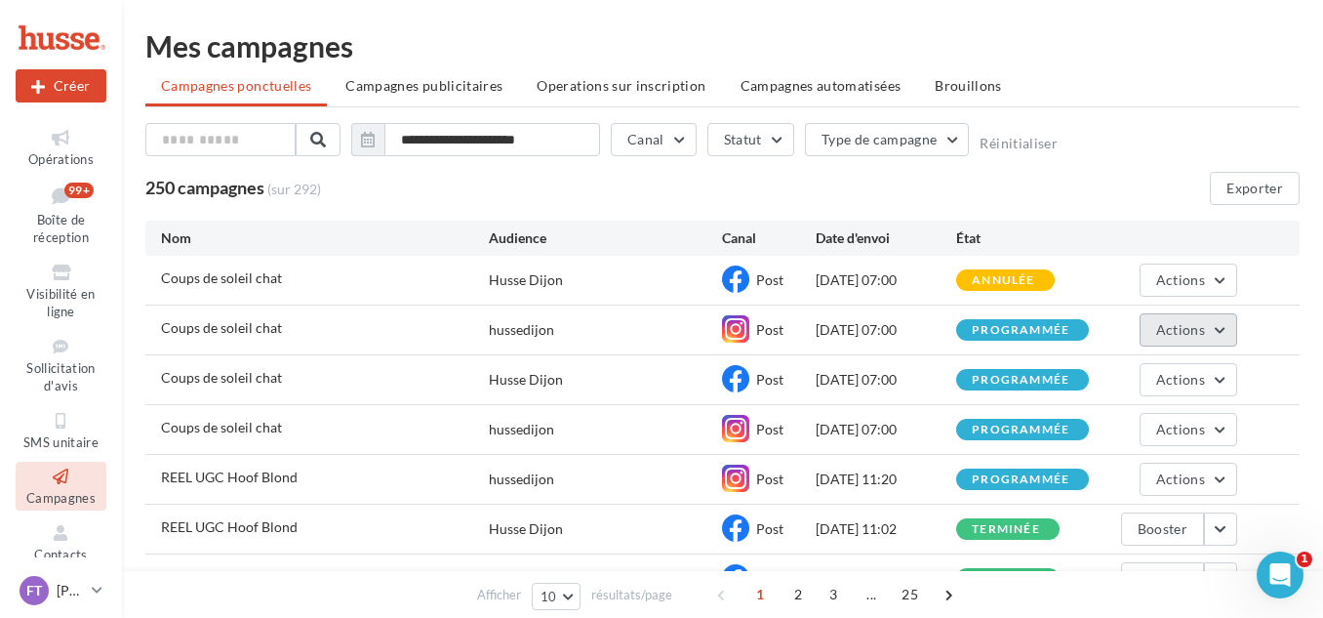
click at [1195, 326] on span "Actions" at bounding box center [1181, 329] width 49 height 17
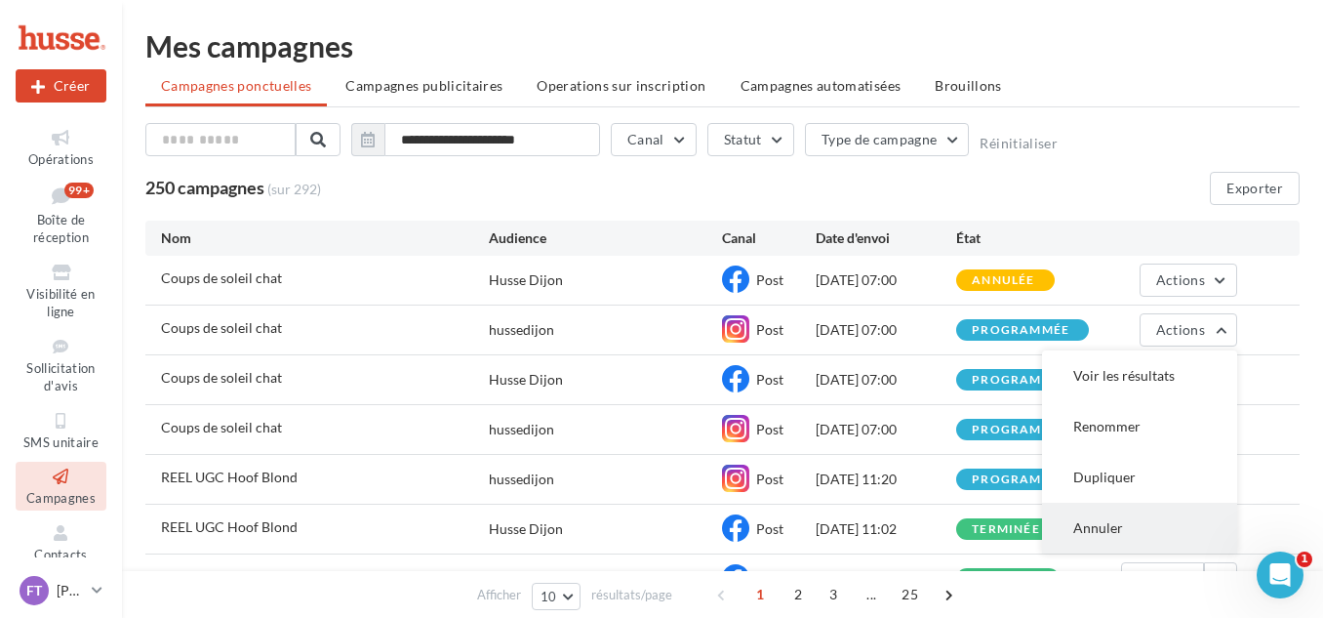
click at [1116, 523] on button "Annuler" at bounding box center [1139, 528] width 195 height 51
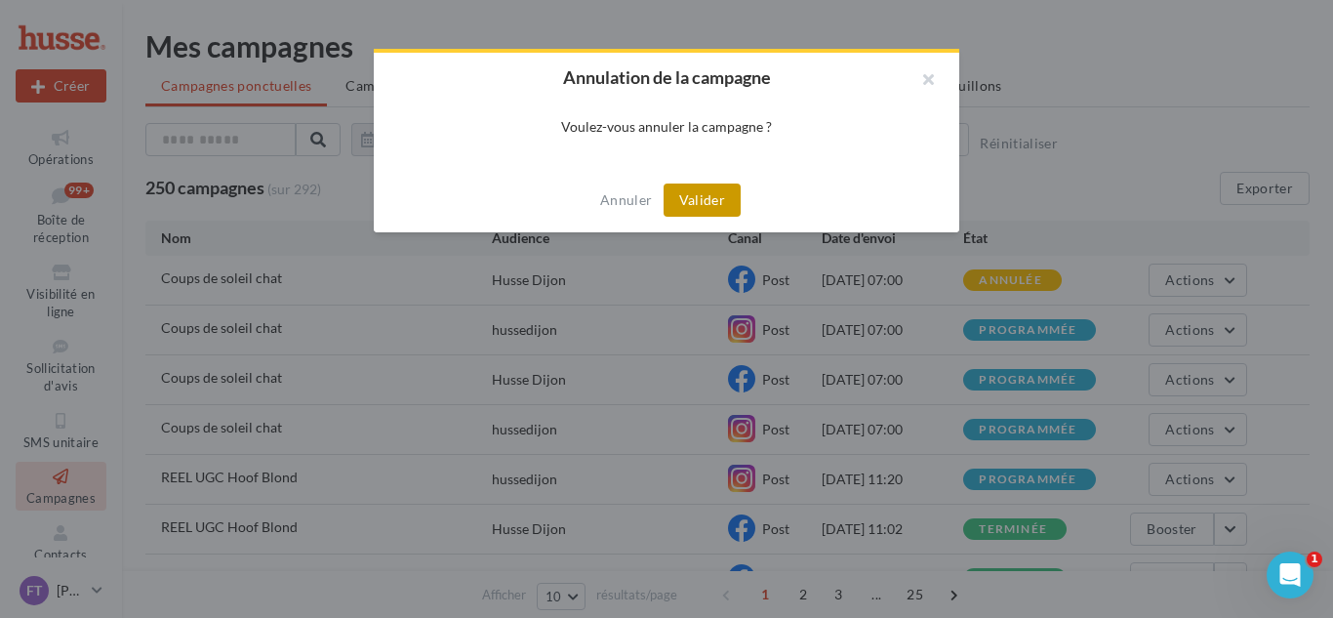
click at [723, 189] on button "Valider" at bounding box center [702, 199] width 77 height 33
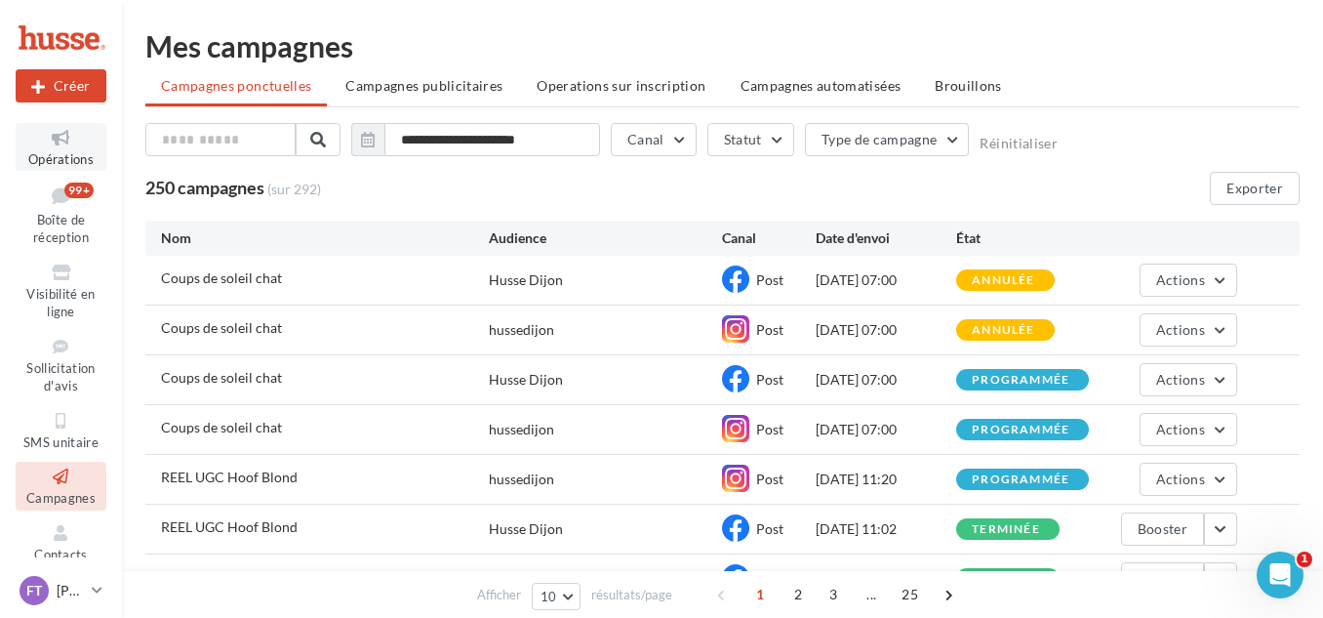
click at [63, 144] on icon at bounding box center [60, 138] width 79 height 22
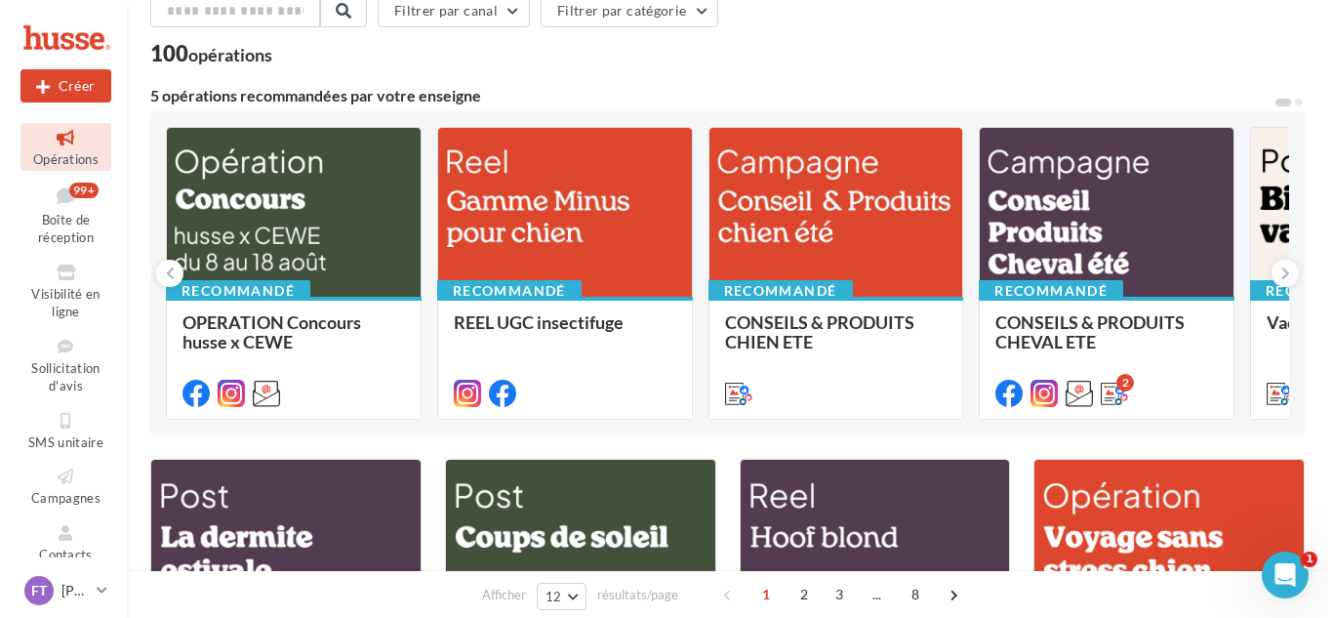
scroll to position [195, 0]
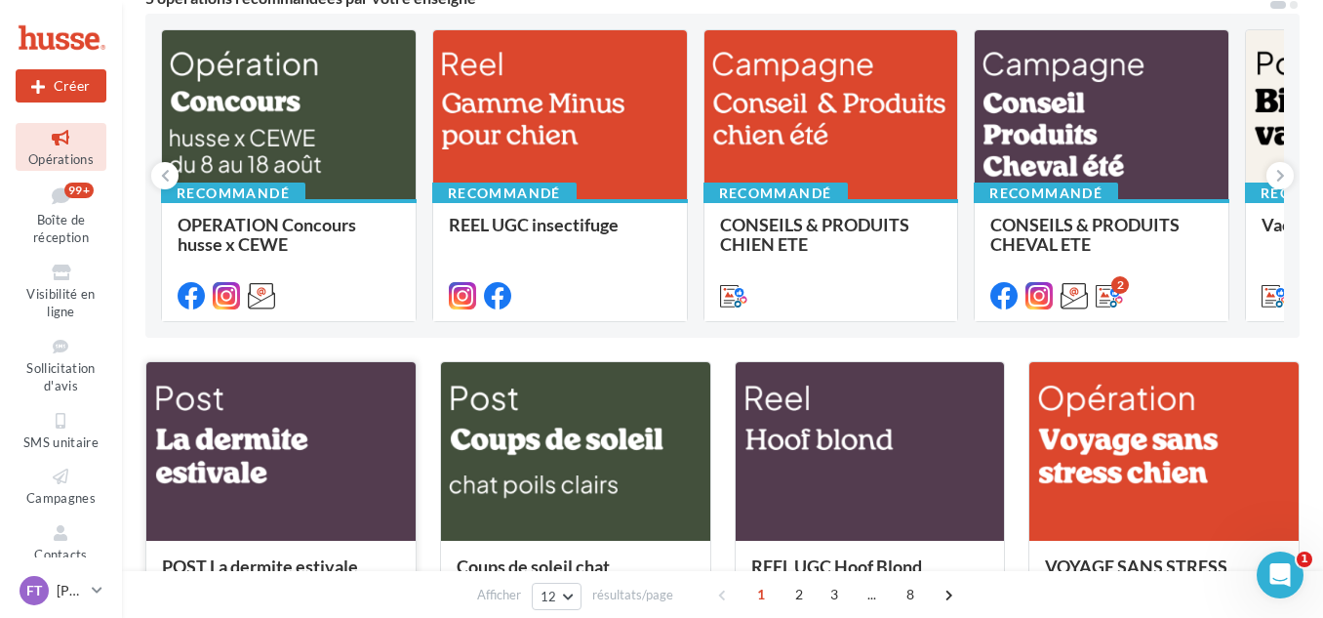
click at [294, 450] on div at bounding box center [280, 452] width 269 height 181
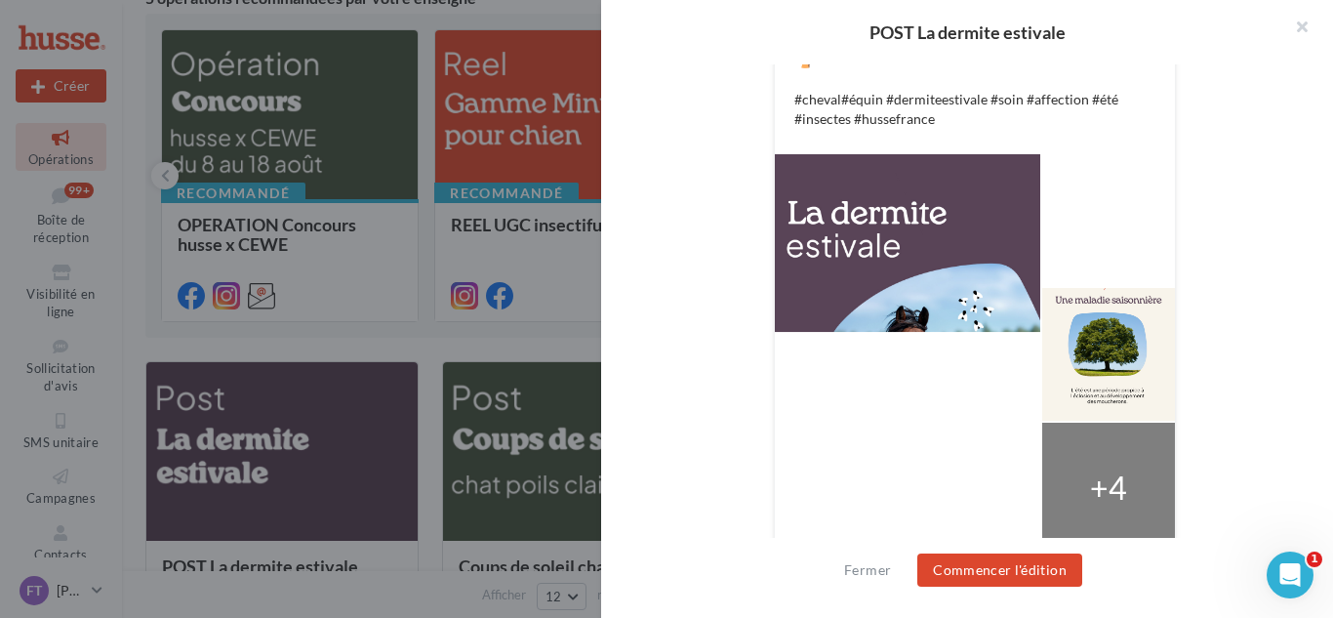
scroll to position [617, 0]
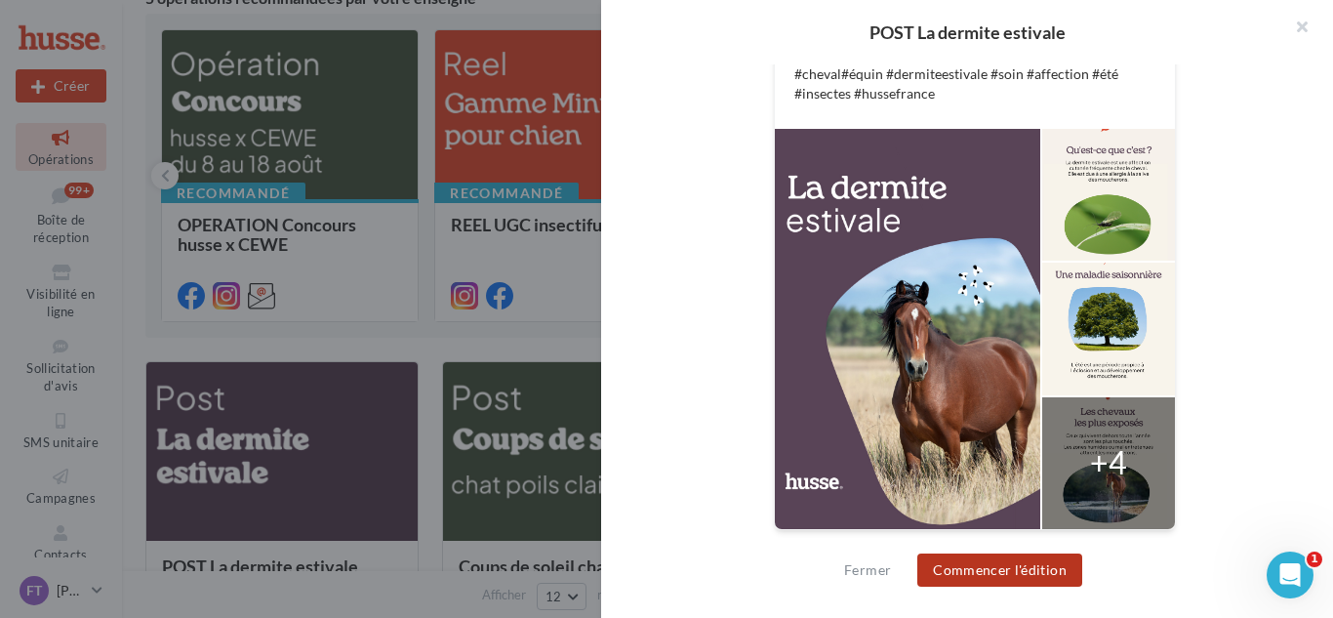
click at [971, 573] on button "Commencer l'édition" at bounding box center [999, 569] width 165 height 33
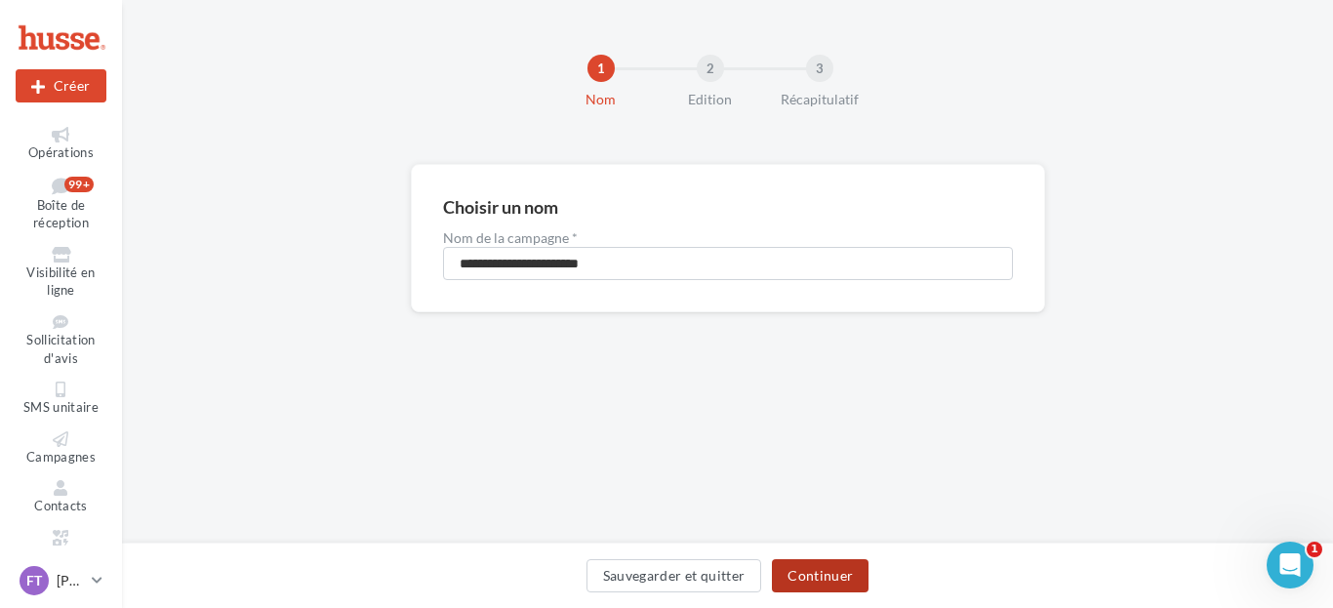
click at [833, 564] on button "Continuer" at bounding box center [820, 575] width 97 height 33
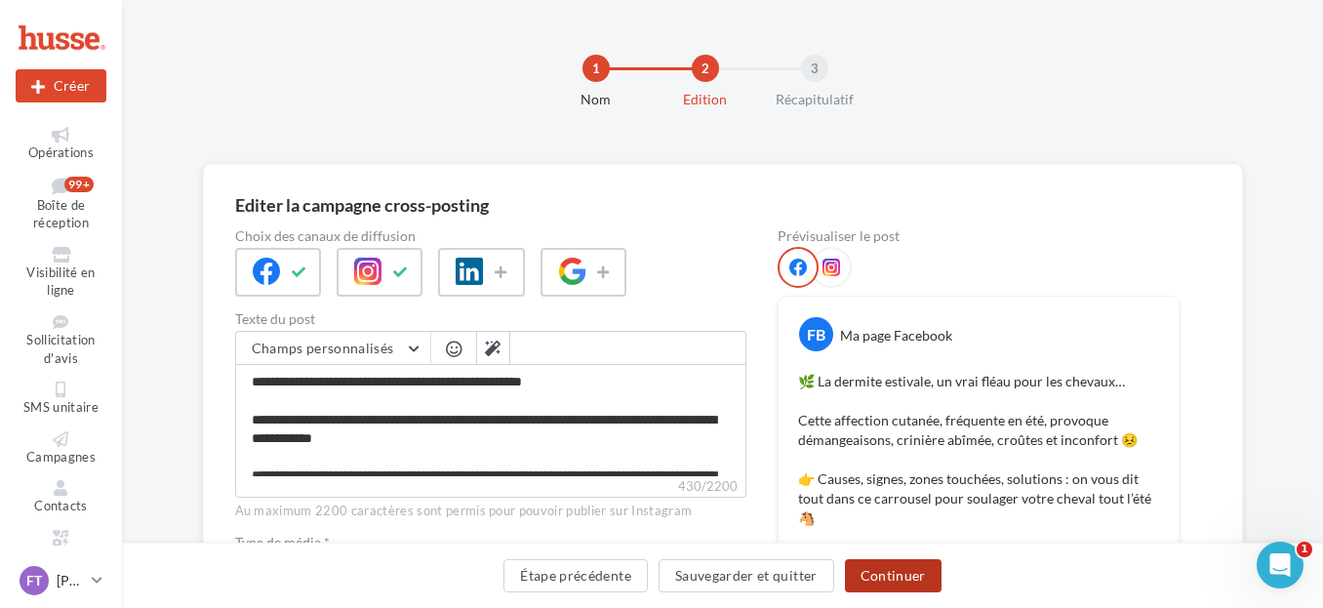
click at [890, 572] on button "Continuer" at bounding box center [893, 575] width 97 height 33
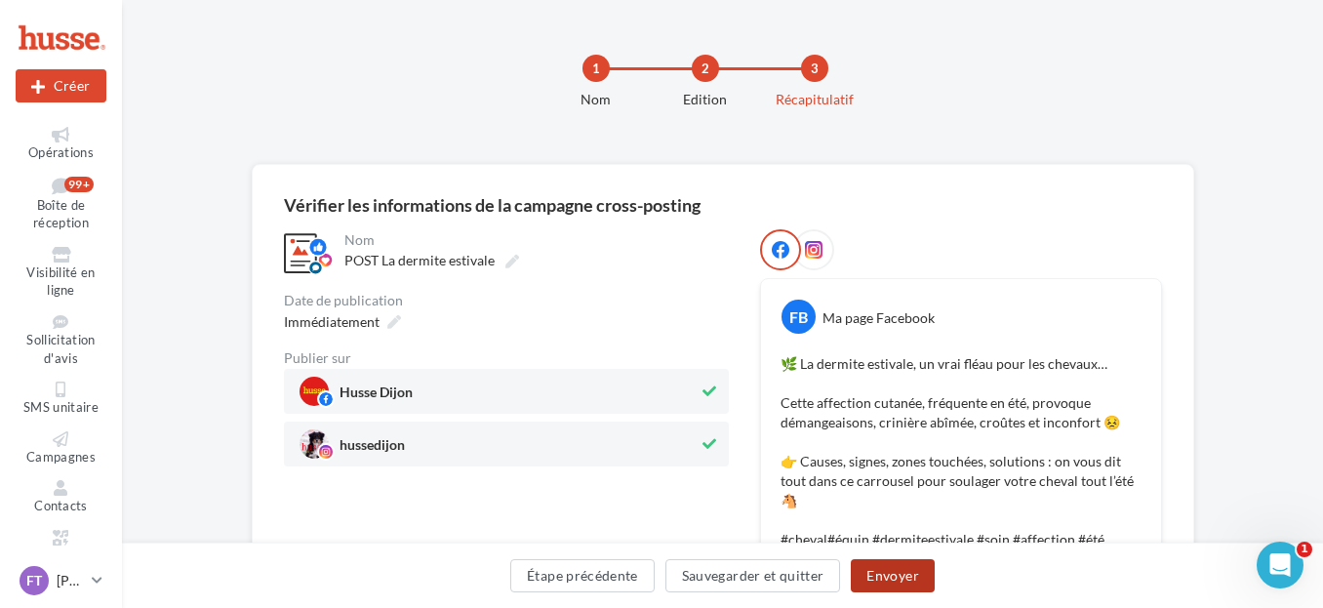
click at [891, 572] on button "Envoyer" at bounding box center [892, 575] width 83 height 33
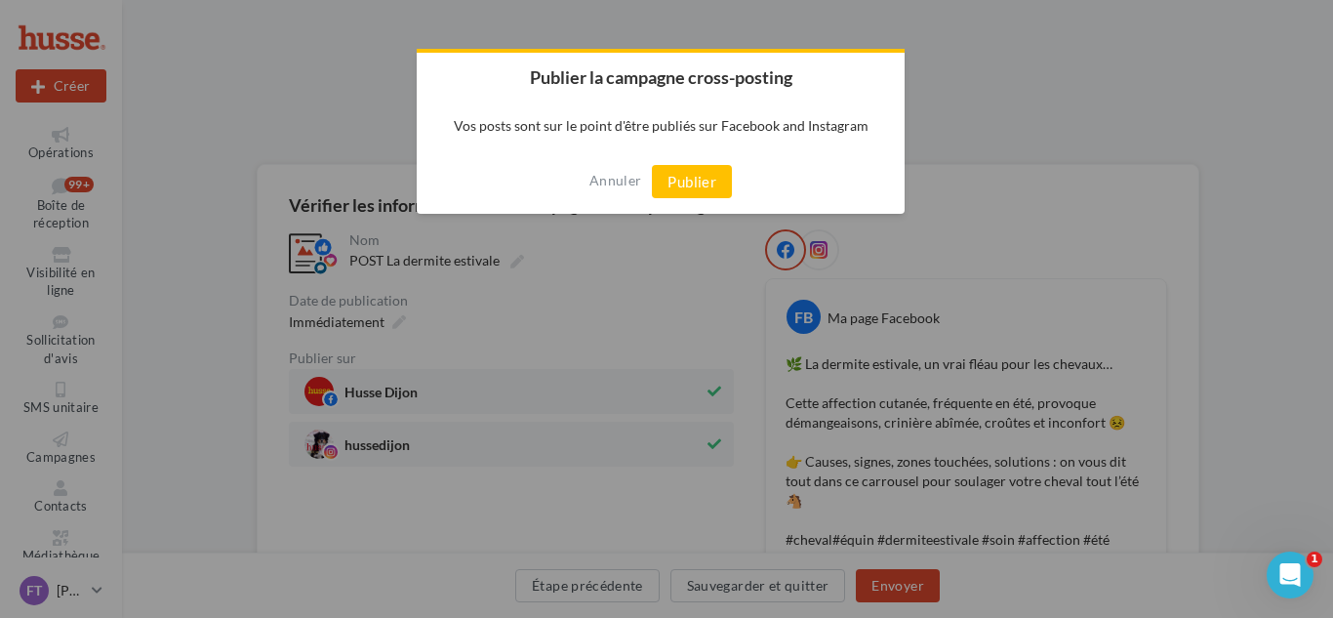
click at [1127, 170] on div at bounding box center [666, 309] width 1333 height 618
click at [600, 178] on button "Annuler" at bounding box center [615, 180] width 52 height 31
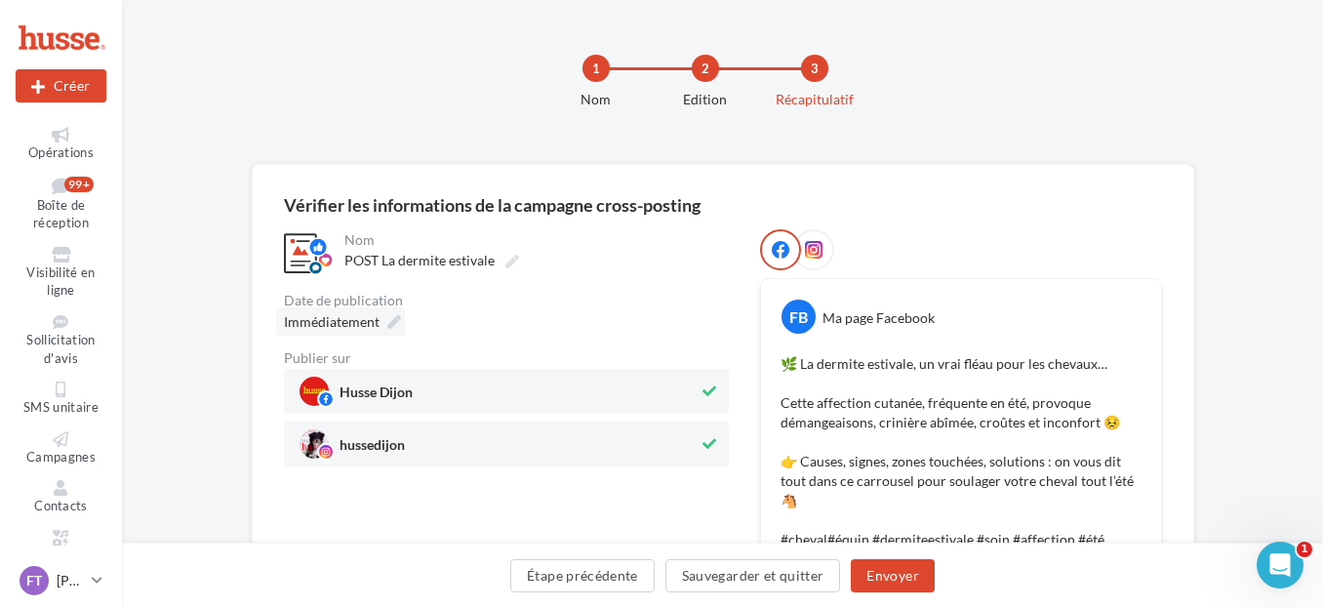
click at [345, 330] on span "Immédiatement" at bounding box center [332, 321] width 96 height 17
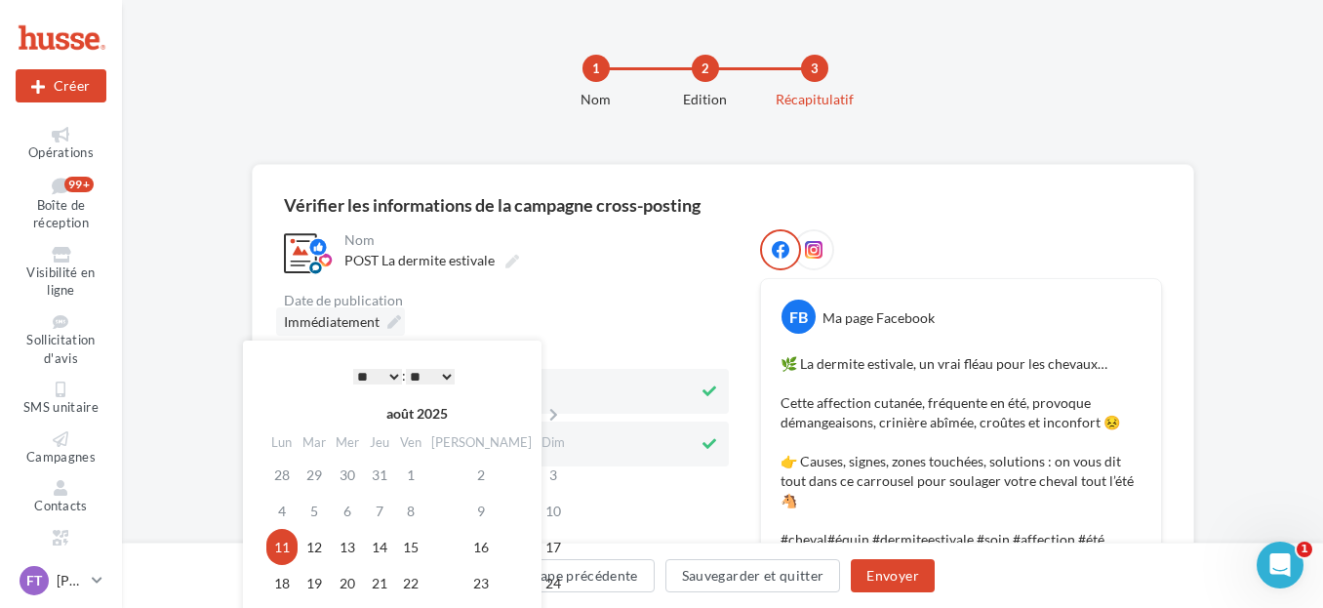
click at [398, 327] on icon at bounding box center [394, 322] width 14 height 14
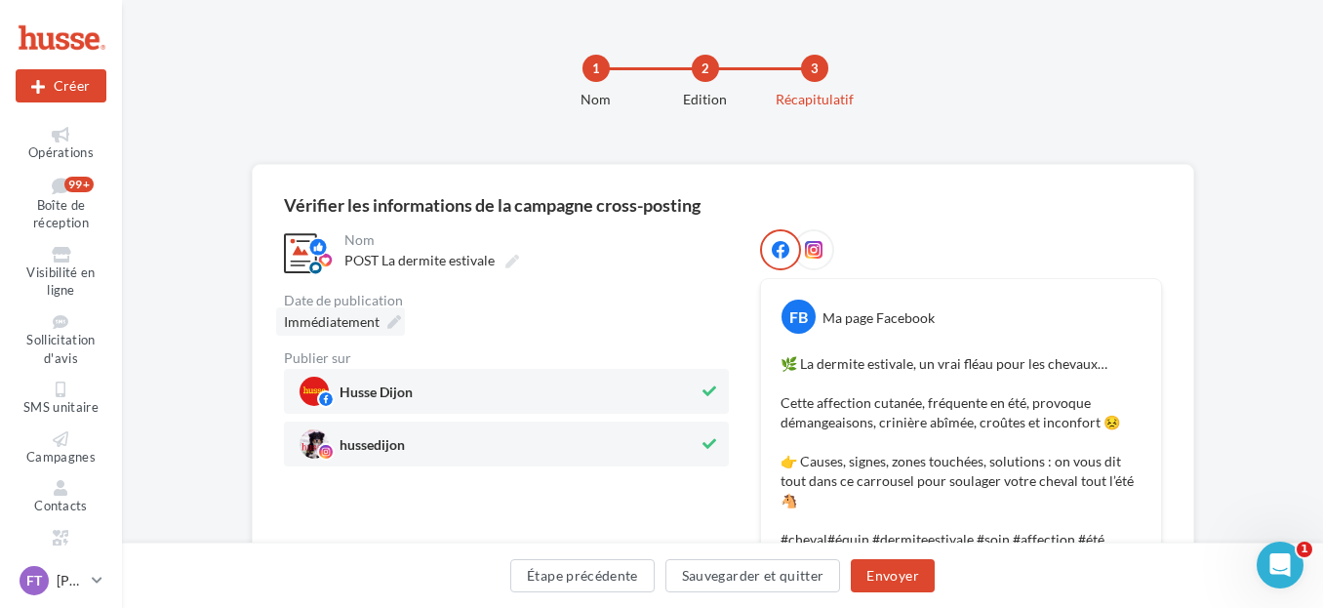
click at [398, 327] on icon at bounding box center [394, 322] width 14 height 14
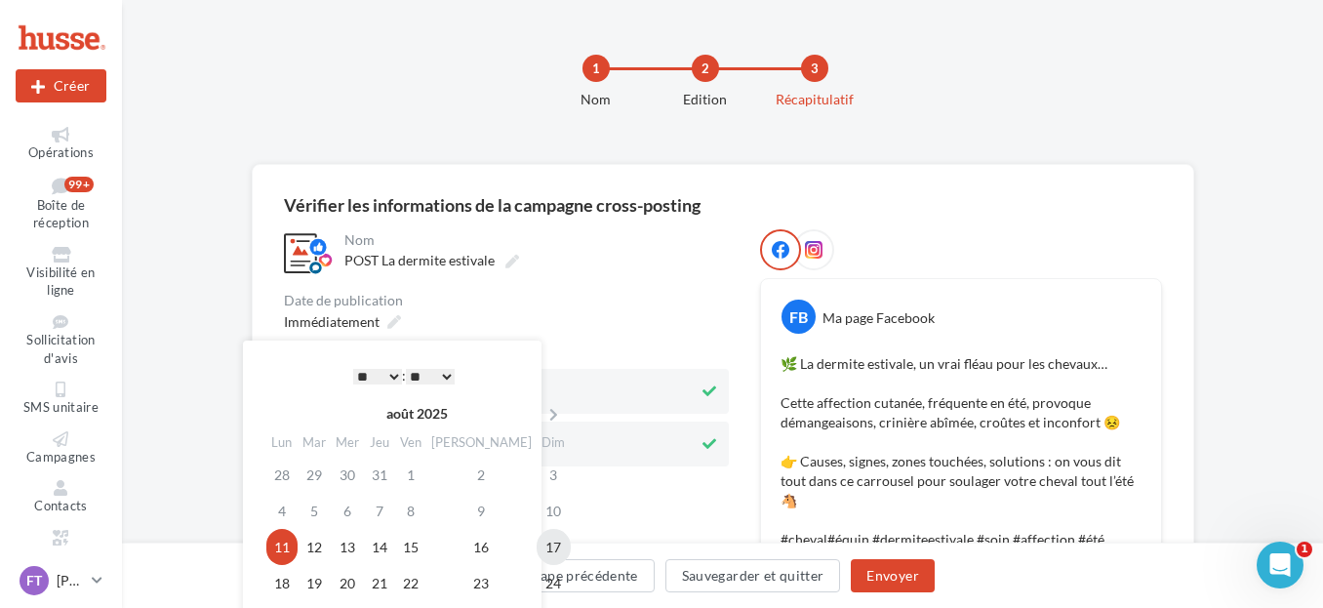
click at [537, 546] on td "17" at bounding box center [554, 547] width 34 height 36
click at [388, 377] on select "* * * * * * * * * * ** ** ** ** ** ** ** ** ** ** ** ** ** **" at bounding box center [377, 377] width 49 height 16
click at [439, 378] on select "** ** ** ** ** **" at bounding box center [430, 377] width 49 height 16
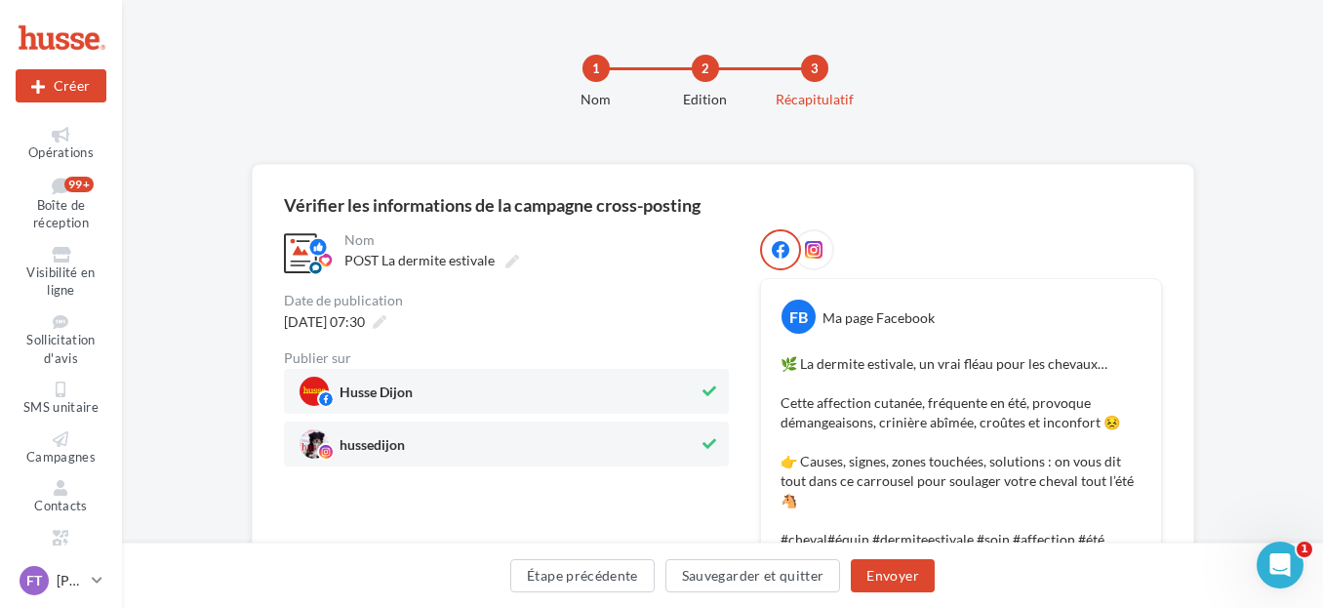
click at [617, 280] on div "**********" at bounding box center [506, 347] width 445 height 237
click at [882, 576] on button "Envoyer" at bounding box center [892, 575] width 83 height 33
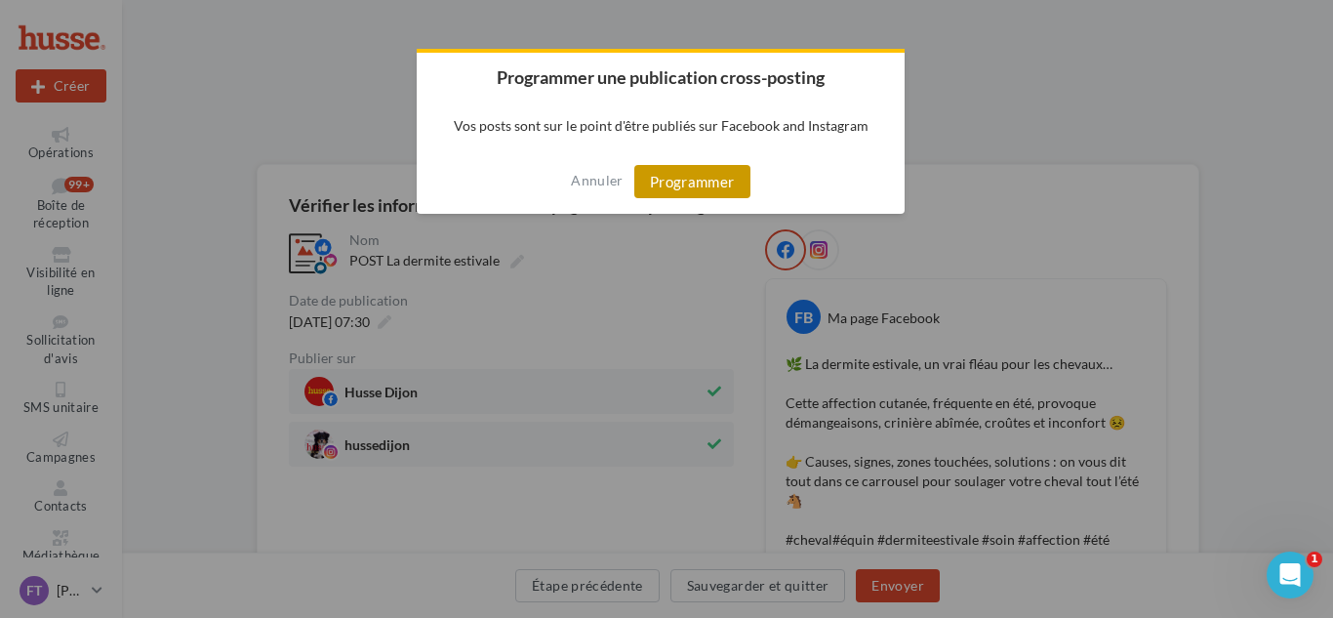
click at [718, 171] on button "Programmer" at bounding box center [692, 181] width 116 height 33
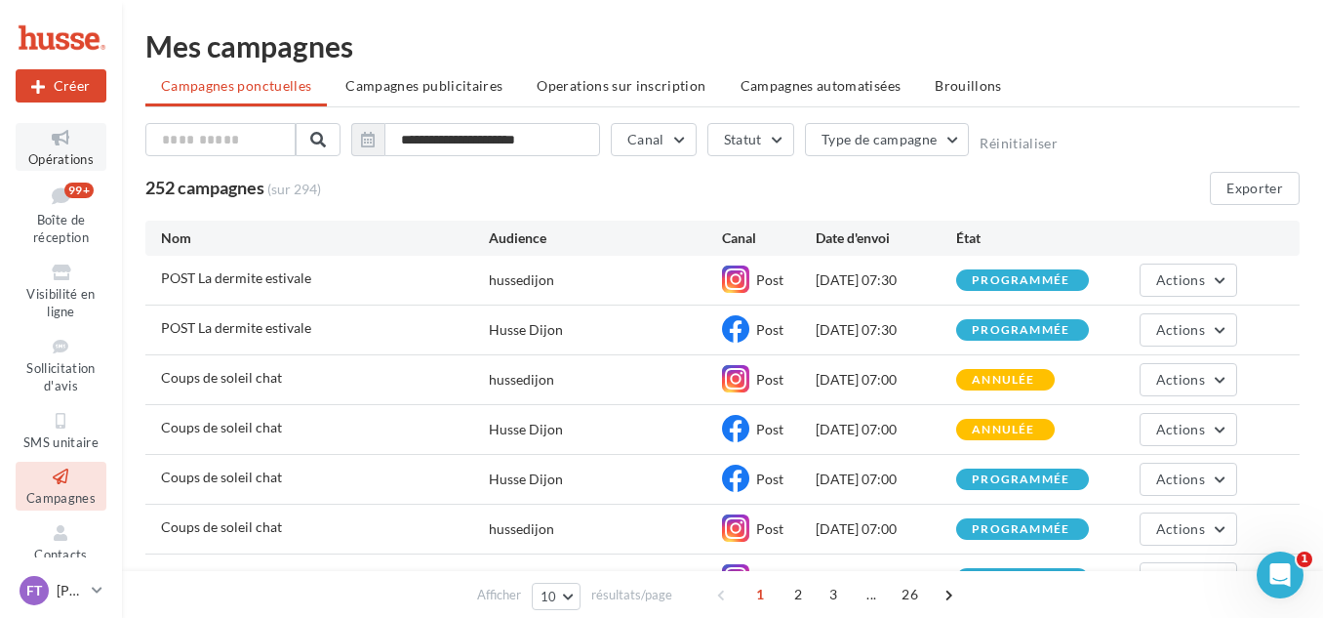
click at [66, 142] on icon at bounding box center [60, 138] width 79 height 22
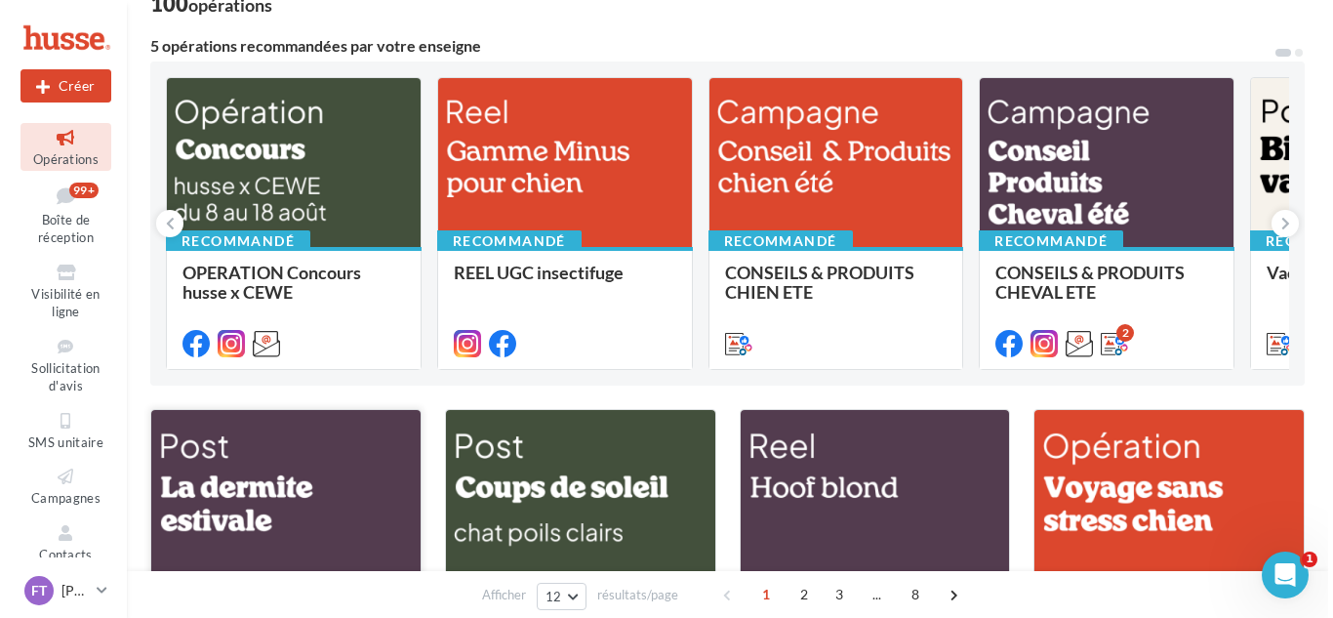
scroll to position [98, 0]
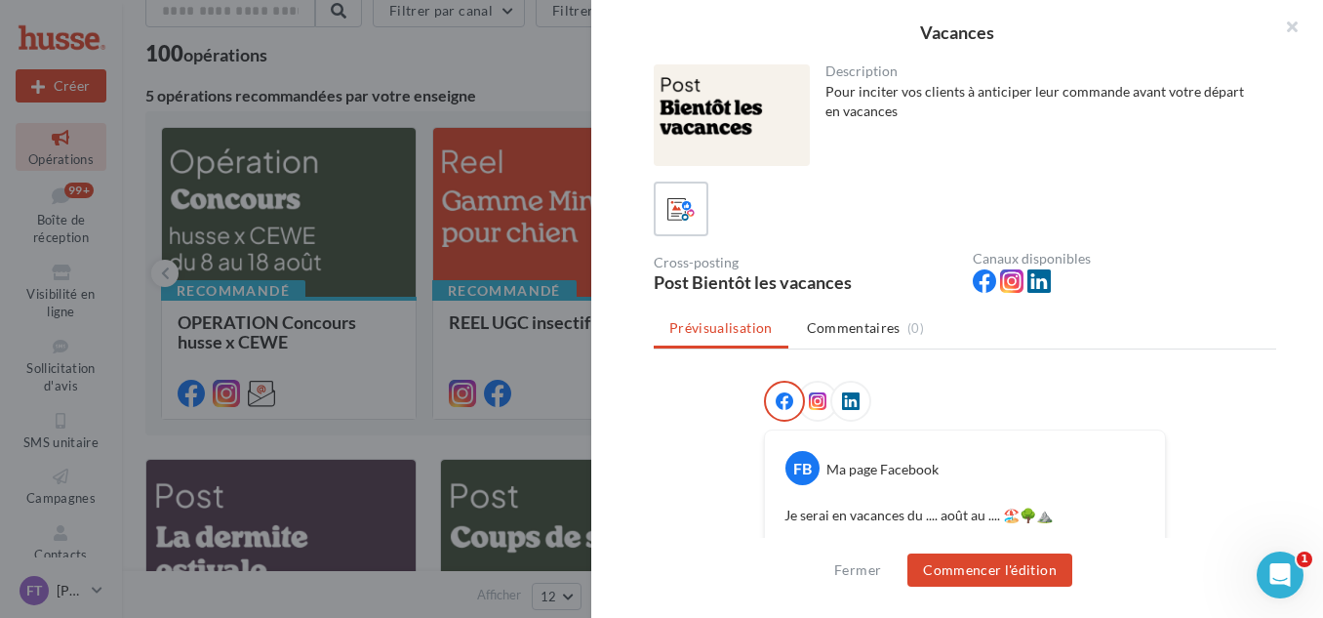
click at [521, 83] on div at bounding box center [661, 309] width 1323 height 618
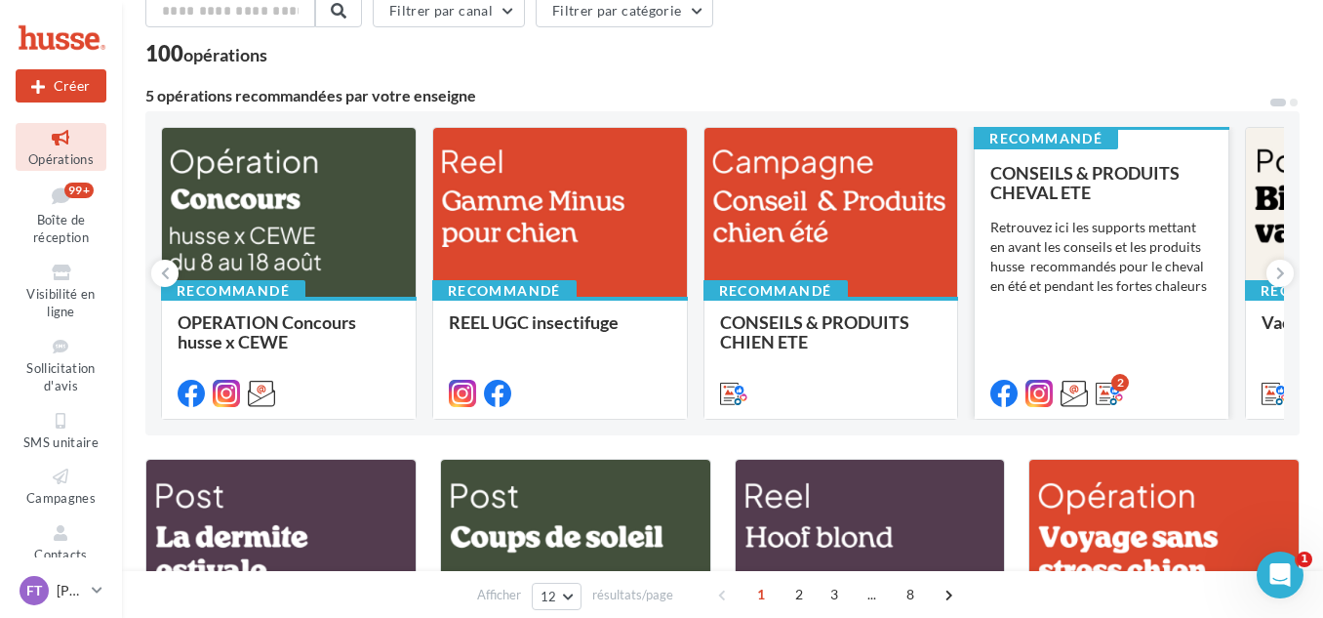
click at [1072, 185] on span "CONSEILS & PRODUITS CHEVAL ETE" at bounding box center [1085, 182] width 189 height 41
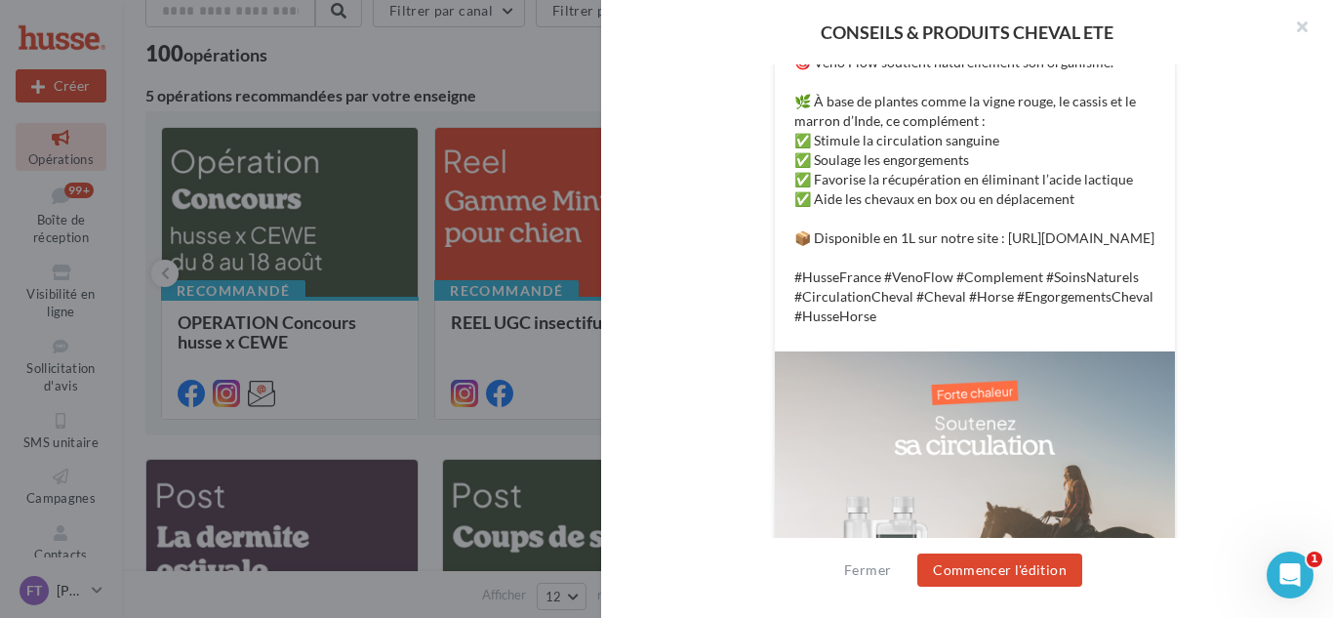
scroll to position [0, 0]
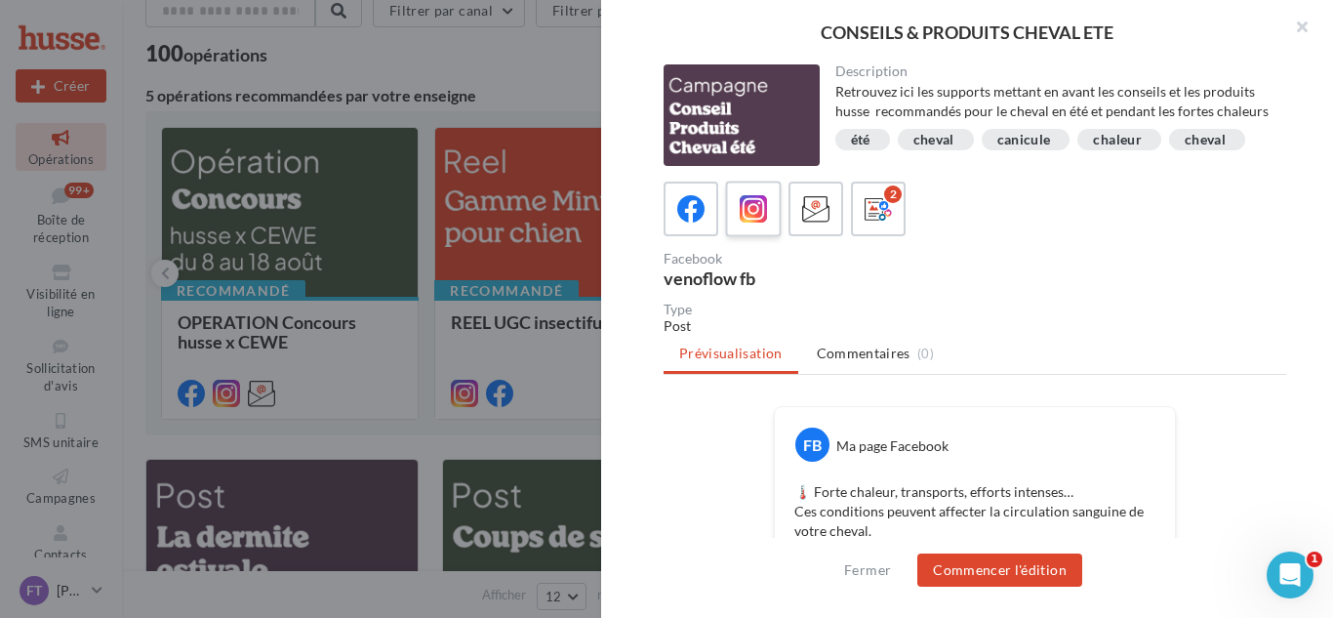
click at [747, 203] on icon at bounding box center [754, 209] width 28 height 28
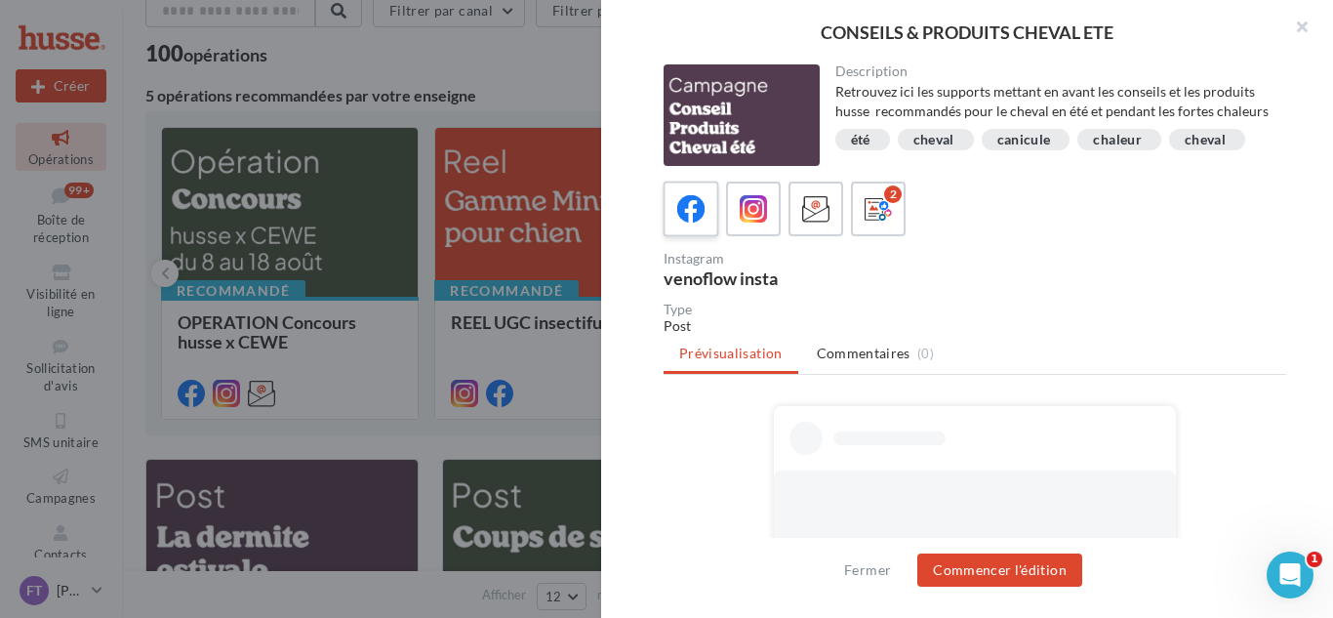
click at [694, 225] on div at bounding box center [691, 209] width 36 height 36
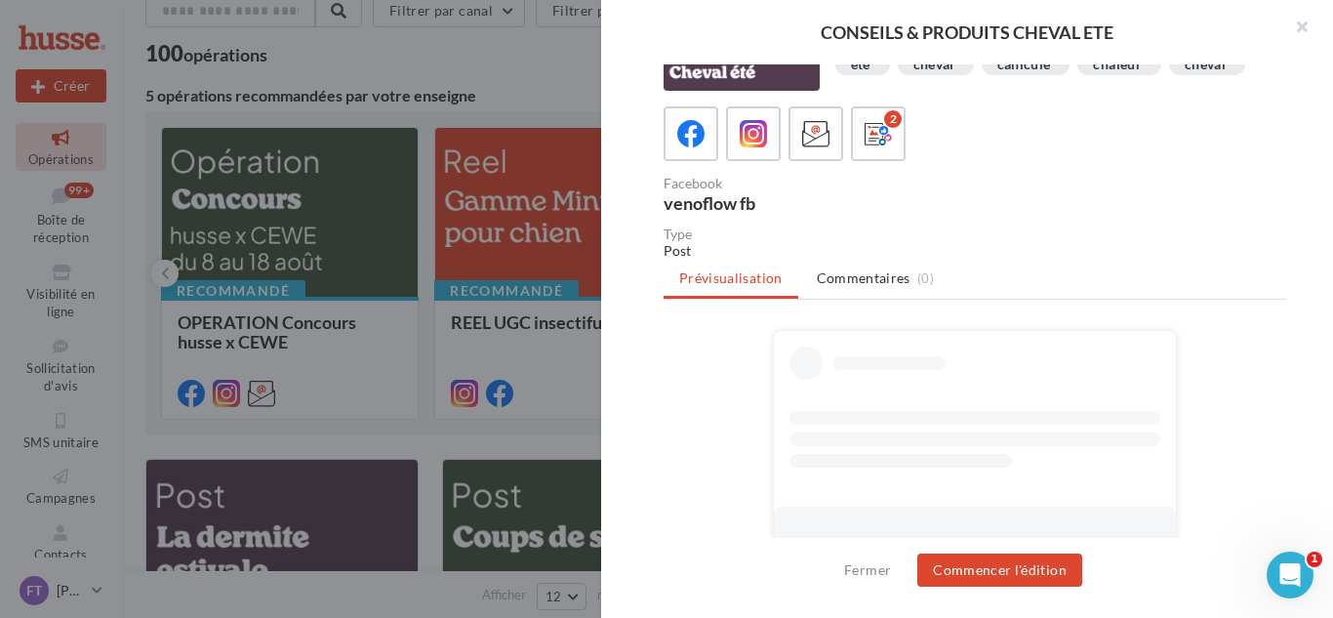
scroll to position [98, 0]
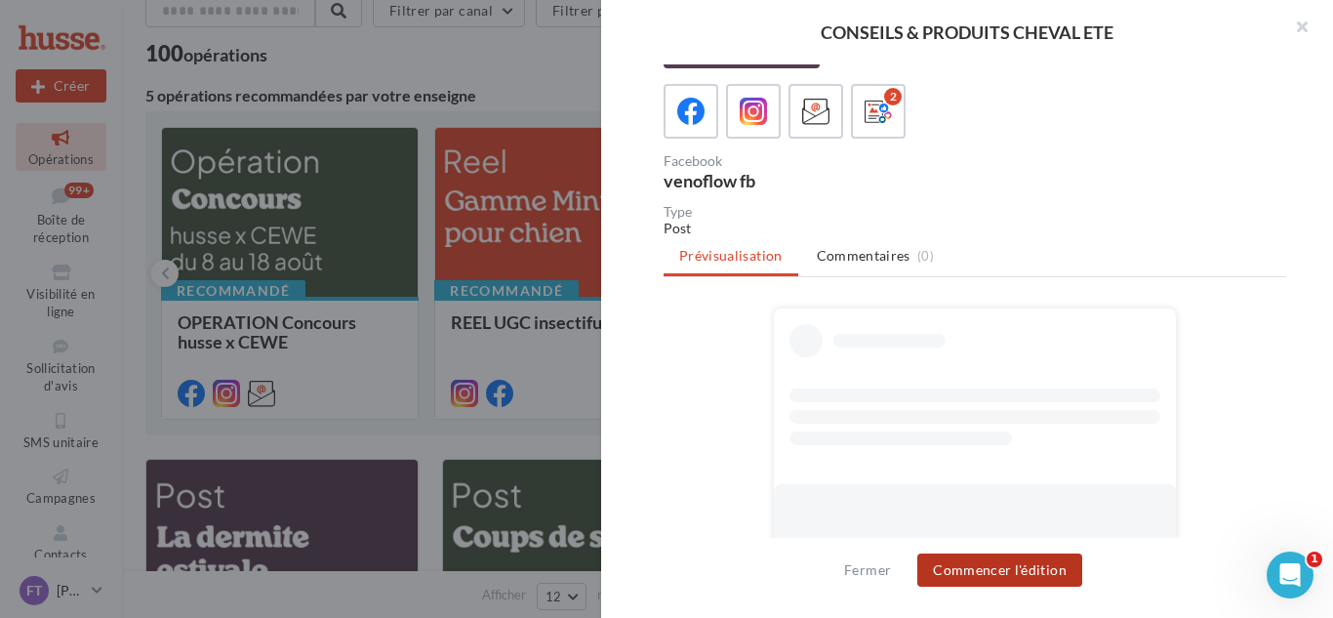
click at [988, 563] on button "Commencer l'édition" at bounding box center [999, 569] width 165 height 33
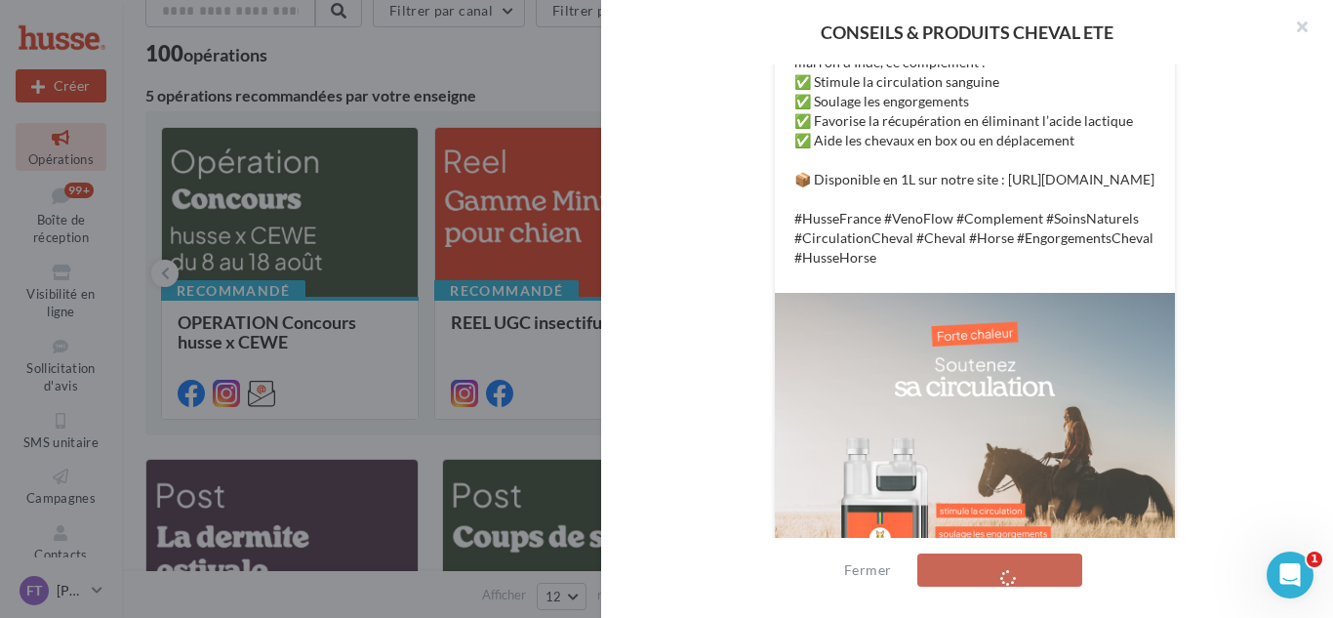
scroll to position [586, 0]
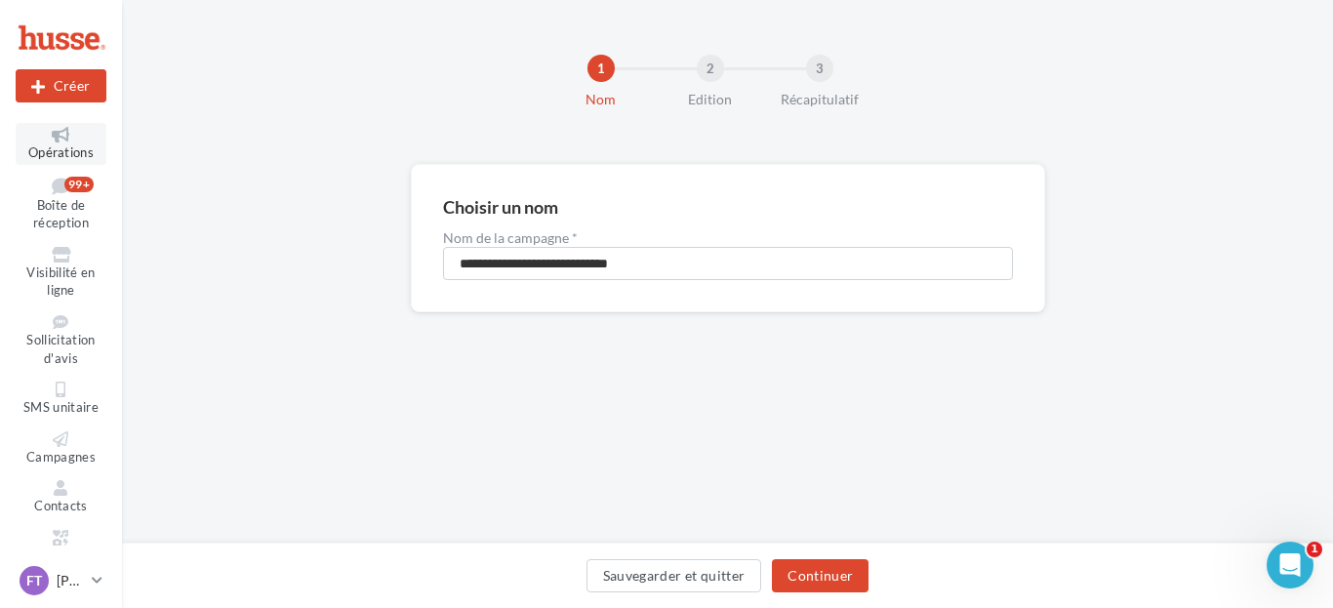
click at [42, 151] on span "Opérations" at bounding box center [60, 152] width 65 height 16
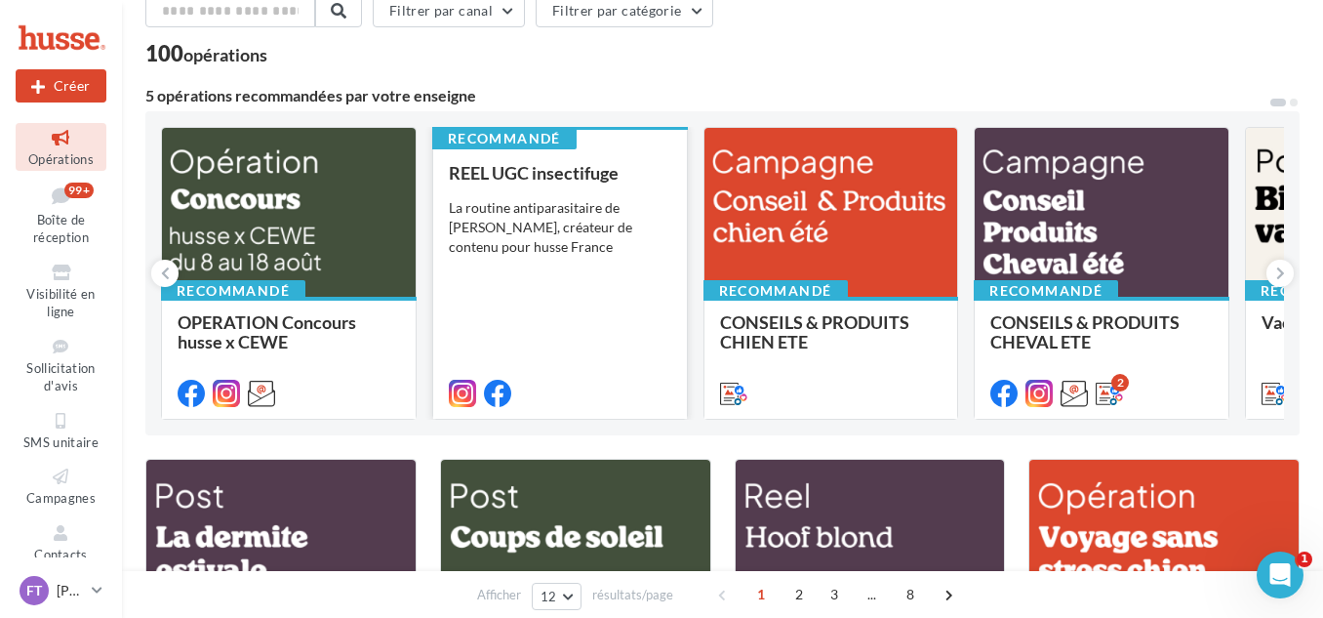
click at [520, 210] on div "La routine antiparasitaire de [PERSON_NAME], créateur de contenu pour husse Fra…" at bounding box center [560, 227] width 223 height 59
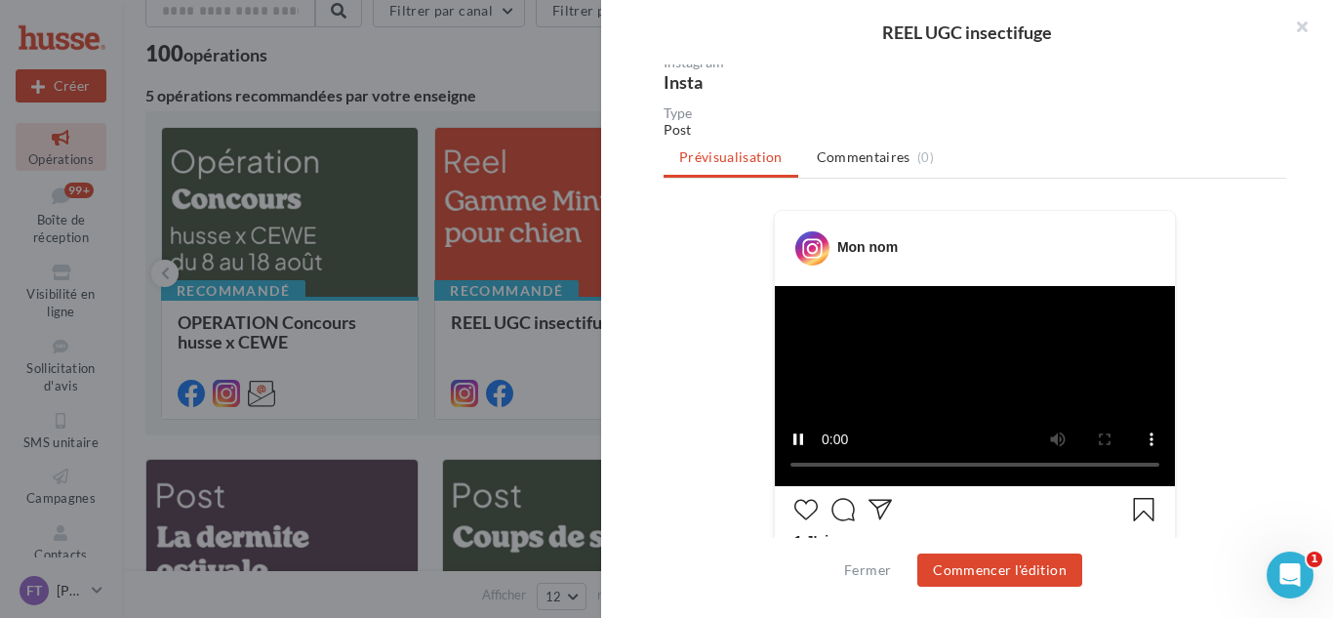
scroll to position [195, 0]
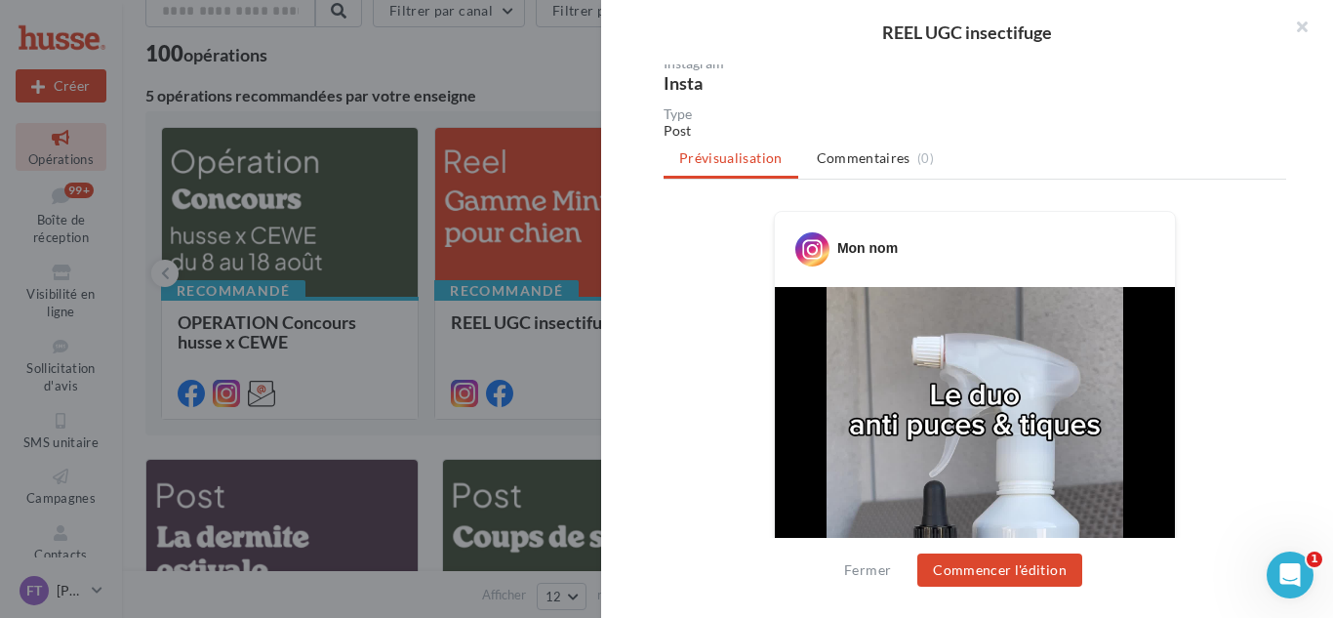
click at [554, 102] on div at bounding box center [666, 309] width 1333 height 618
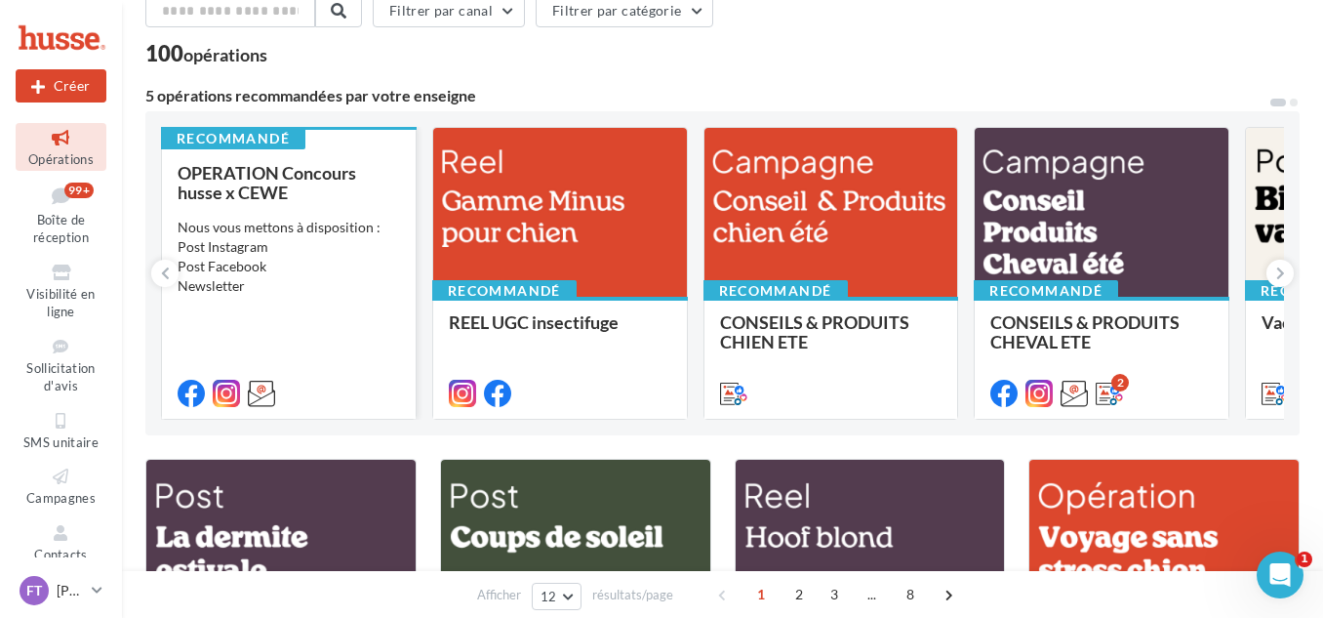
click at [293, 219] on div "Nous vous mettons à disposition : Post Instagram Post Facebook Newsletter" at bounding box center [289, 257] width 223 height 78
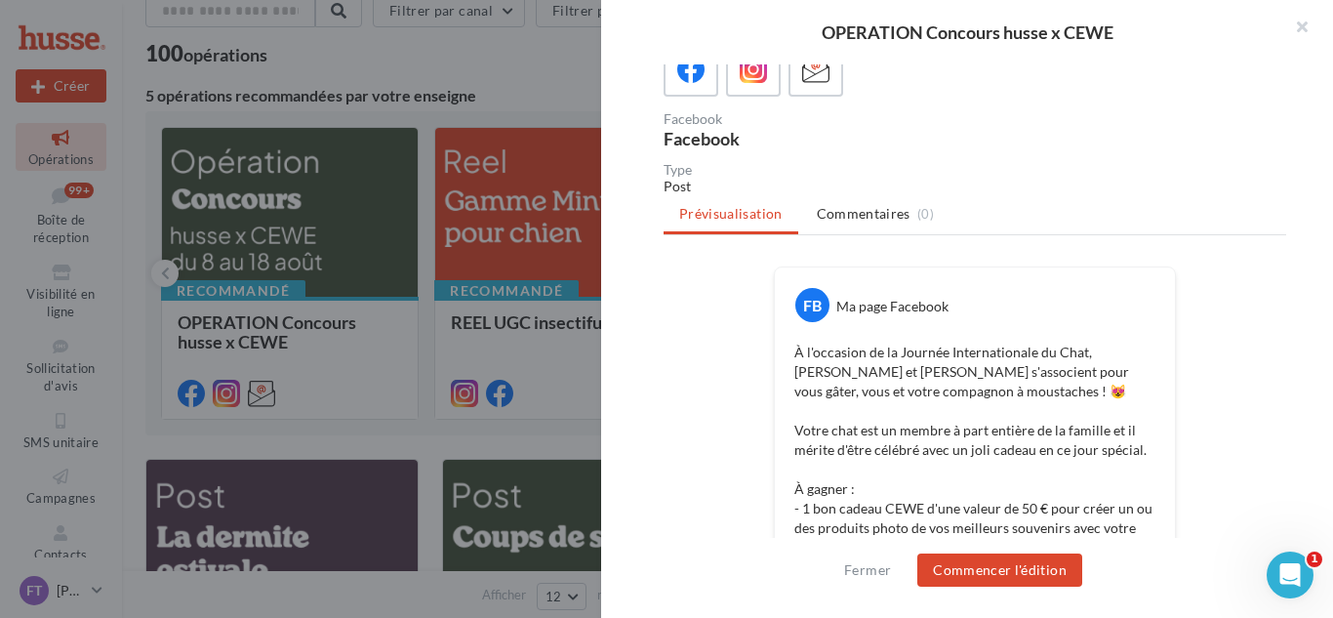
scroll to position [0, 0]
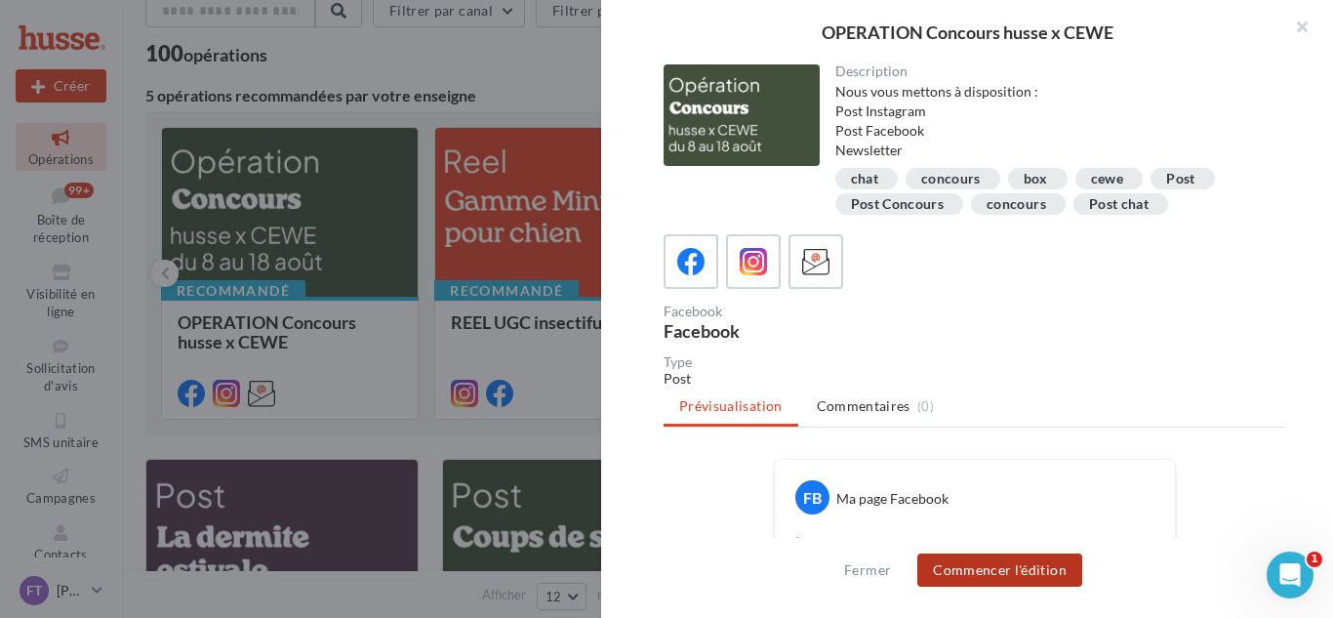
click at [973, 563] on button "Commencer l'édition" at bounding box center [999, 569] width 165 height 33
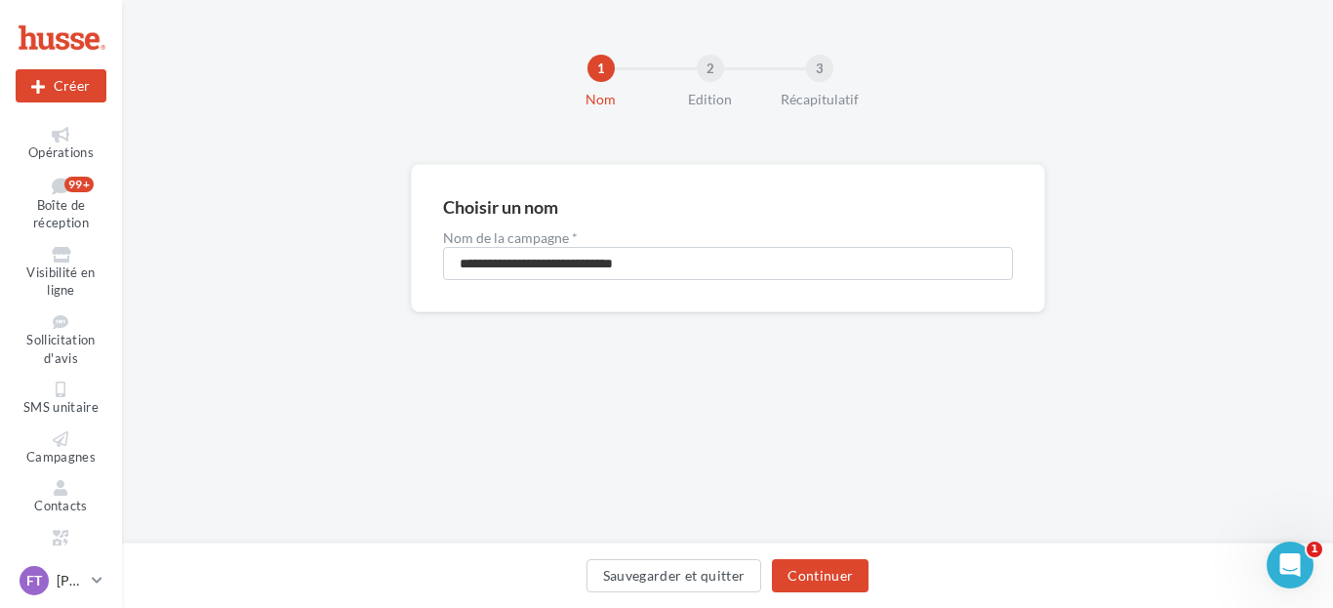
click at [1086, 230] on div "**********" at bounding box center [727, 269] width 1211 height 211
